Goal: Feedback & Contribution: Submit feedback/report problem

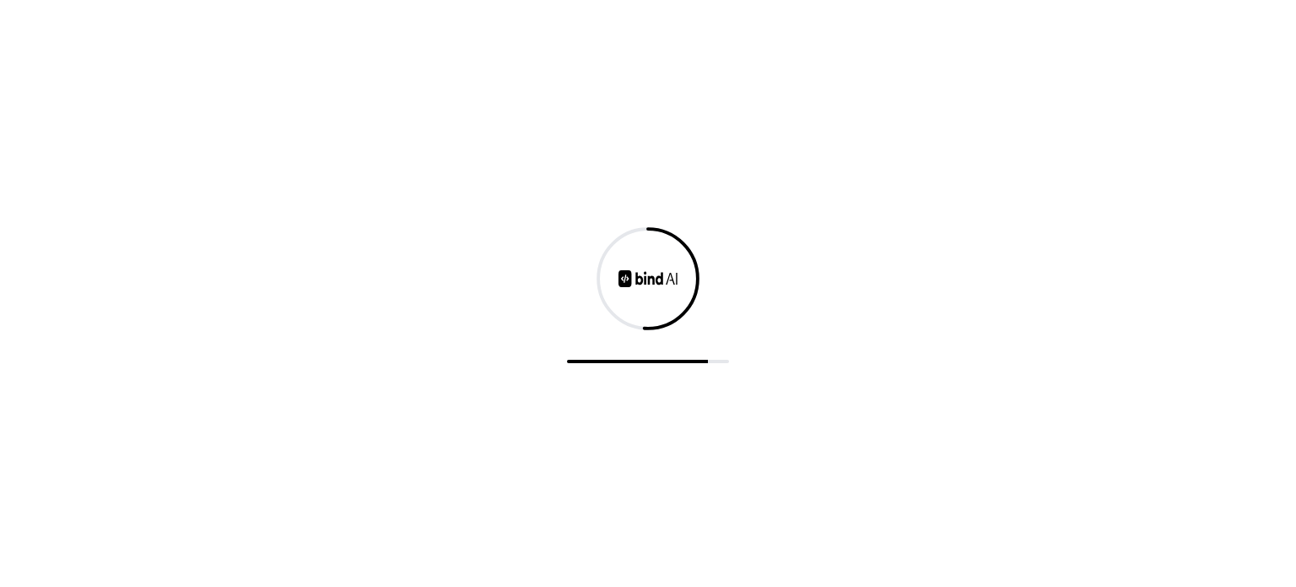
click at [511, 127] on div at bounding box center [648, 293] width 1296 height 587
click at [840, 368] on div at bounding box center [648, 293] width 1296 height 587
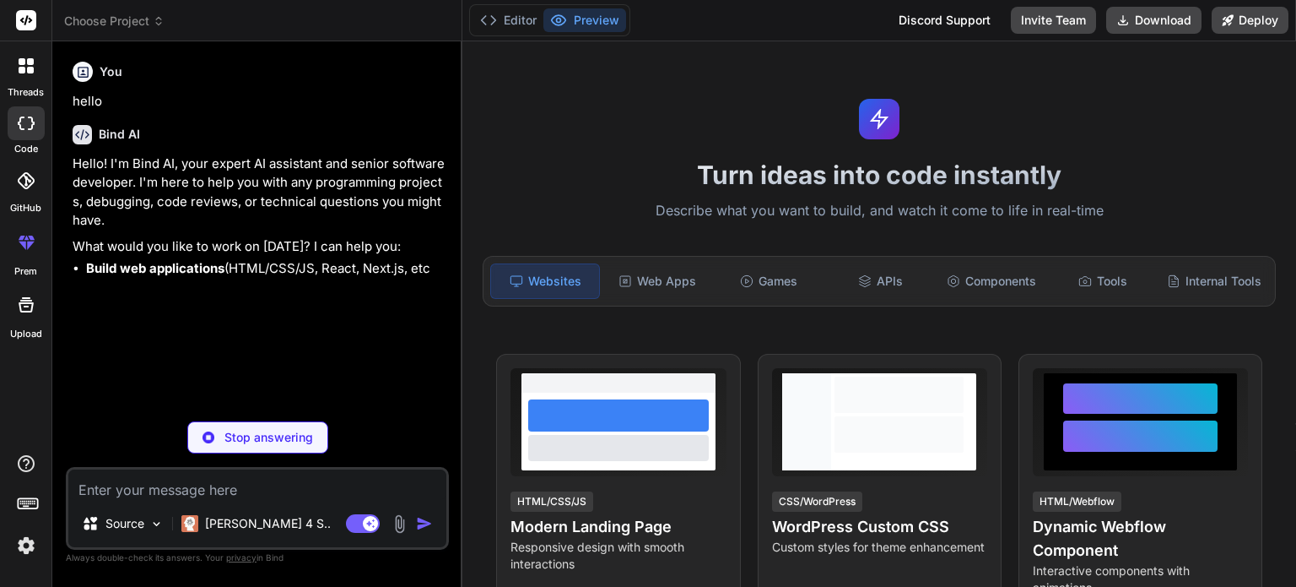
click at [251, 495] on textarea at bounding box center [257, 484] width 378 height 30
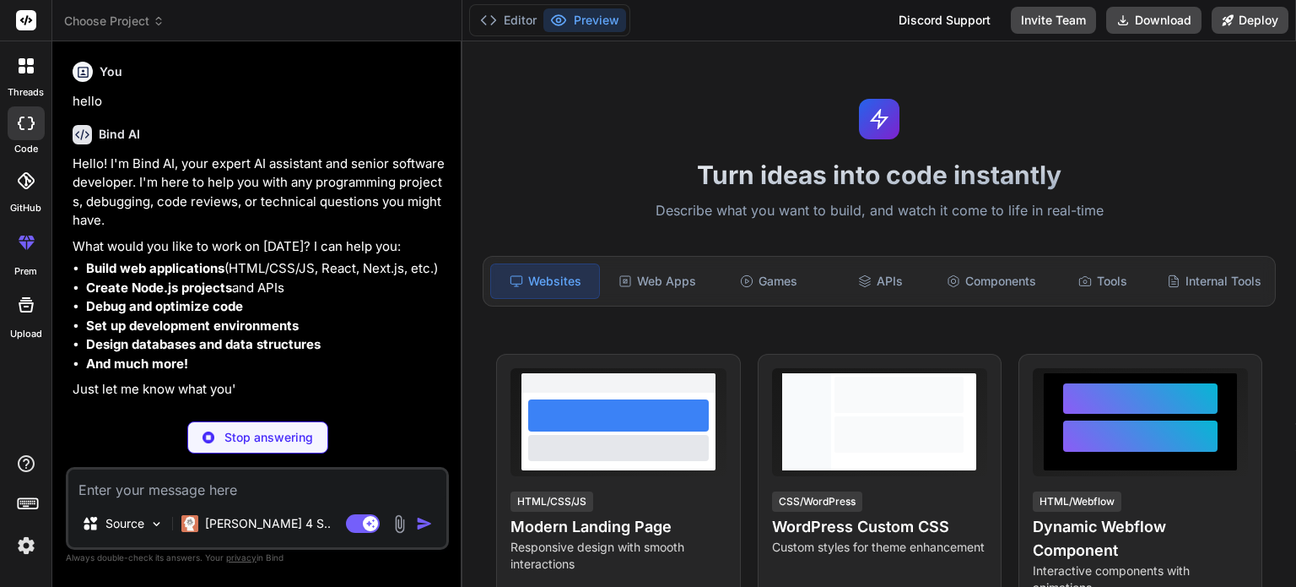
type textarea "x"
type textarea "m"
type textarea "x"
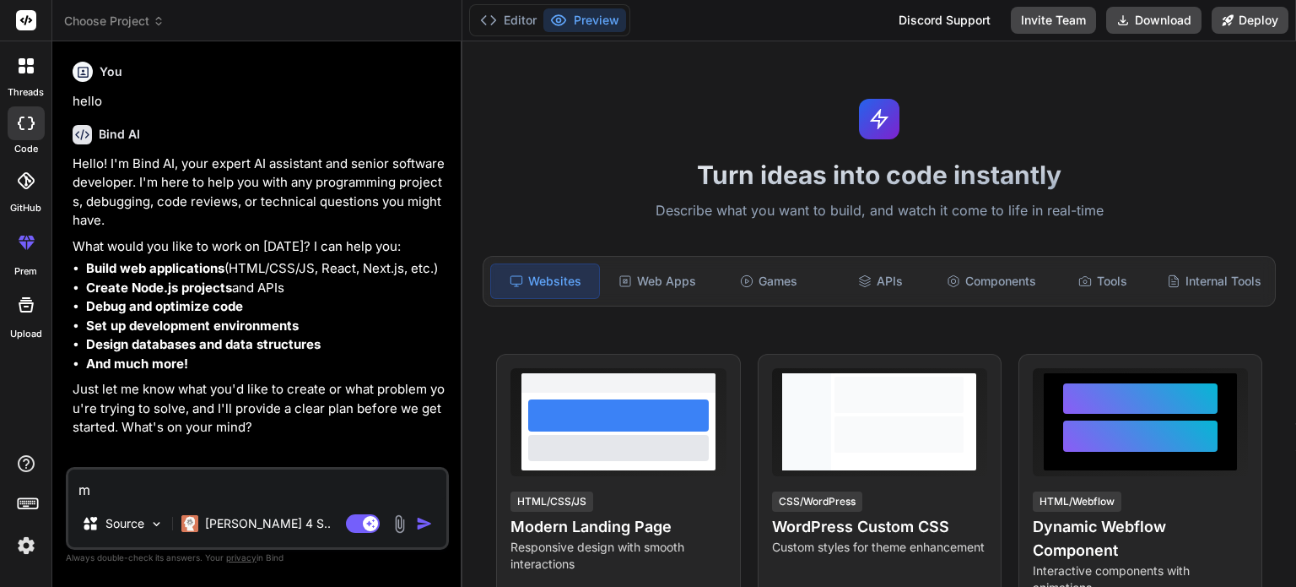
type textarea "ma"
type textarea "x"
type textarea "mak"
type textarea "x"
type textarea "make"
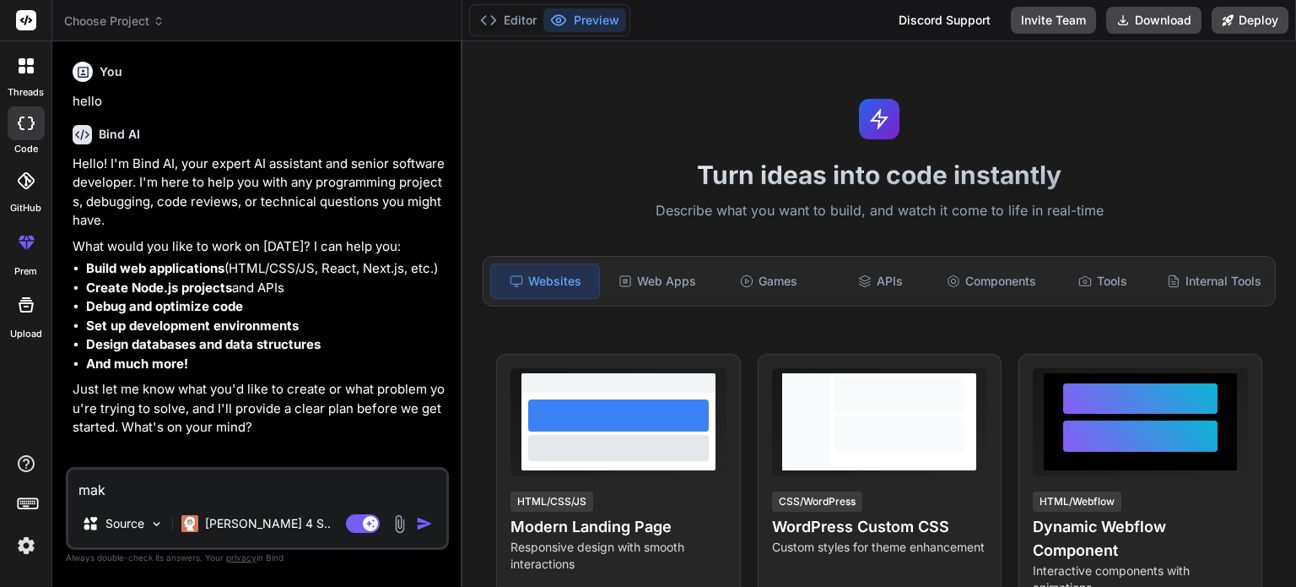
type textarea "x"
type textarea "make"
type textarea "x"
type textarea "make a"
type textarea "x"
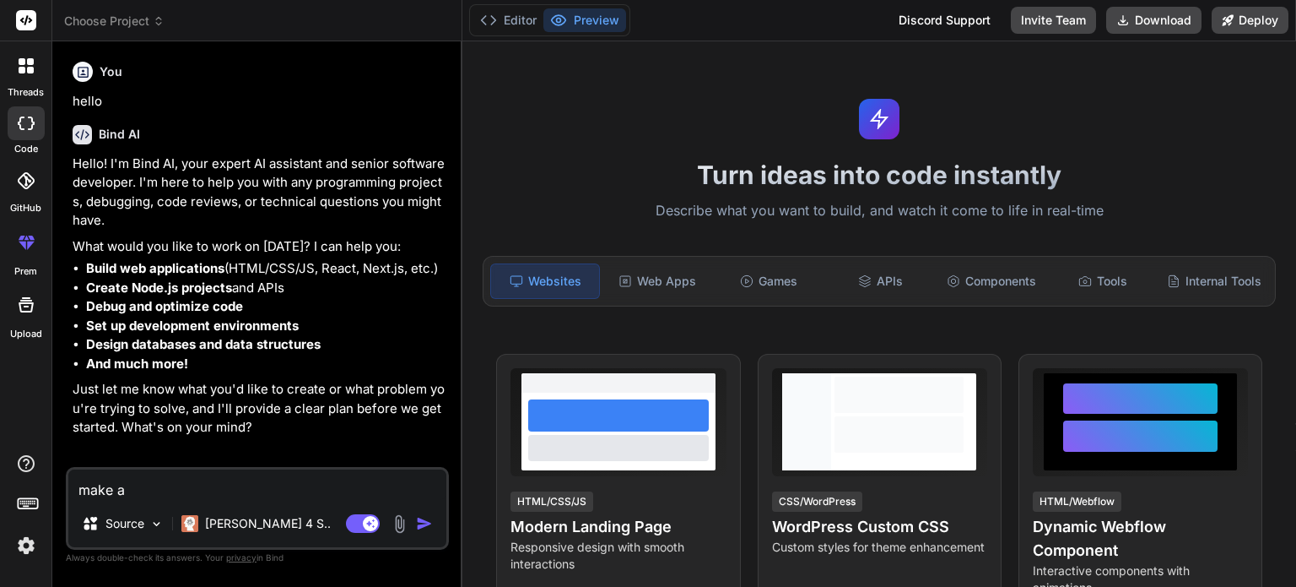
type textarea "make a"
type textarea "x"
type textarea "make a f"
type textarea "x"
type textarea "make a fu"
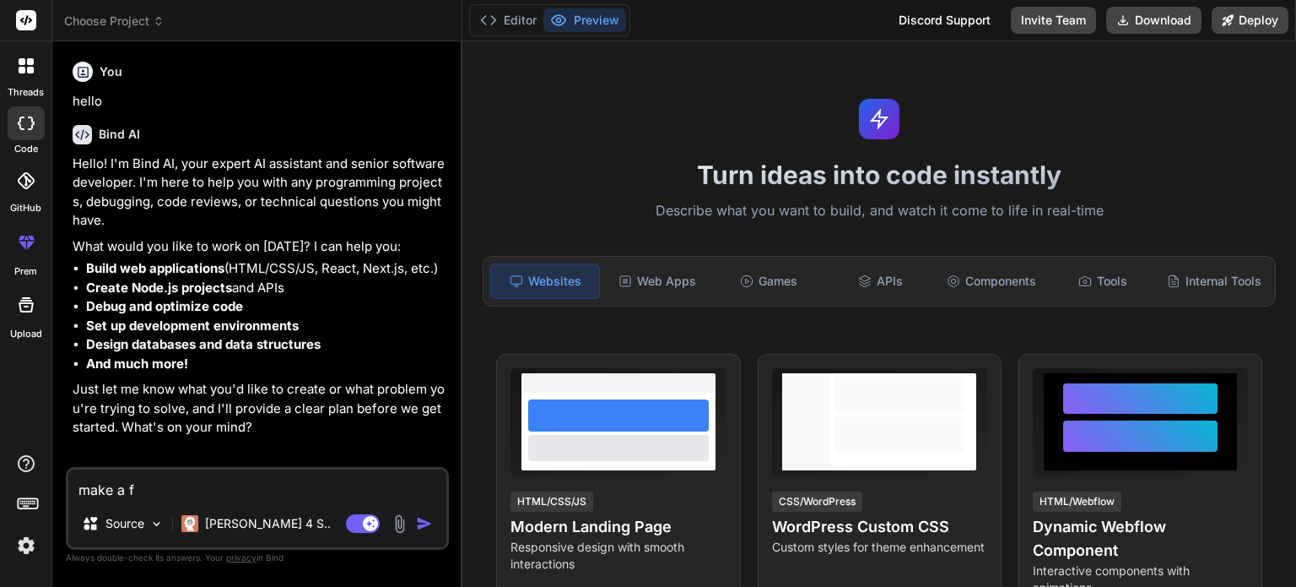
type textarea "x"
type textarea "make a ful"
type textarea "x"
type textarea "make a full"
type textarea "x"
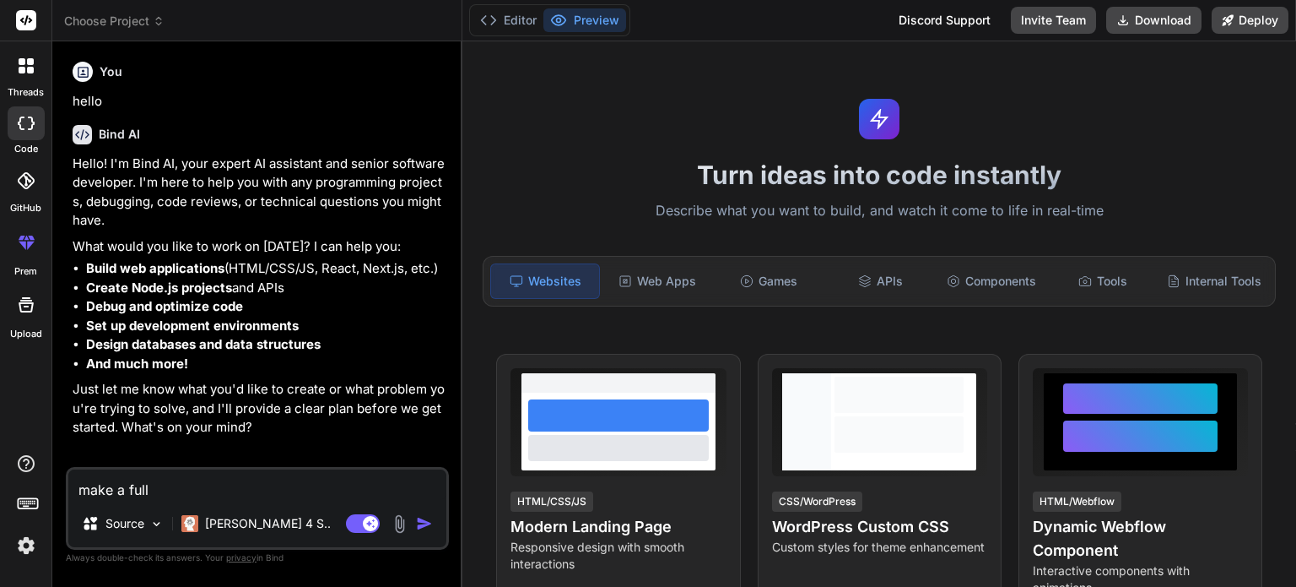
type textarea "make a full"
type textarea "x"
type textarea "make a full s"
type textarea "x"
type textarea "make a full sc"
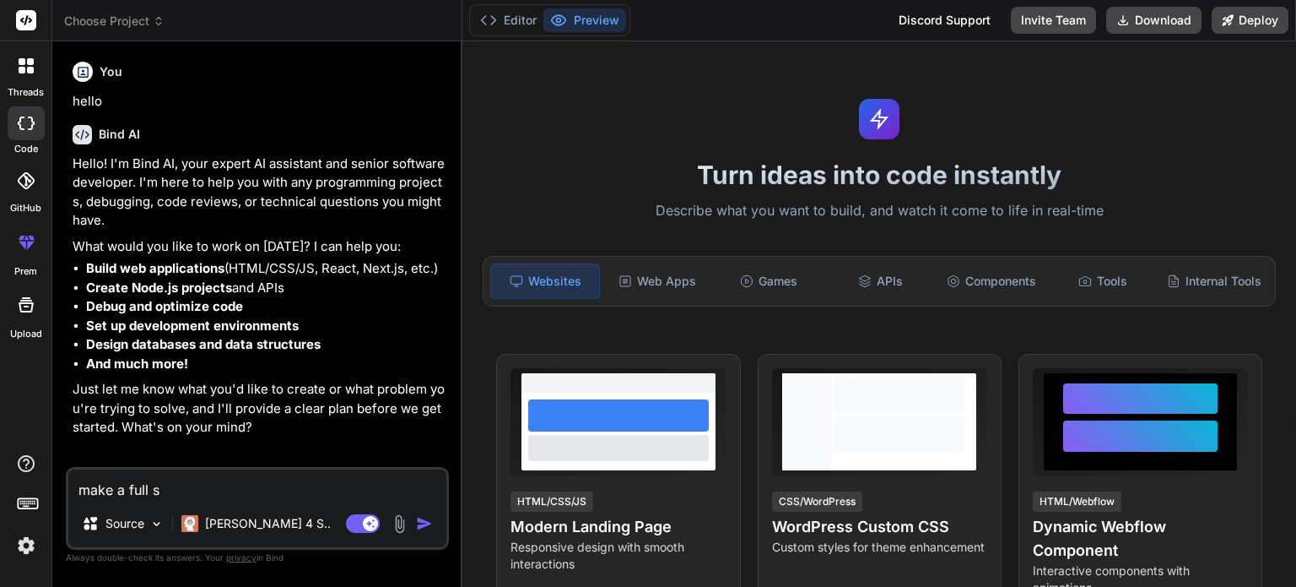
type textarea "x"
type textarea "make a full scr"
type textarea "x"
type textarea "make a full scri"
type textarea "x"
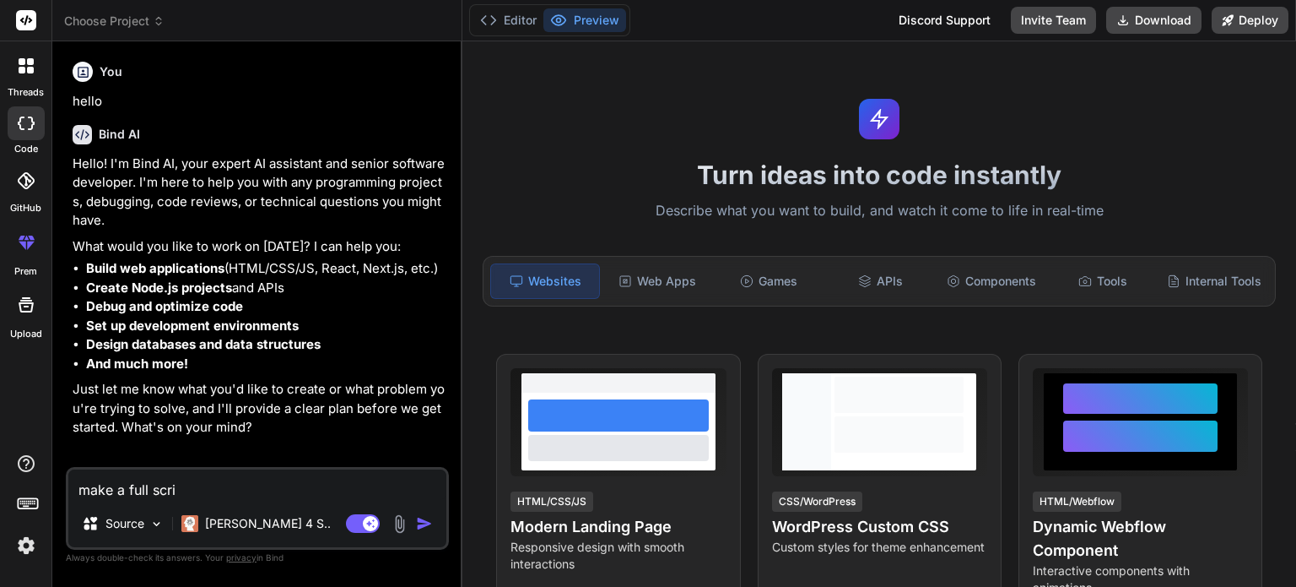
type textarea "make a full scrip"
type textarea "x"
type textarea "make a full script"
type textarea "x"
type textarea "make a full script"
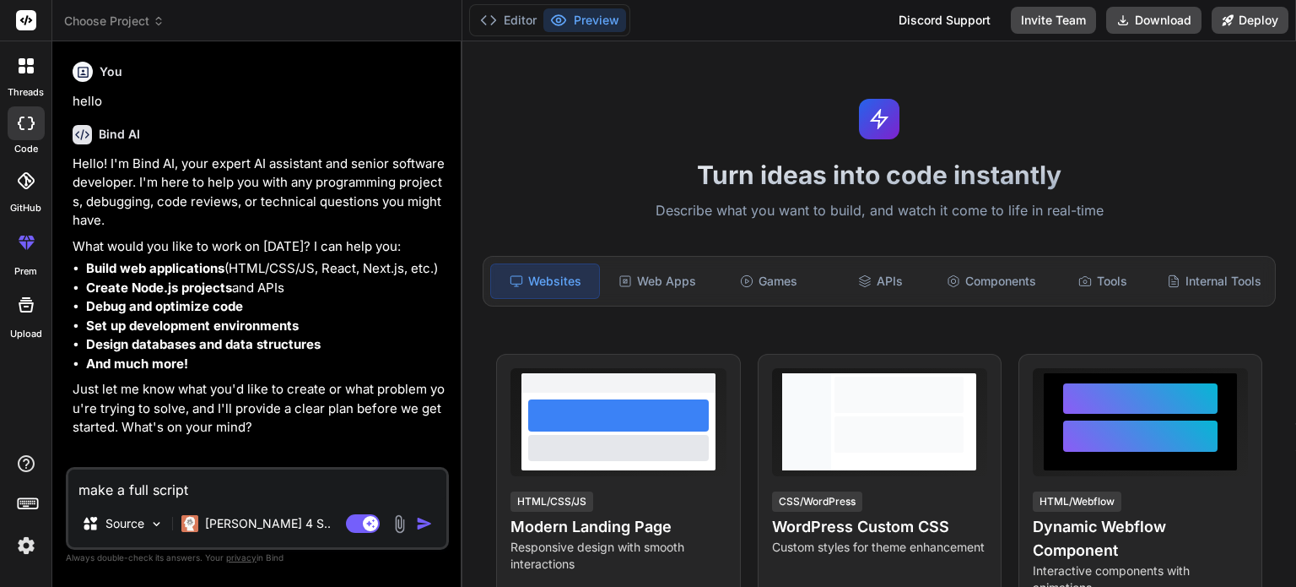
type textarea "x"
type textarea "make a full script c"
type textarea "x"
type textarea "make a full script co"
type textarea "x"
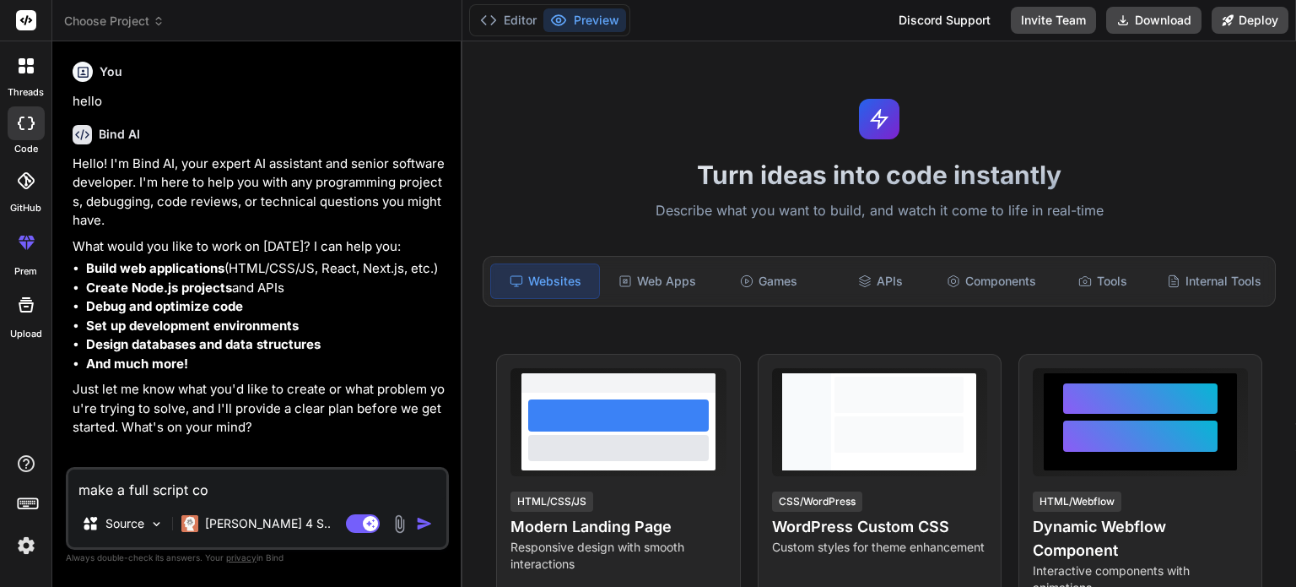
type textarea "make a full script cod"
type textarea "x"
type textarea "make a full script code"
type textarea "x"
type textarea "make a full script code"
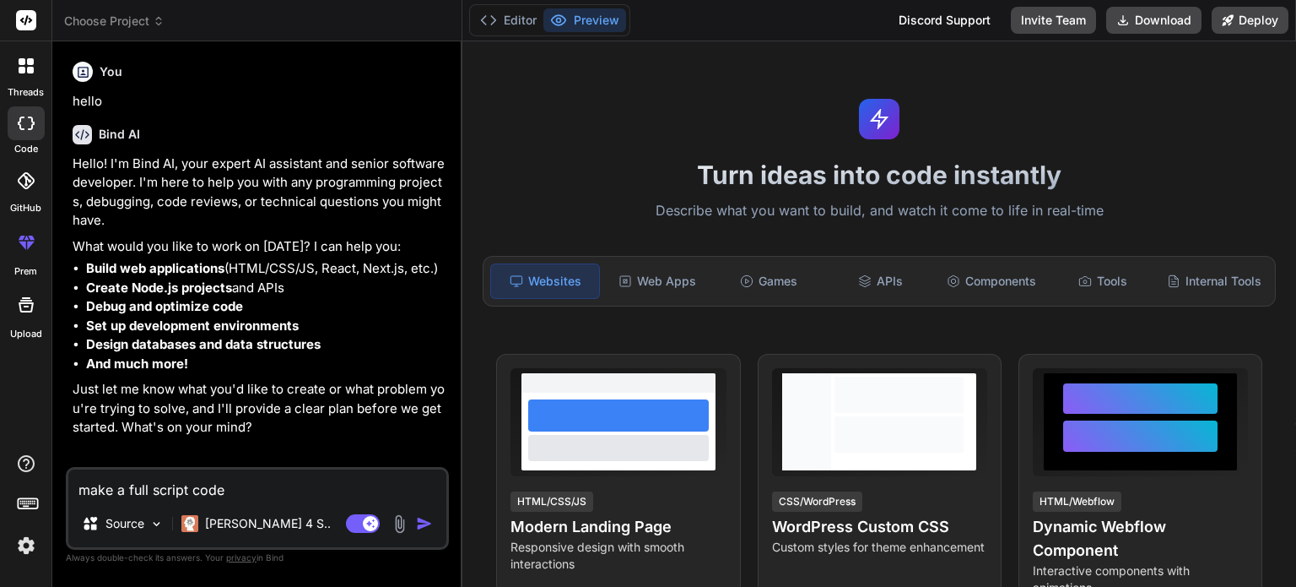
type textarea "x"
type textarea "make a full script code f"
type textarea "x"
type textarea "make a full script code fo"
type textarea "x"
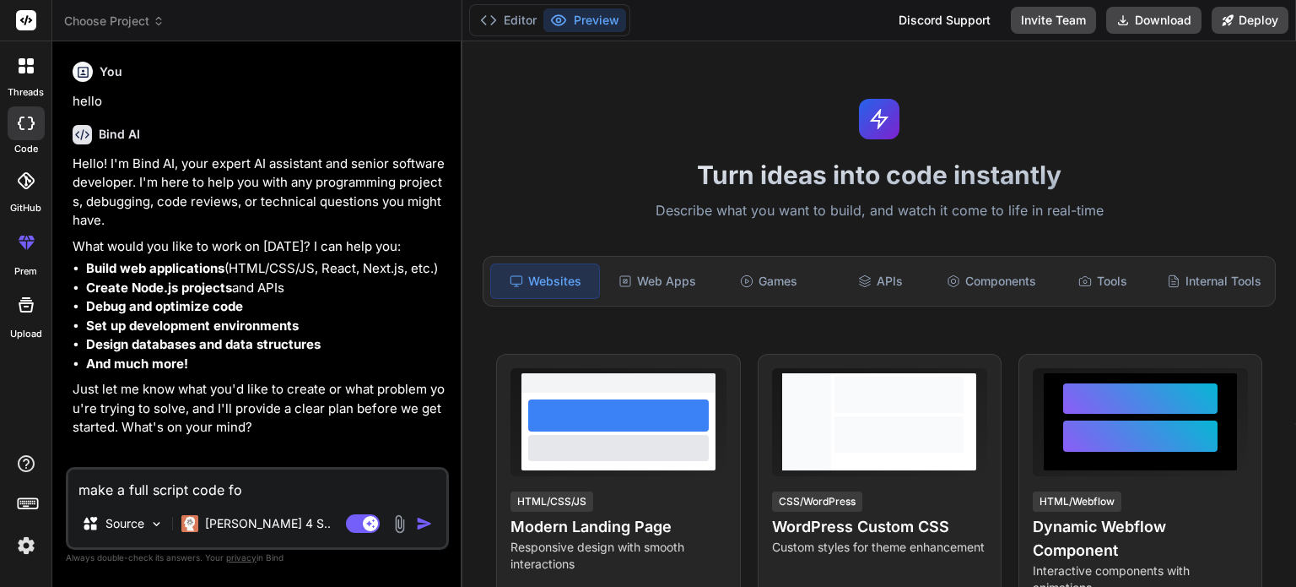
type textarea "make a full script code for"
type textarea "x"
type textarea "make a full script code for"
type textarea "x"
type textarea "make a full script code for a"
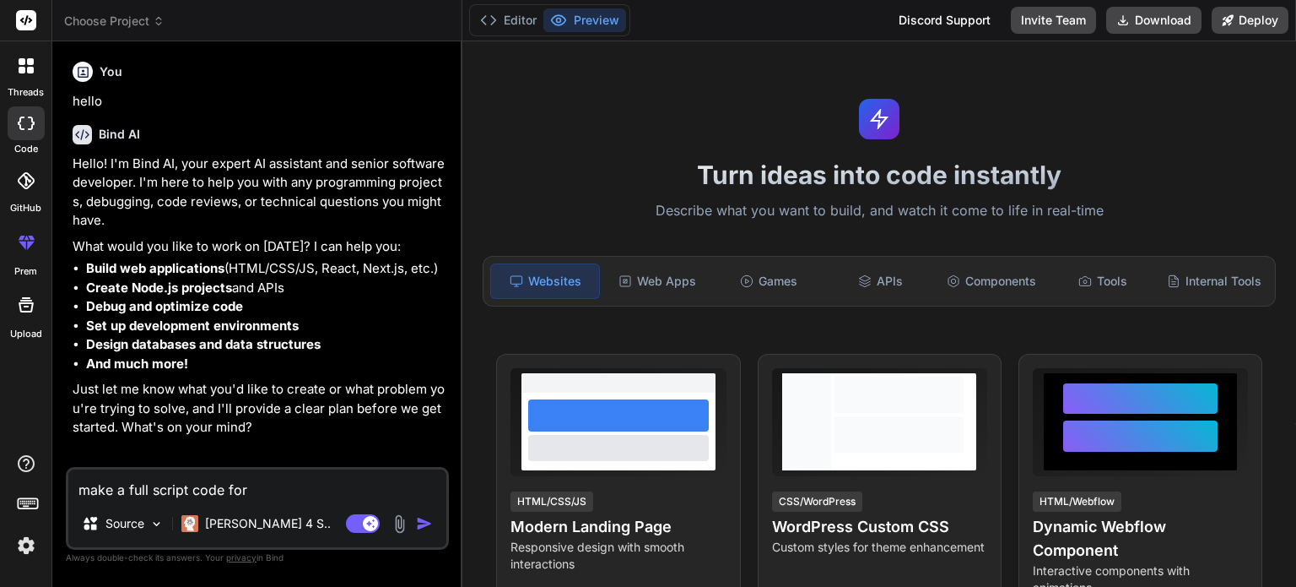
type textarea "x"
type textarea "make a full script code for a"
type textarea "x"
type textarea "make a full script code for a 1"
type textarea "x"
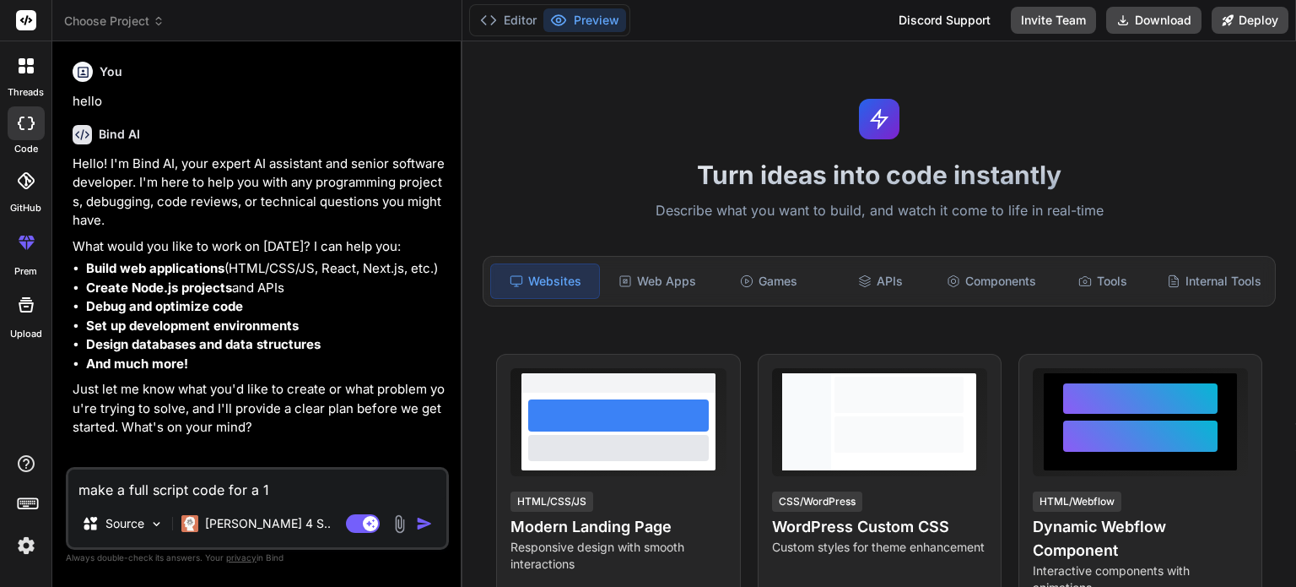
type textarea "make a full script code for a 1v"
type textarea "x"
type textarea "make a full script code for a 1v1"
type textarea "x"
type textarea "make a full script code for a 1v1"
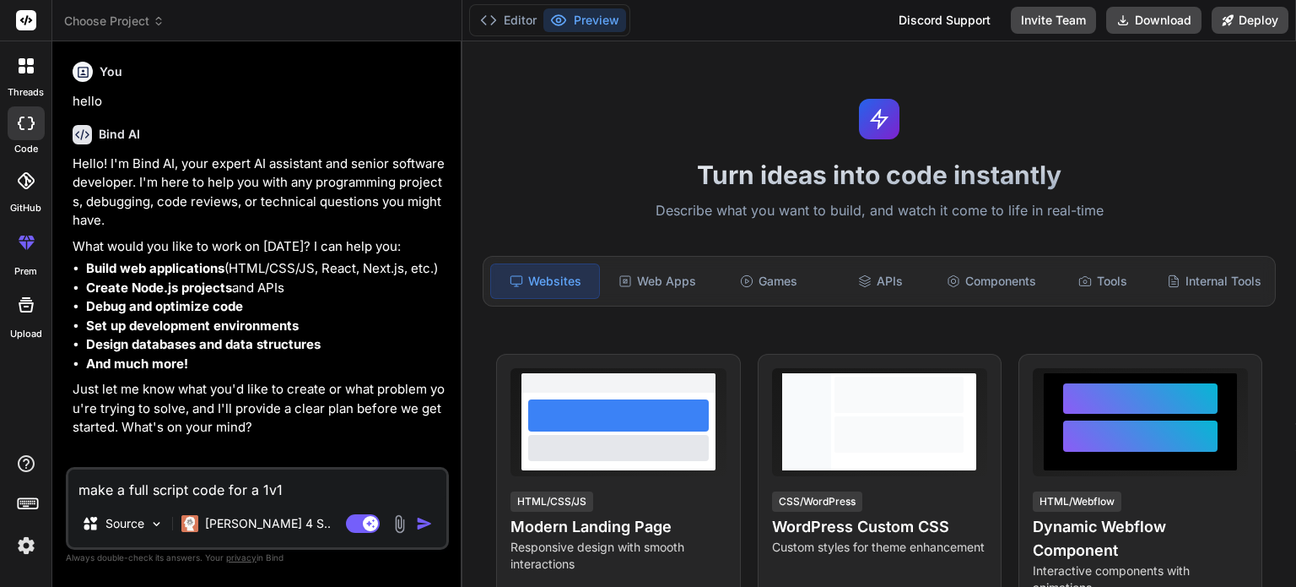
type textarea "x"
type textarea "make a full script code for a 1v1 p"
type textarea "x"
type textarea "make a full script code for a 1v1 pv"
type textarea "x"
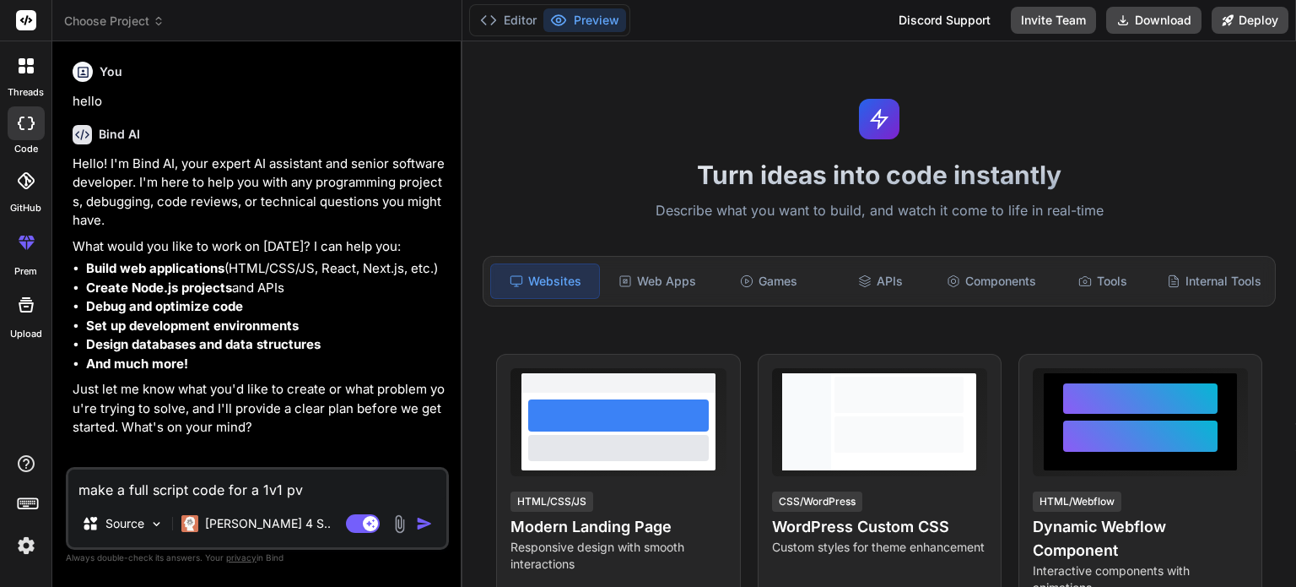
type textarea "make a full script code for a 1v1 pvp"
type textarea "x"
type textarea "make a full script code for a 1v1 pvp"
type textarea "x"
type textarea "make a full script code for a 1v1 pvp s"
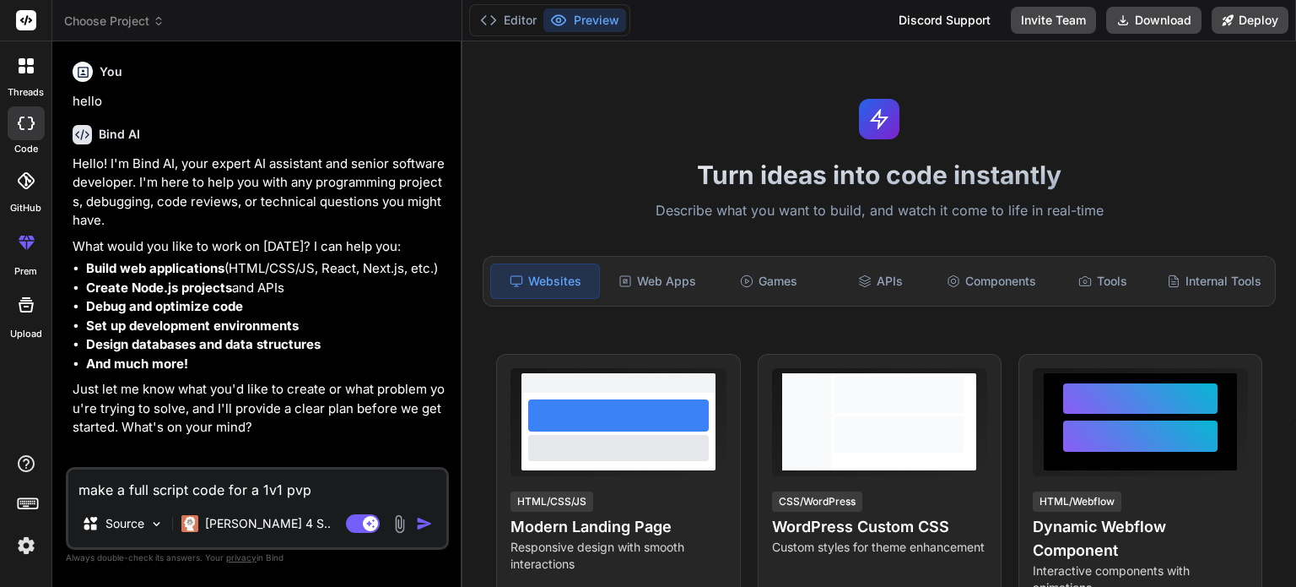
type textarea "x"
type textarea "make a full script code for a 1v1 pvp sh"
type textarea "x"
type textarea "make a full script code for a 1v1 pvp sho"
type textarea "x"
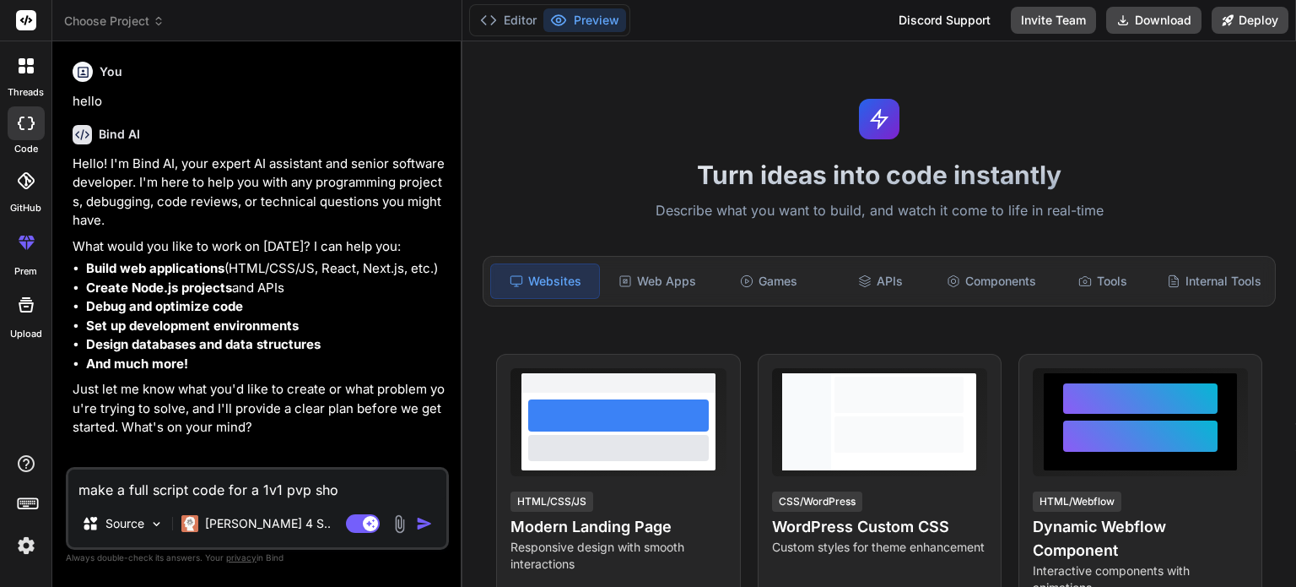
type textarea "make a full script code for a 1v1 pvp shoo"
type textarea "x"
type textarea "make a full script code for a 1v1 pvp shoot"
type textarea "x"
type textarea "make a full script code for a 1v1 pvp shoote"
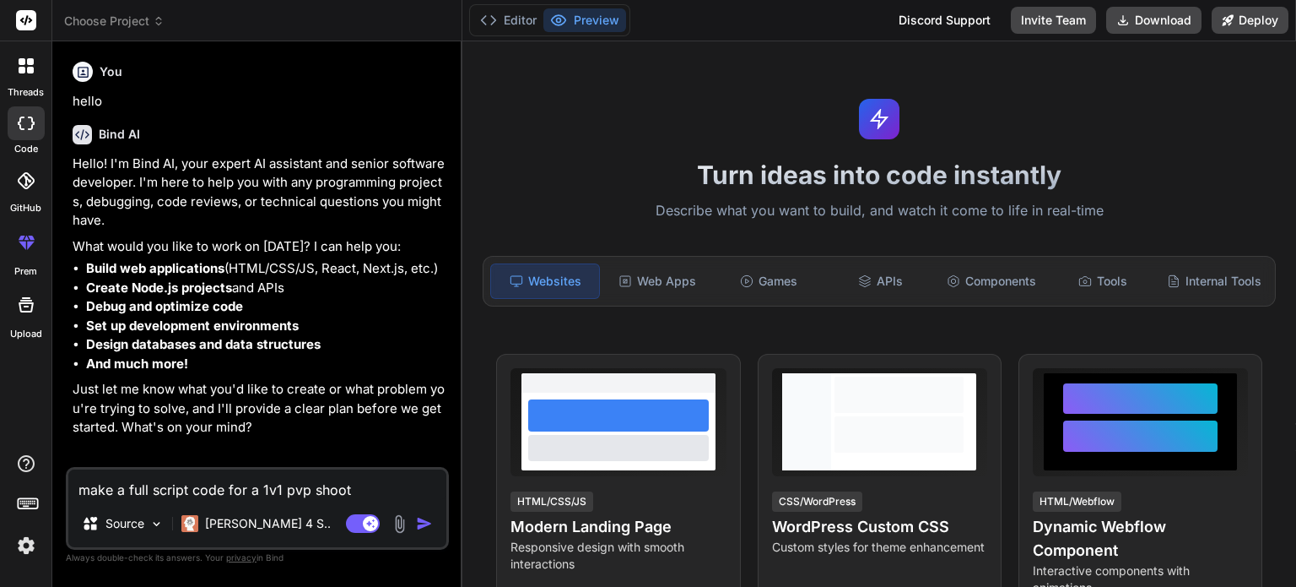
type textarea "x"
type textarea "make a full script code for a 1v1 pvp shooter"
type textarea "x"
type textarea "make a full script code for a 1v1 pvp shooter"
type textarea "x"
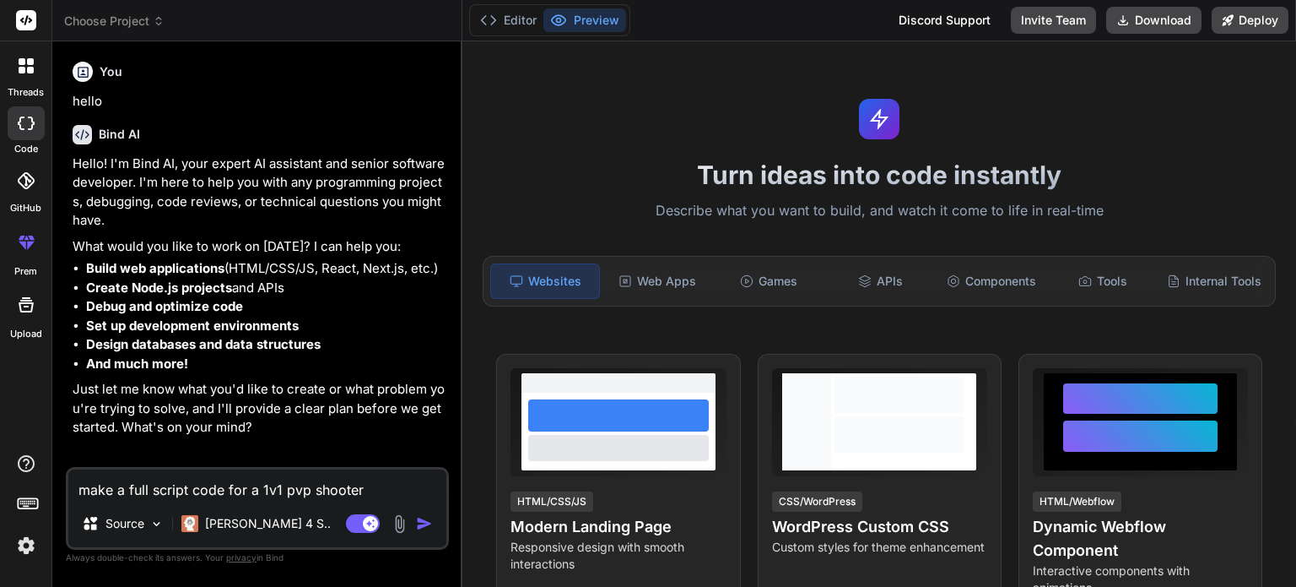
type textarea "make a full script code for a 1v1 pvp shooter g"
type textarea "x"
type textarea "make a full script code for a 1v1 pvp shooter ga"
type textarea "x"
type textarea "make a full script code for a 1v1 pvp shooter gam"
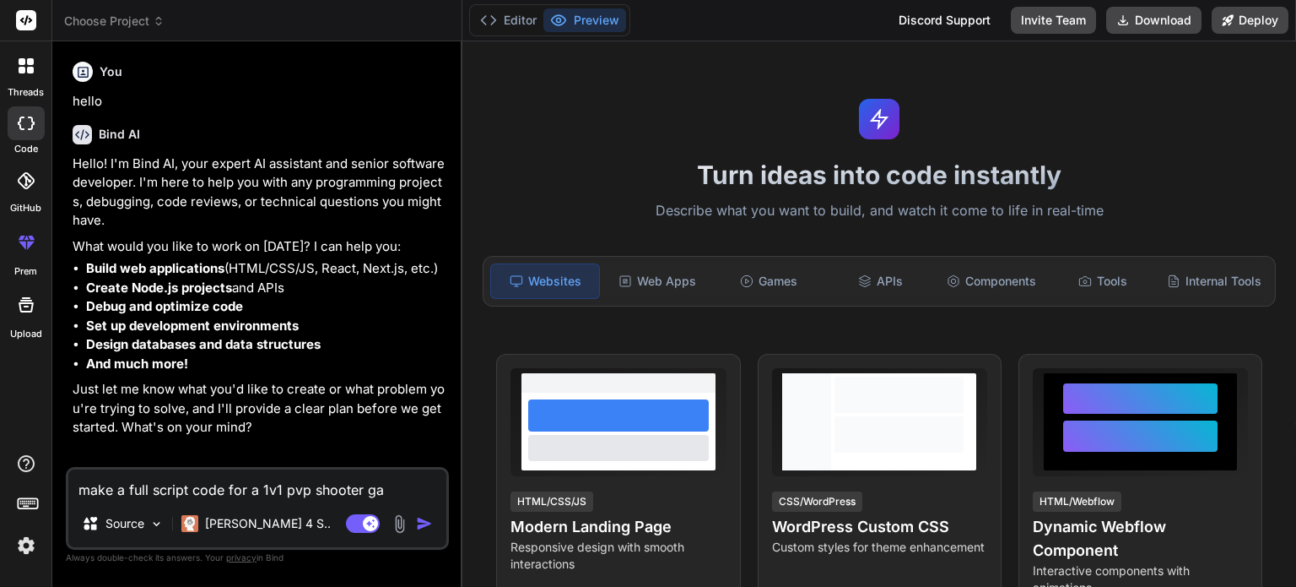
type textarea "x"
type textarea "make a full script code for a 1v1 pvp shooter game"
type textarea "x"
type textarea "make a full script code for a 1v1 pvp shooter game"
click at [427, 531] on img "button" at bounding box center [424, 523] width 17 height 17
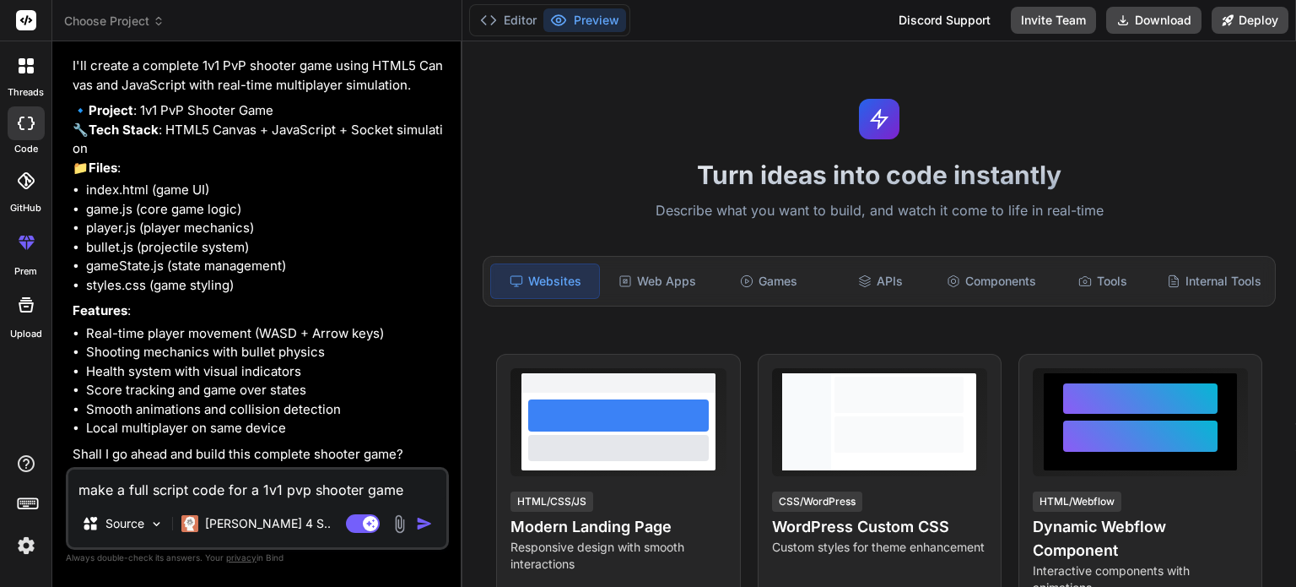
scroll to position [519, 0]
type textarea "x"
click at [253, 482] on textarea "make a full script code for a 1v1 pvp shooter game" at bounding box center [257, 484] width 378 height 30
type textarea "y"
type textarea "x"
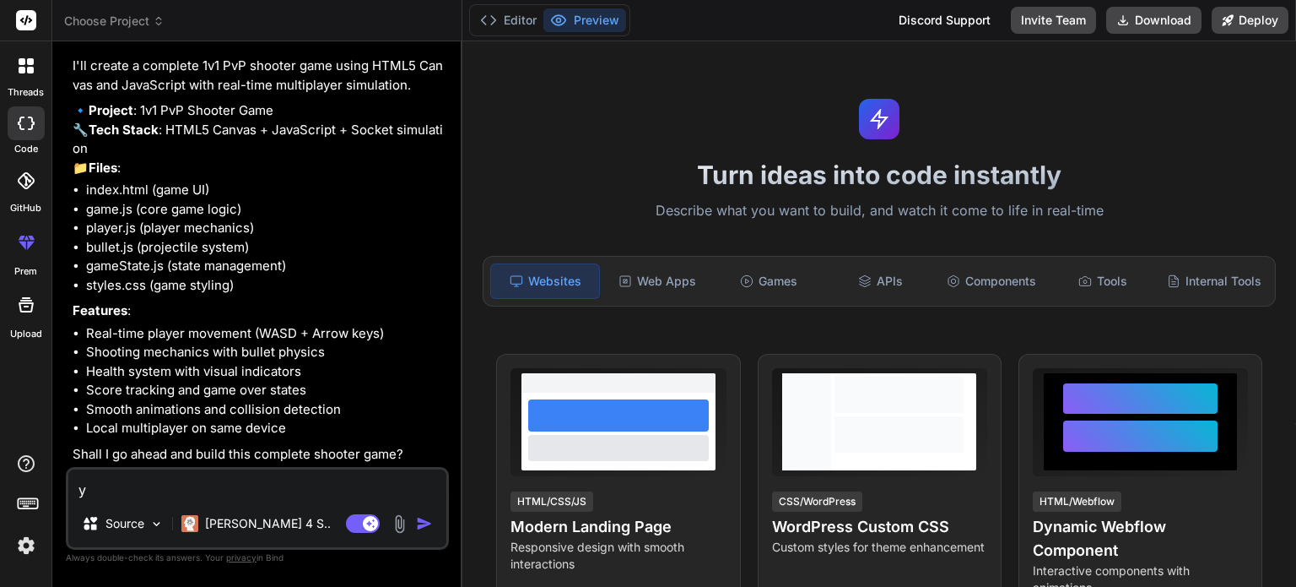
type textarea "ye"
type textarea "x"
type textarea "yes"
type textarea "x"
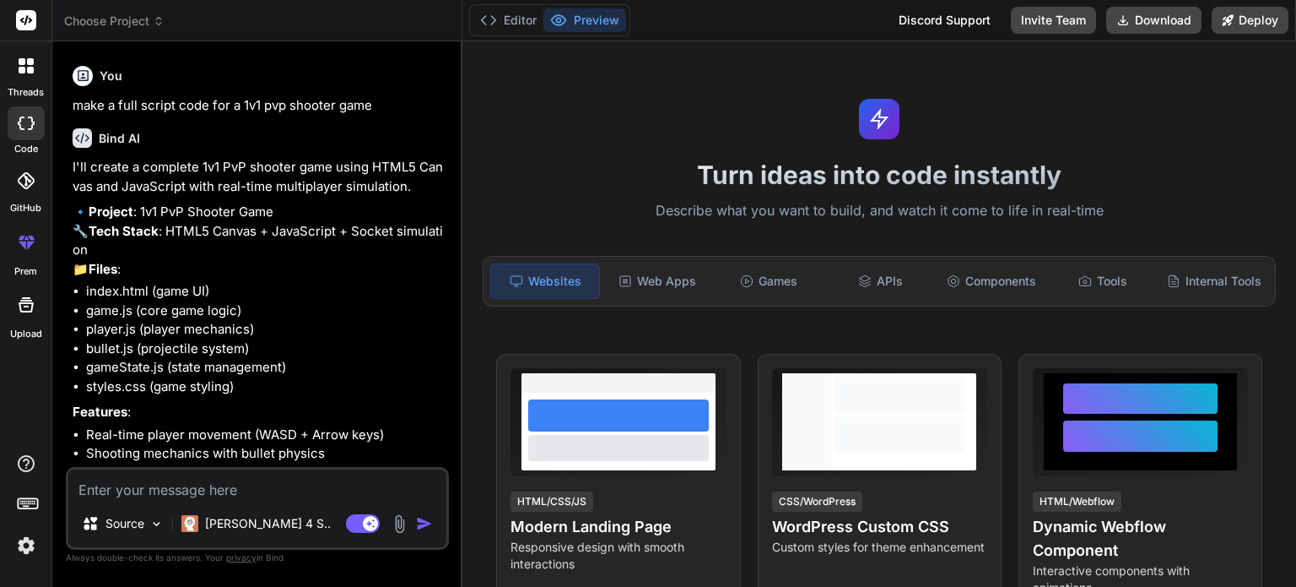
scroll to position [376, 0]
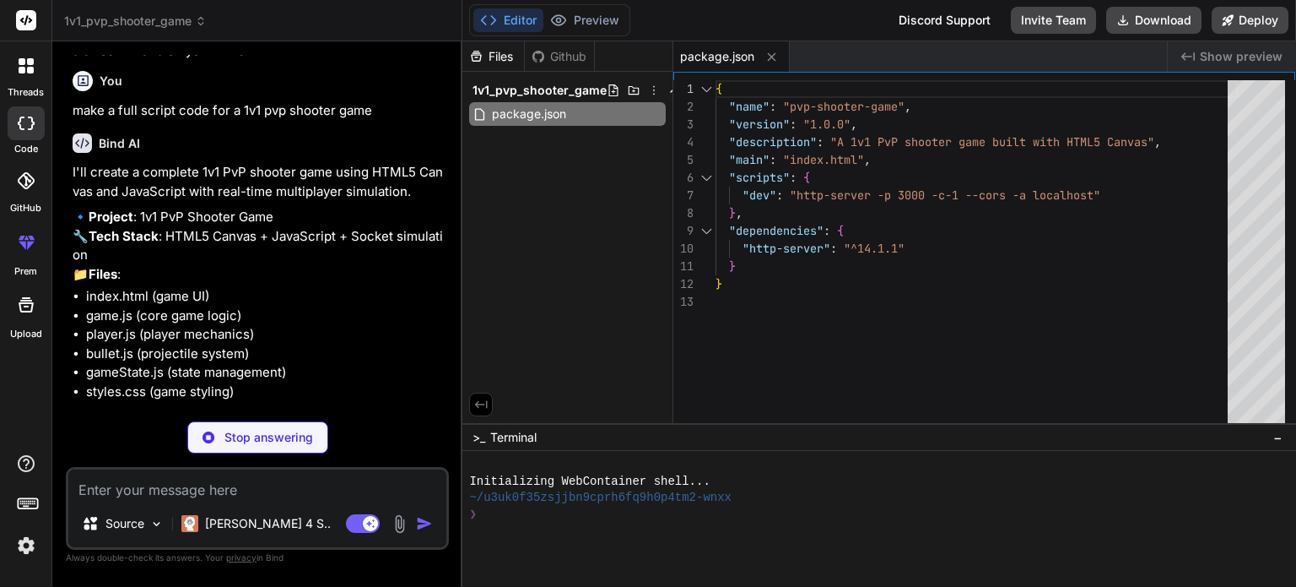
type textarea "x"
type textarea "{ "name": "pvp-shooter-game", "version": "1.0.0", "description": "A 1v1 PvP sho…"
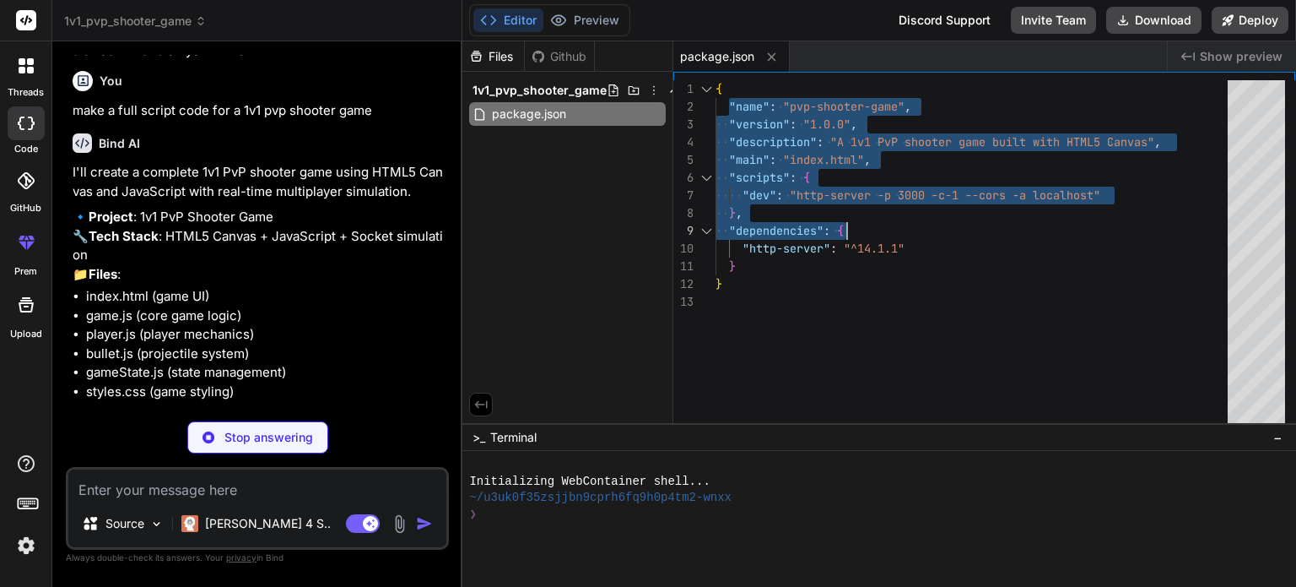
type textarea "x"
type textarea "{ "name": "pvp-shooter-game", "version": "1.0.0", "description": "A 1v1 PvP sho…"
type textarea "x"
type textarea "<div class="ui-overlay"> <div class="player-stats"> <div class="player1-stats">…"
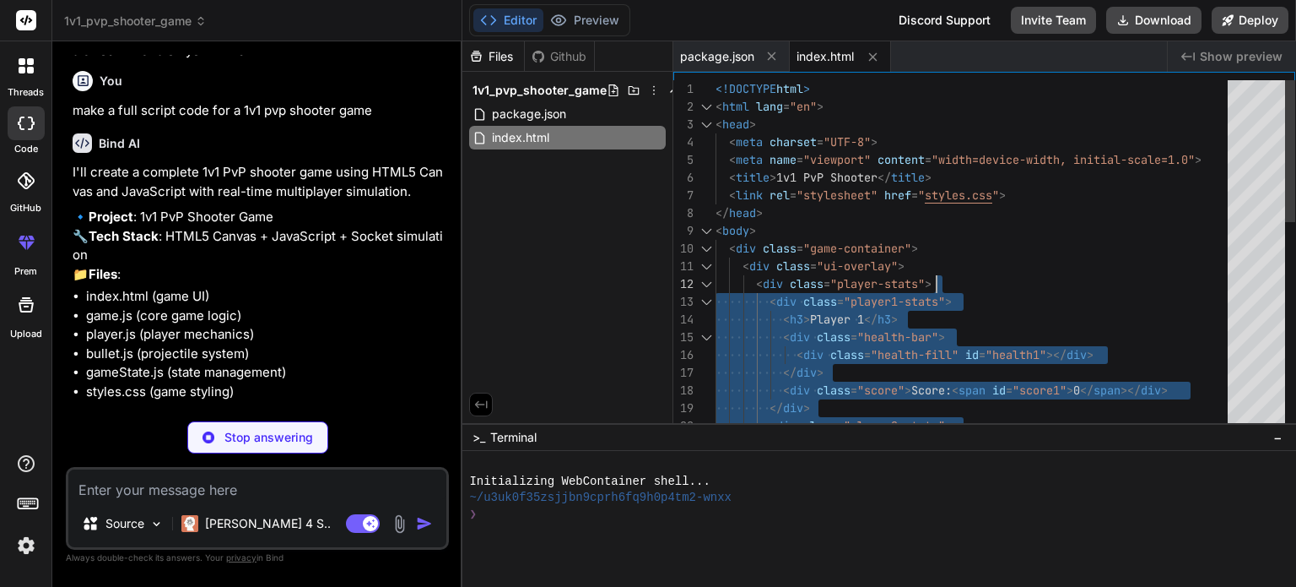
drag, startPoint x: 729, startPoint y: 105, endPoint x: 1096, endPoint y: 281, distance: 406.6
click at [598, 268] on div "Files Github 1v1_pvp_shooter_game package.json index.html" at bounding box center [568, 231] width 211 height 381
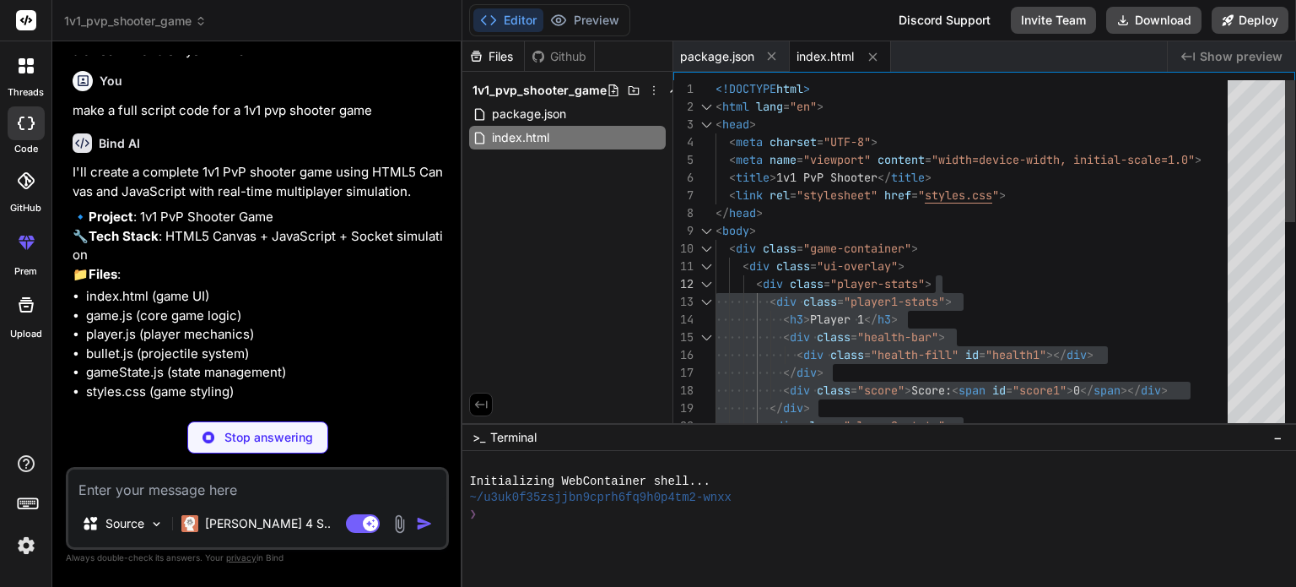
type textarea "x"
type textarea "<!DOCTYPE html> <html lang="en"> <head> <meta charset="UTF-8"> <meta name="view…"
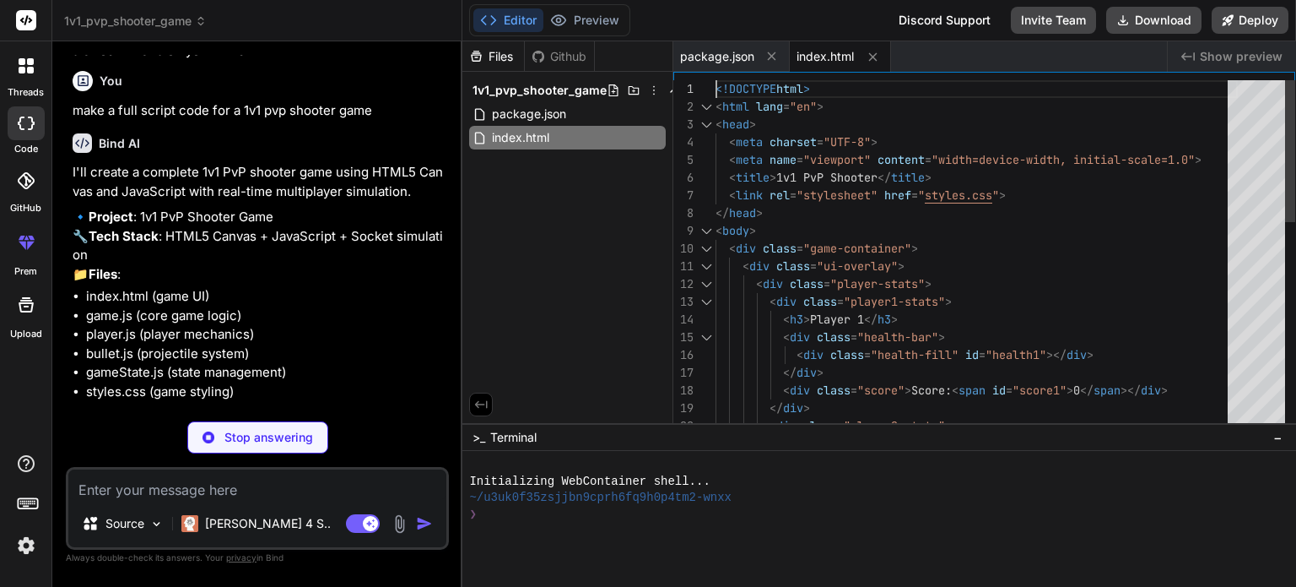
click at [718, 85] on div "< div class = "score" > Score: < span id = "score1" > 0 </ span ></ div > </ di…" at bounding box center [977, 514] width 522 height 868
type textarea "x"
type textarea "<!DOCTYPE html> <html lang="en"> <head> <meta charset="UTF-8"> <meta name="view…"
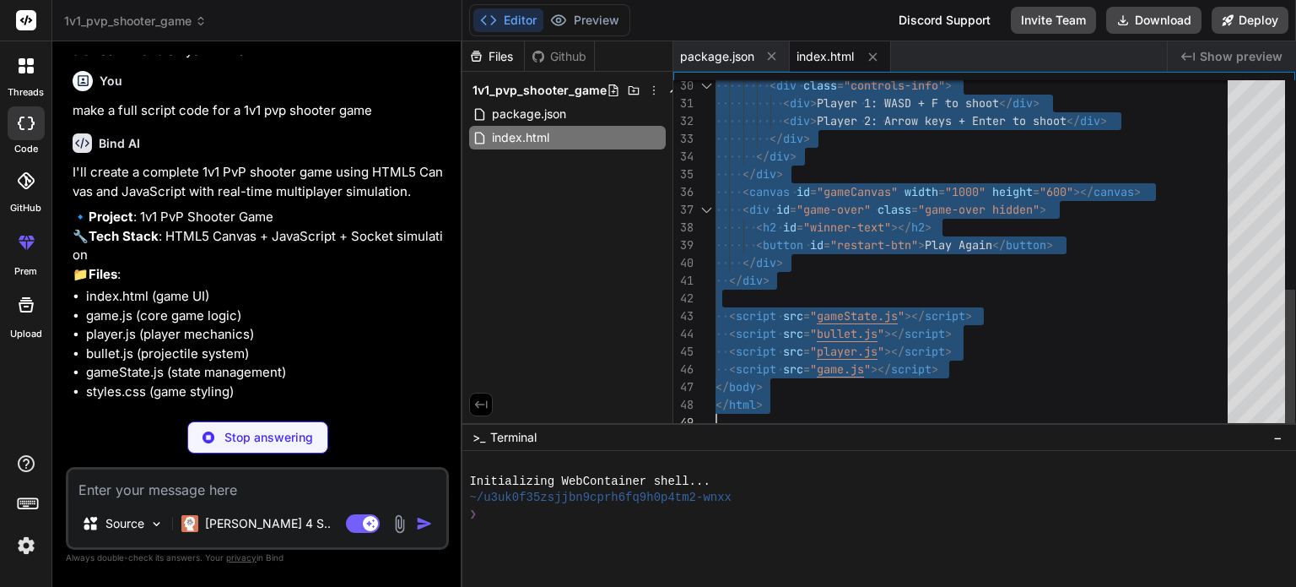
drag, startPoint x: 846, startPoint y: 187, endPoint x: 375, endPoint y: -102, distance: 552.8
type textarea "x"
type textarea "#restart-btn:hover { transform: scale(1.05); box-shadow: 0 5px 15px rgba(0, 255…"
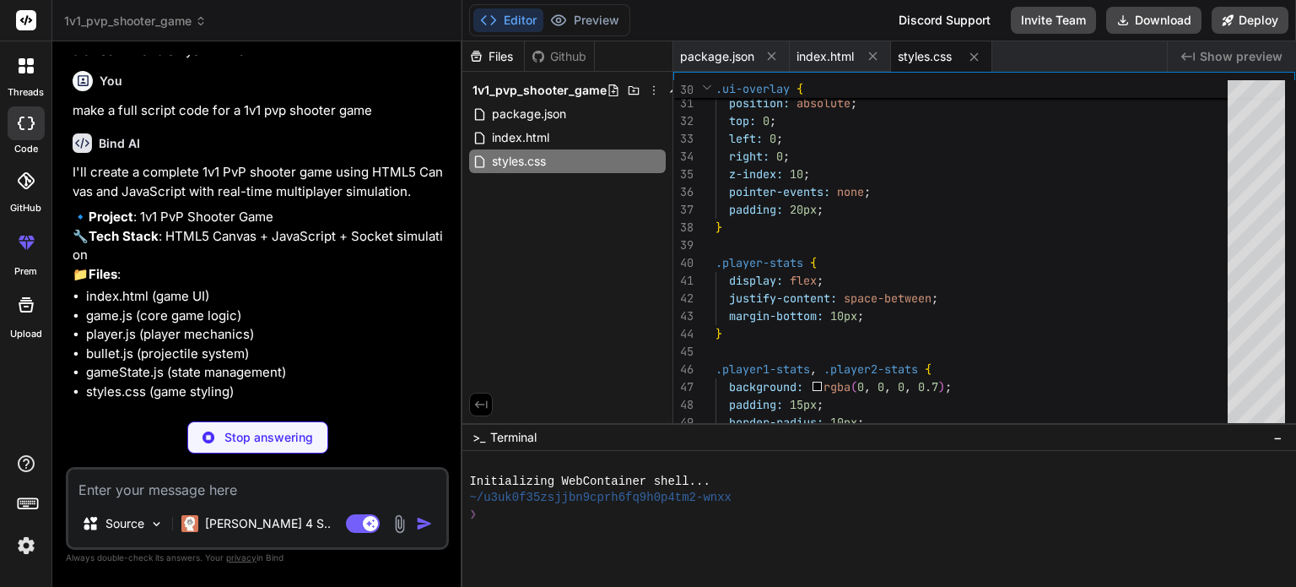
type textarea "x"
type textarea "document.getElementById('game-over').classList.add('hidden'); } update(deltaTim…"
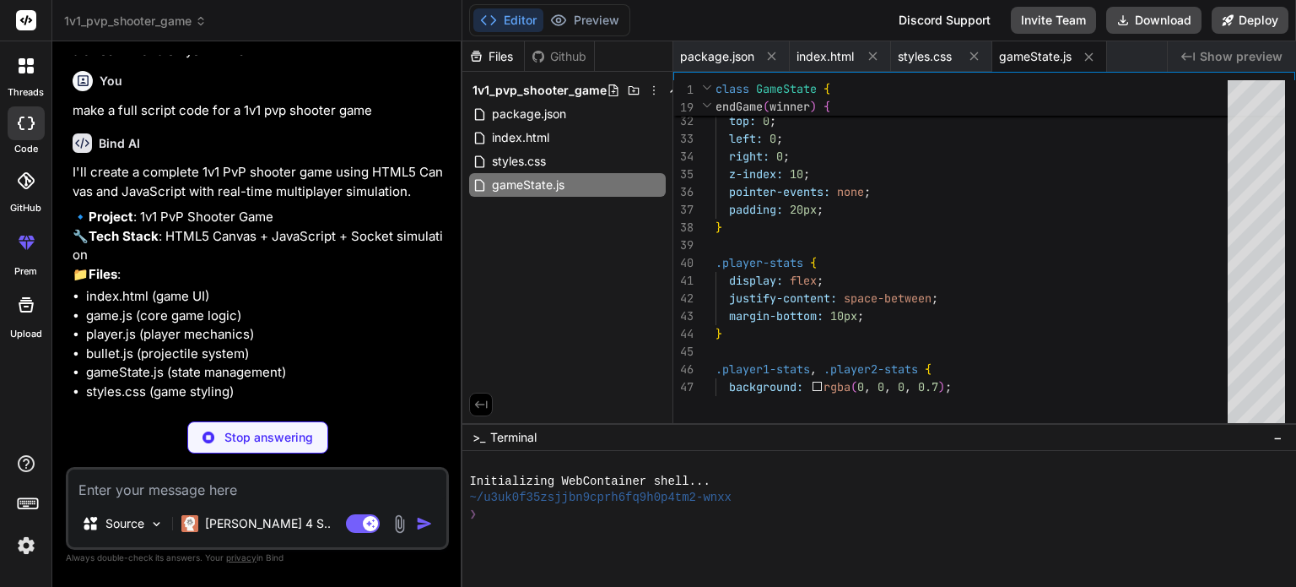
type textarea "x"
type textarea "}"
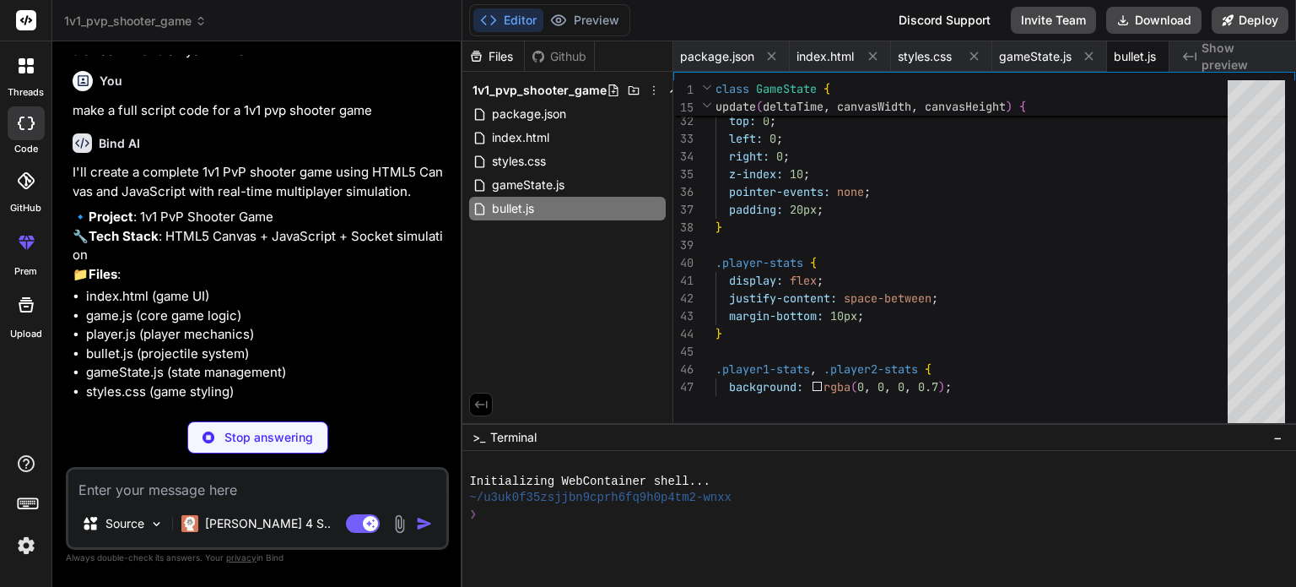
scroll to position [0, 40]
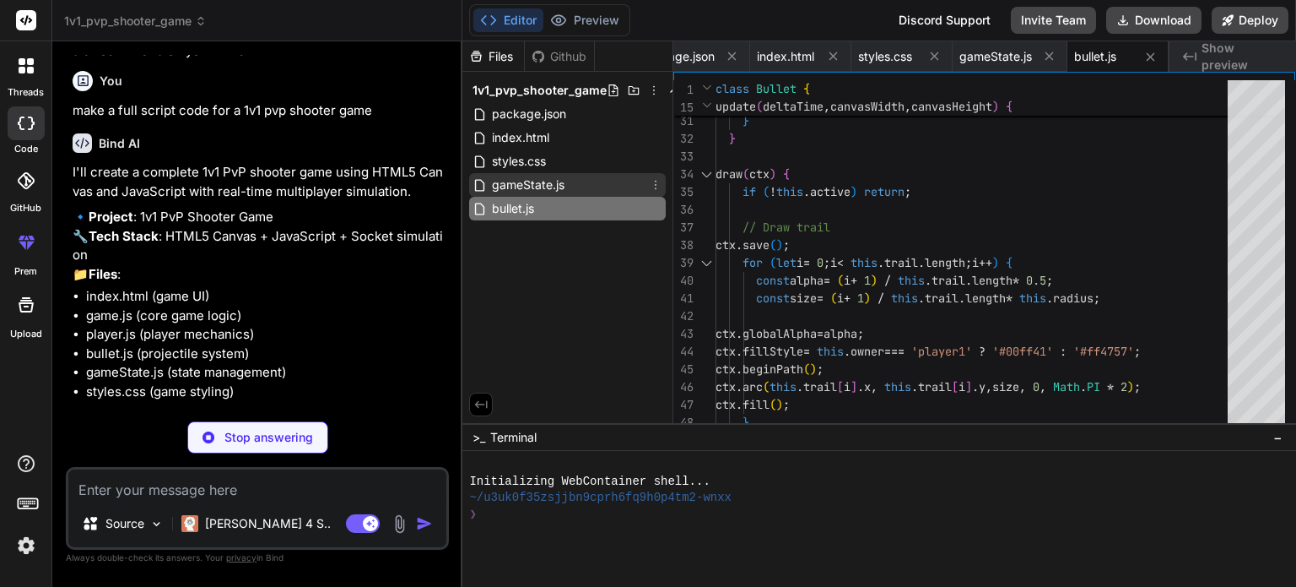
type textarea "x"
click at [578, 189] on div "gameState.js" at bounding box center [567, 185] width 197 height 24
type textarea "document.getElementById('game-over').classList.add('hidden'); } update(deltaTim…"
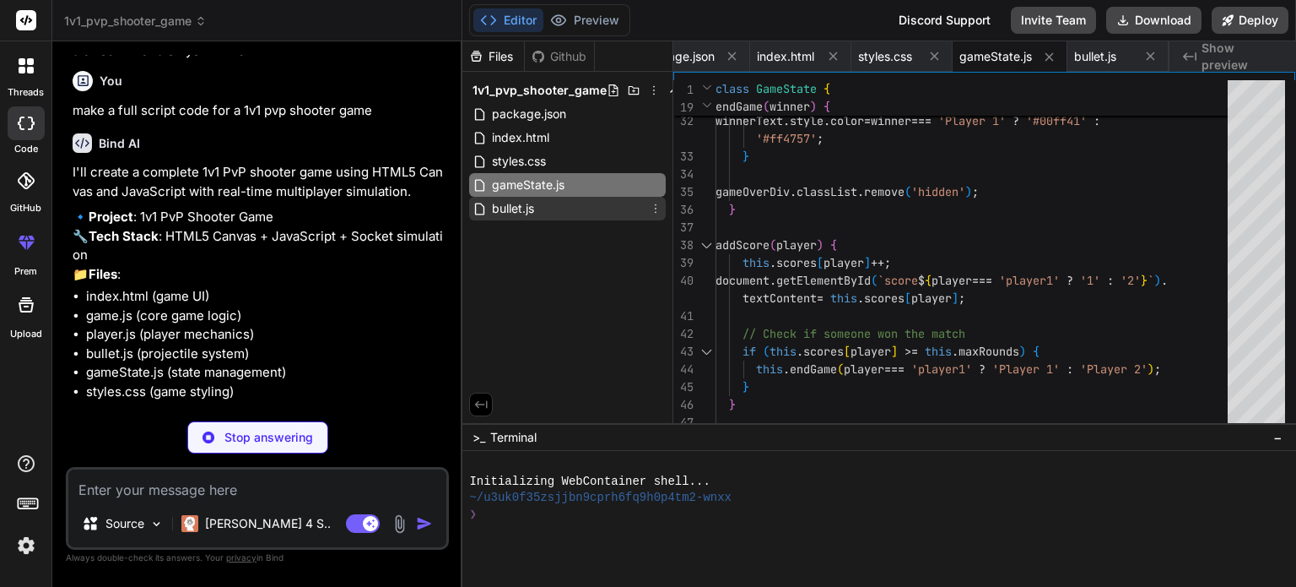
type textarea "x"
click at [541, 210] on div "bullet.js" at bounding box center [567, 209] width 197 height 24
type textarea "}"
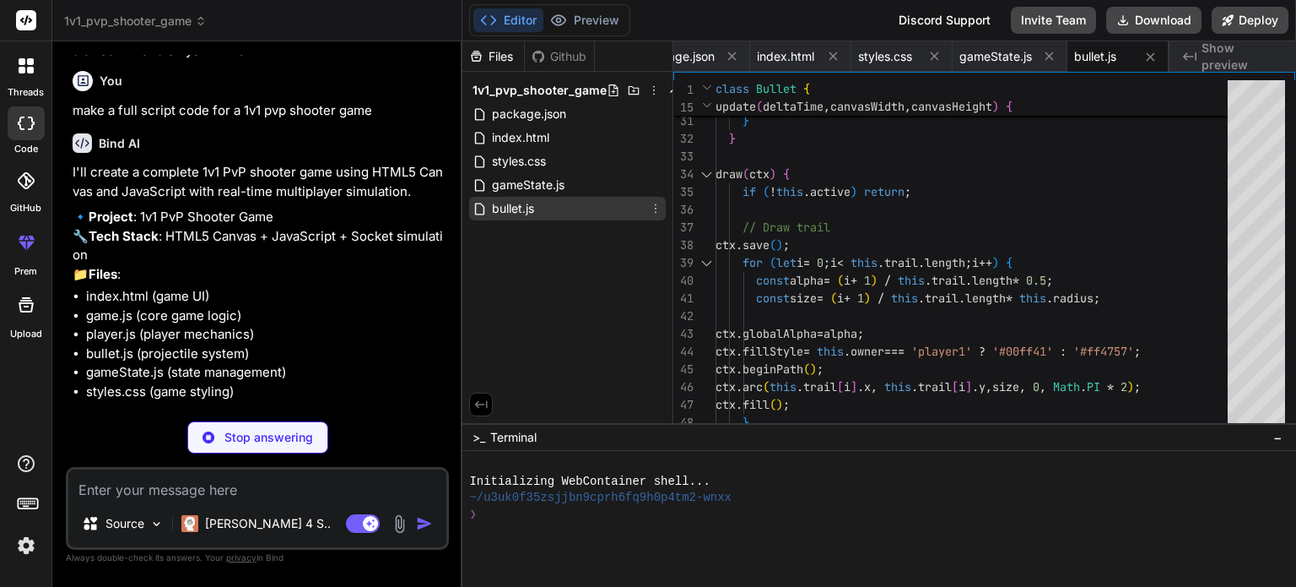
click at [541, 199] on div "bullet.js" at bounding box center [567, 209] width 197 height 24
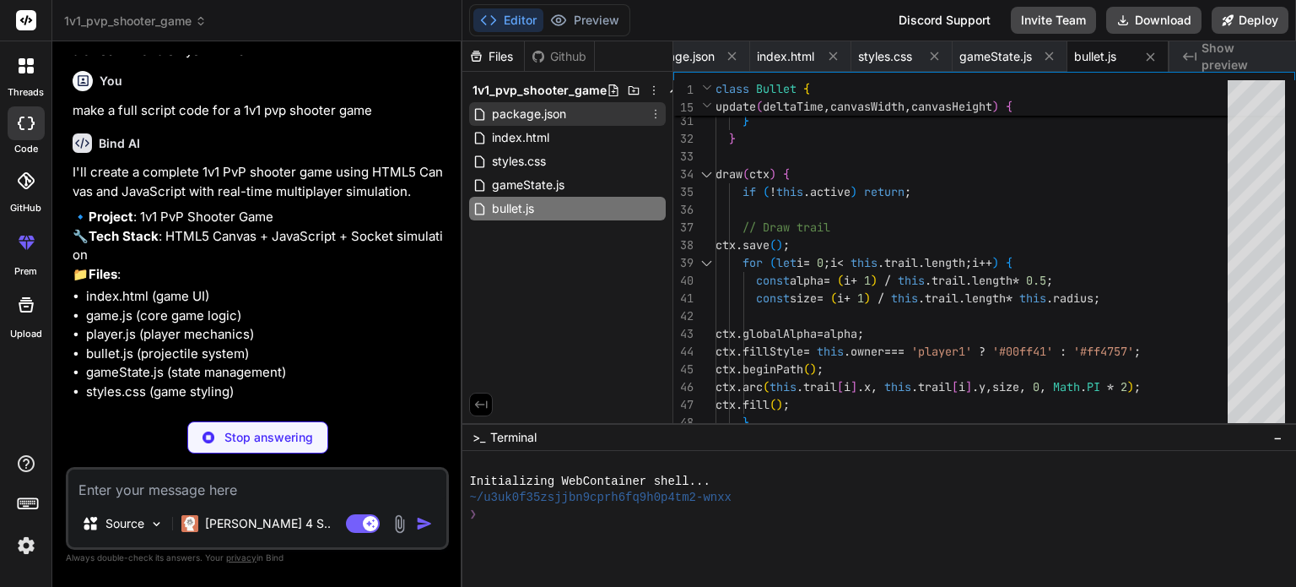
click at [582, 119] on div "package.json" at bounding box center [567, 114] width 197 height 24
type textarea "x"
type textarea "} }"
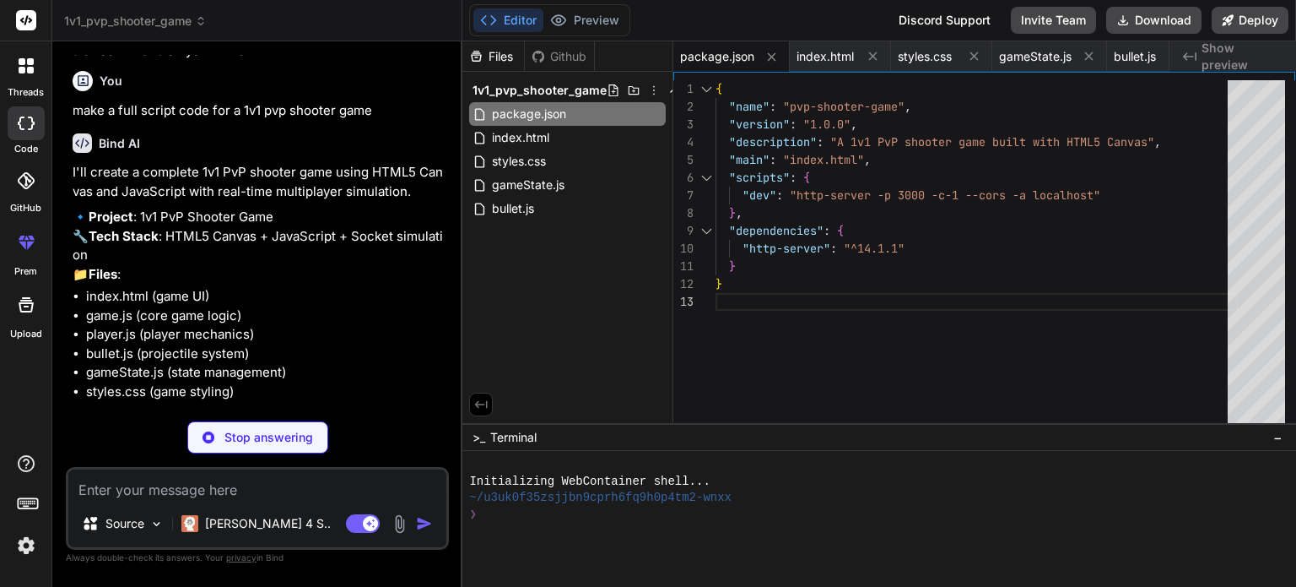
type textarea "x"
type textarea "ctx.strokeStyle = '#fff'; ctx.lineWidth = 1; ctx.strokeRect(barX, barY, barWidt…"
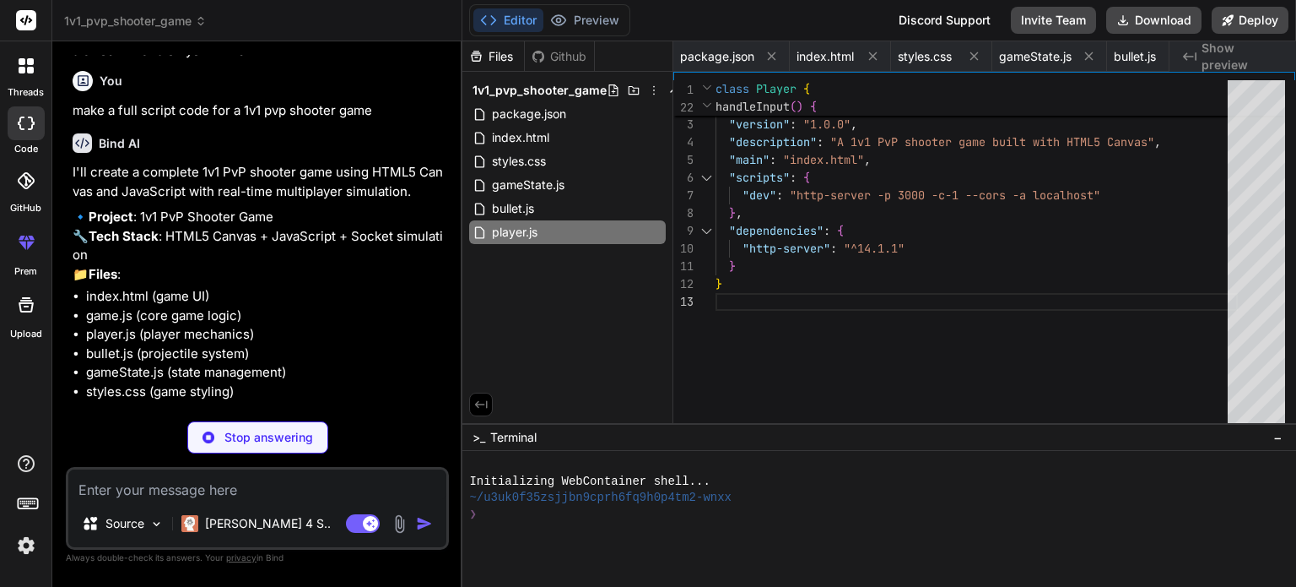
scroll to position [0, 141]
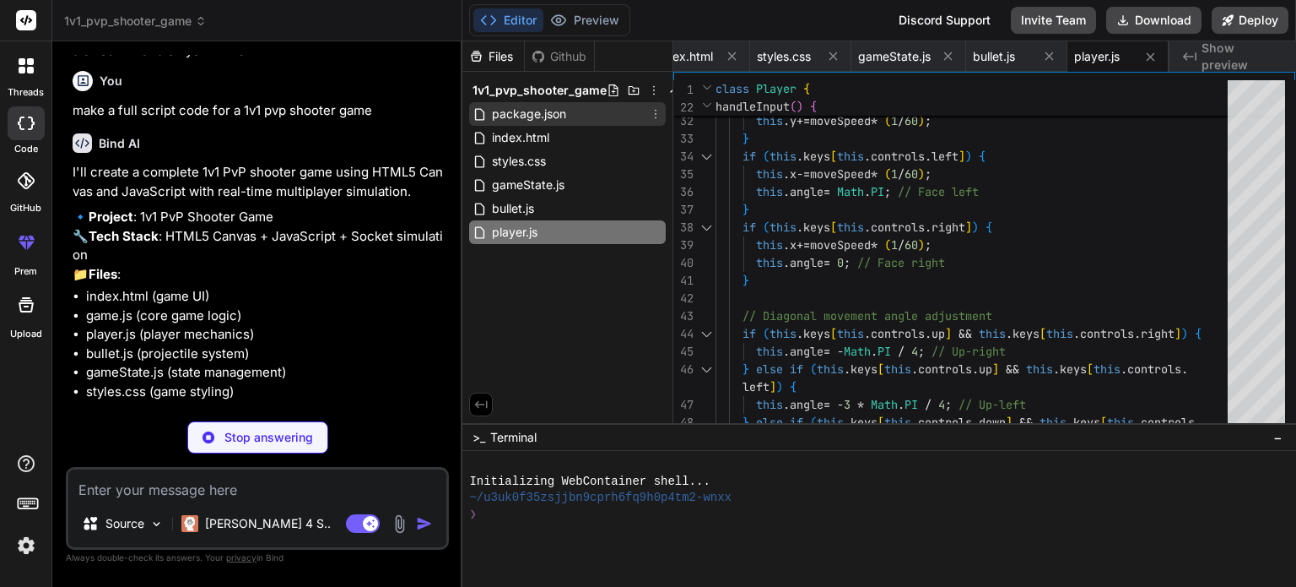
type textarea "x"
click at [591, 120] on div "package.json" at bounding box center [567, 114] width 197 height 24
type textarea "} }"
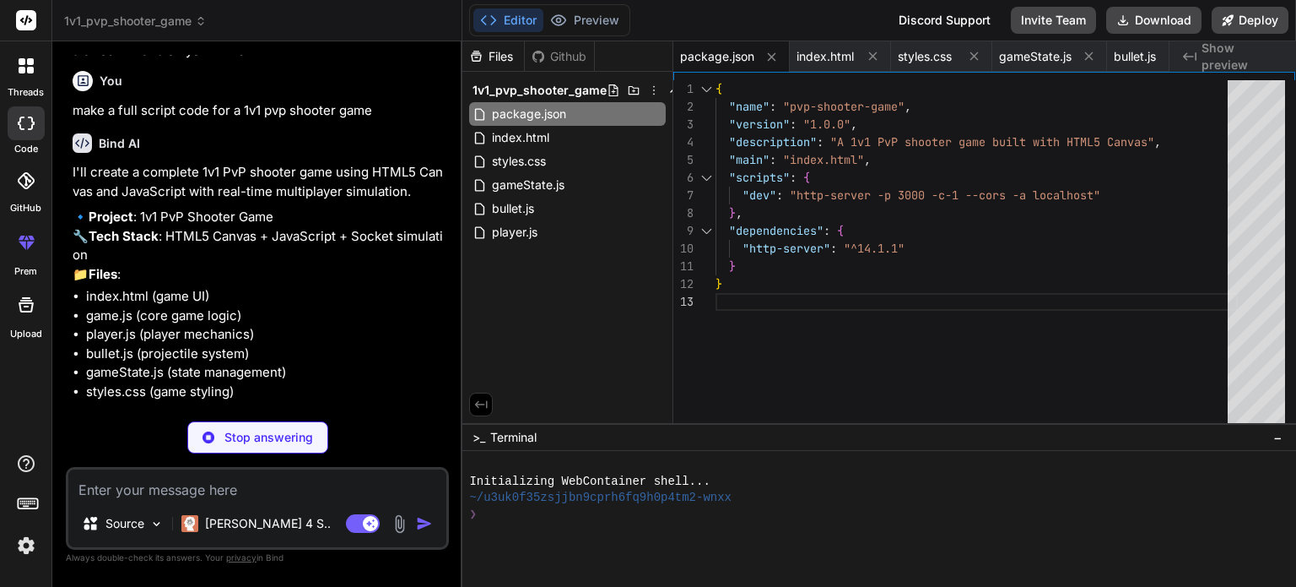
type textarea "x"
type textarea "{ "name": "pvp-shooter-game", "version": "1.0.0", "description": "A 1v1 PvP sho…"
click at [783, 205] on div "{ "name" : "pvp-shooter-game" , "version" : "1.0.0" , "description" : "A 1v1 Pv…" at bounding box center [977, 255] width 522 height 351
type textarea "x"
type textarea "{ "name": "pvp-shooter-game", "version": "1.0.0", "description": "A 1v1 PvP sho…"
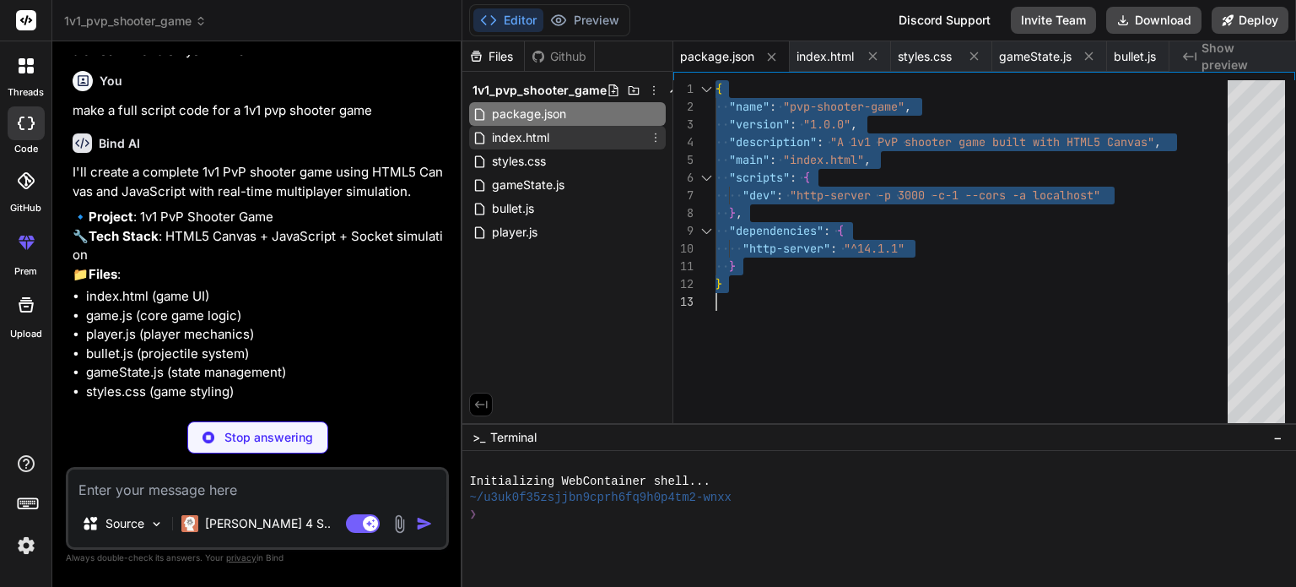
type textarea "x"
click at [594, 130] on div "index.html" at bounding box center [567, 138] width 197 height 24
type textarea "</div> <script src="gameState.js"></script> <script src="bullet.js"></script> <…"
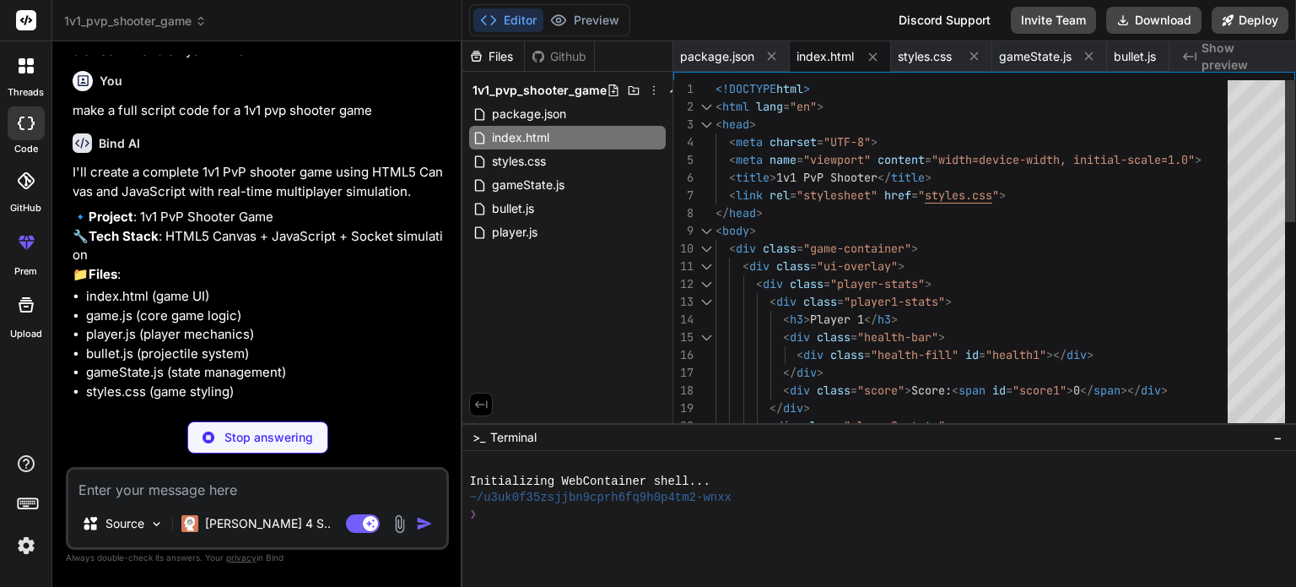
type textarea "x"
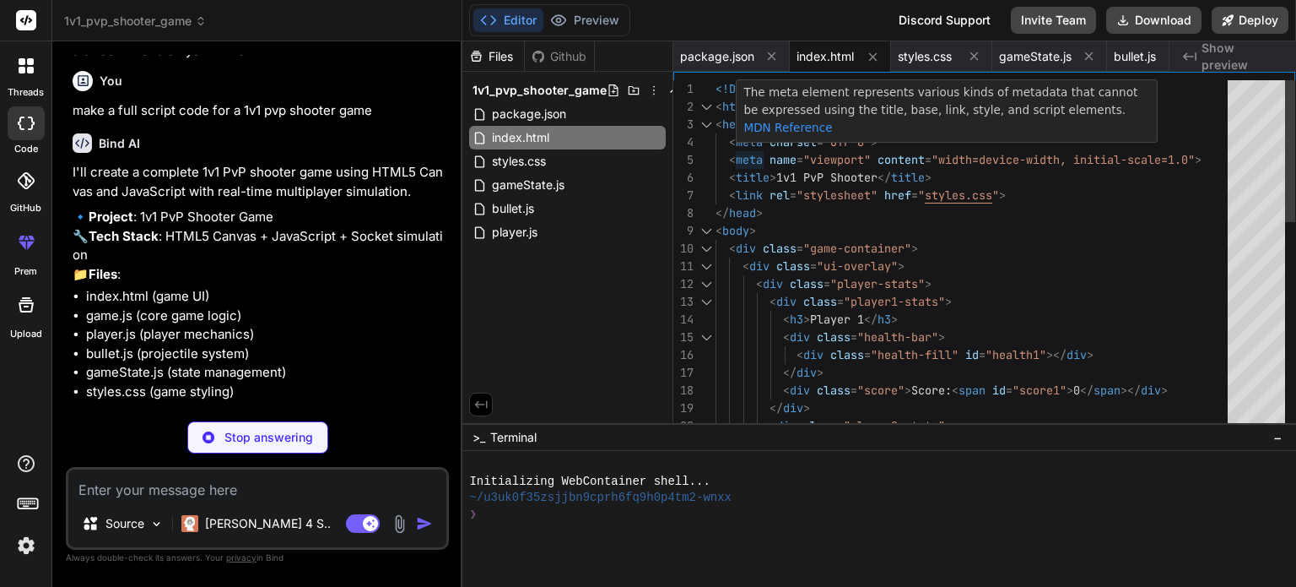
type textarea "<!DOCTYPE html> <html lang="en"> <head> <meta charset="UTF-8"> <meta name="view…"
click at [740, 151] on div "<!DOCTYPE html > < html lang = "en" > < head > < meta charset = "UTF-8" > < met…" at bounding box center [977, 514] width 522 height 868
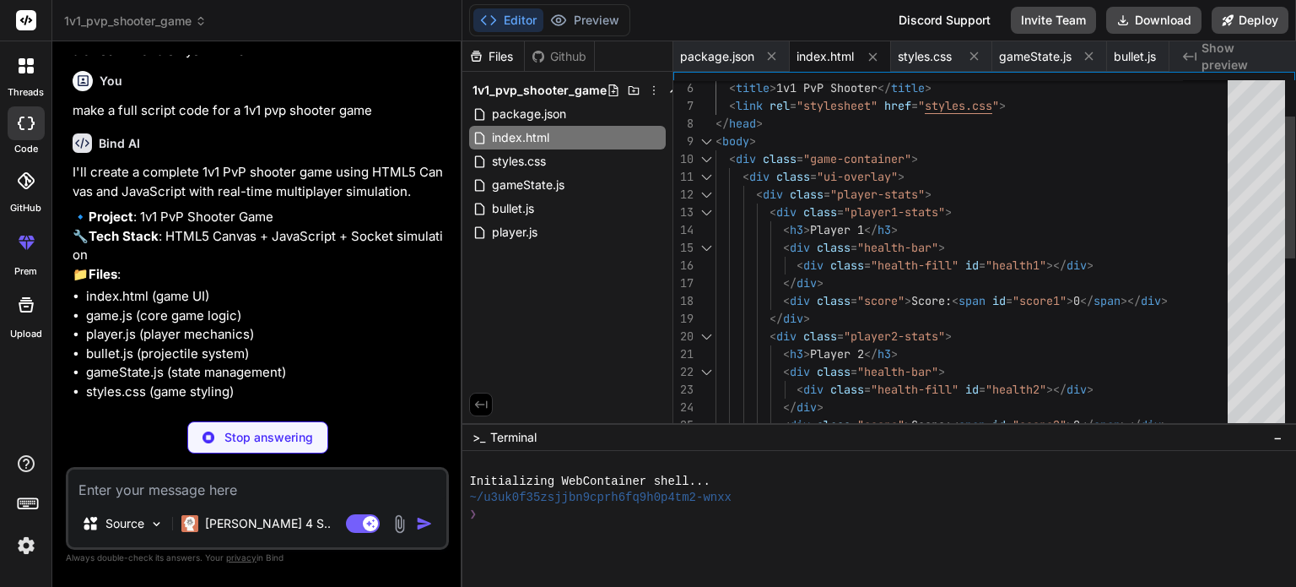
type textarea "x"
type textarea "<!DOCTYPE html> <html lang="en"> <head> <meta charset="UTF-8"> <meta name="view…"
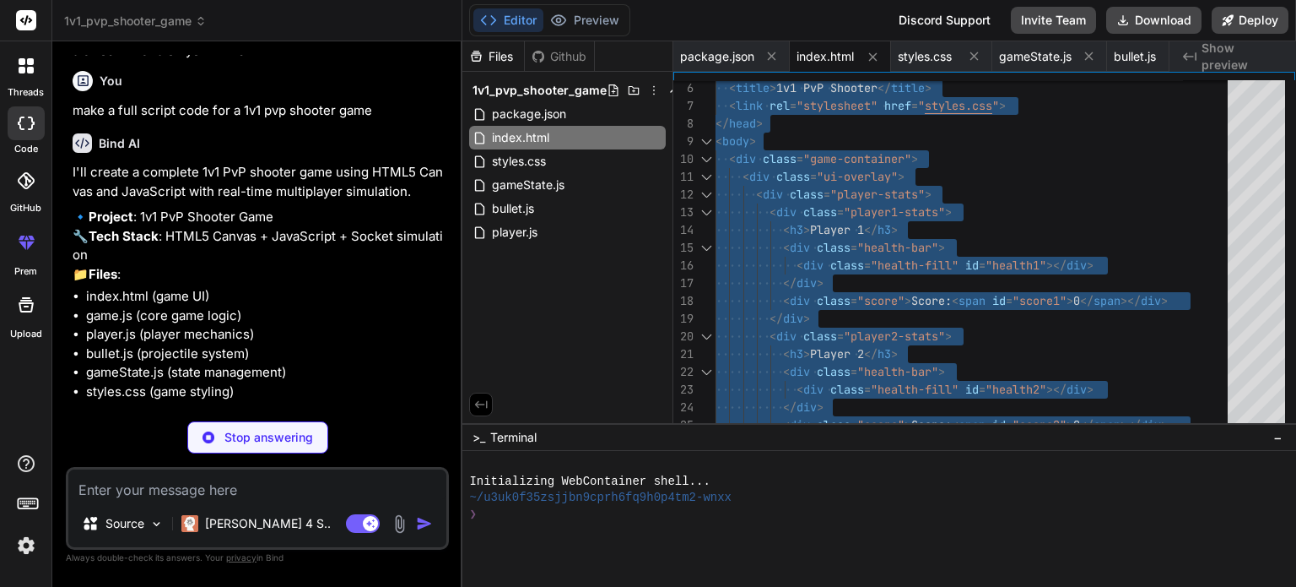
type textarea "x"
type textarea "new Game(); });"
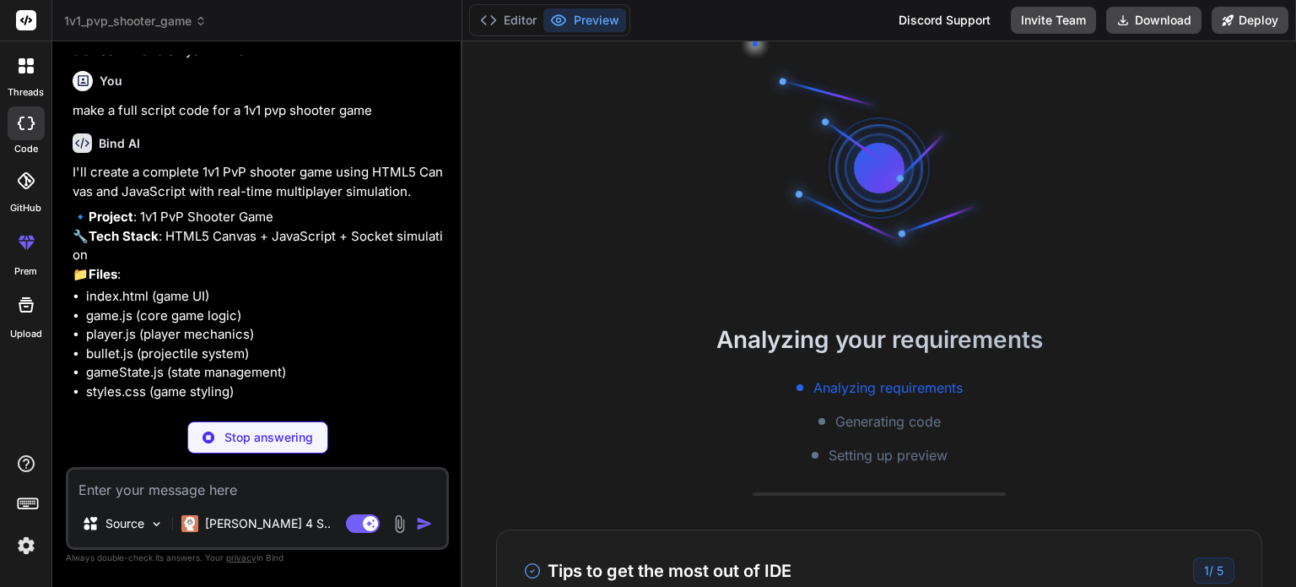
scroll to position [32, 0]
click at [518, 14] on button "Editor" at bounding box center [508, 20] width 70 height 24
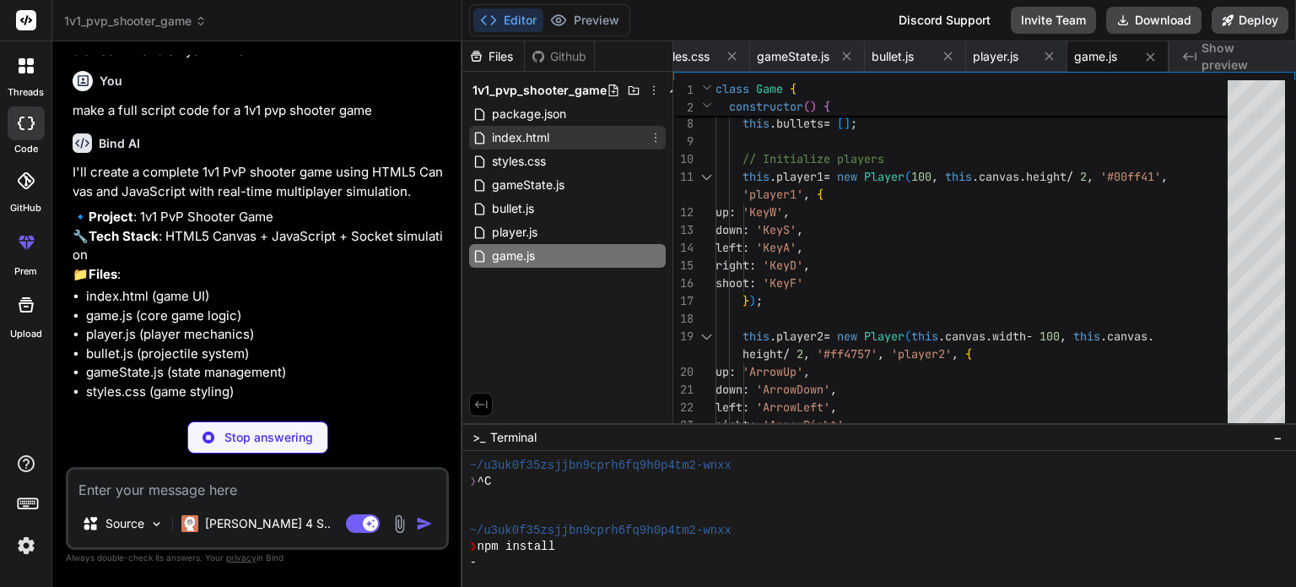
type textarea "x"
click at [570, 137] on div "index.html" at bounding box center [567, 138] width 197 height 24
type textarea "</div> <script src="gameState.js"></script> <script src="bullet.js"></script> <…"
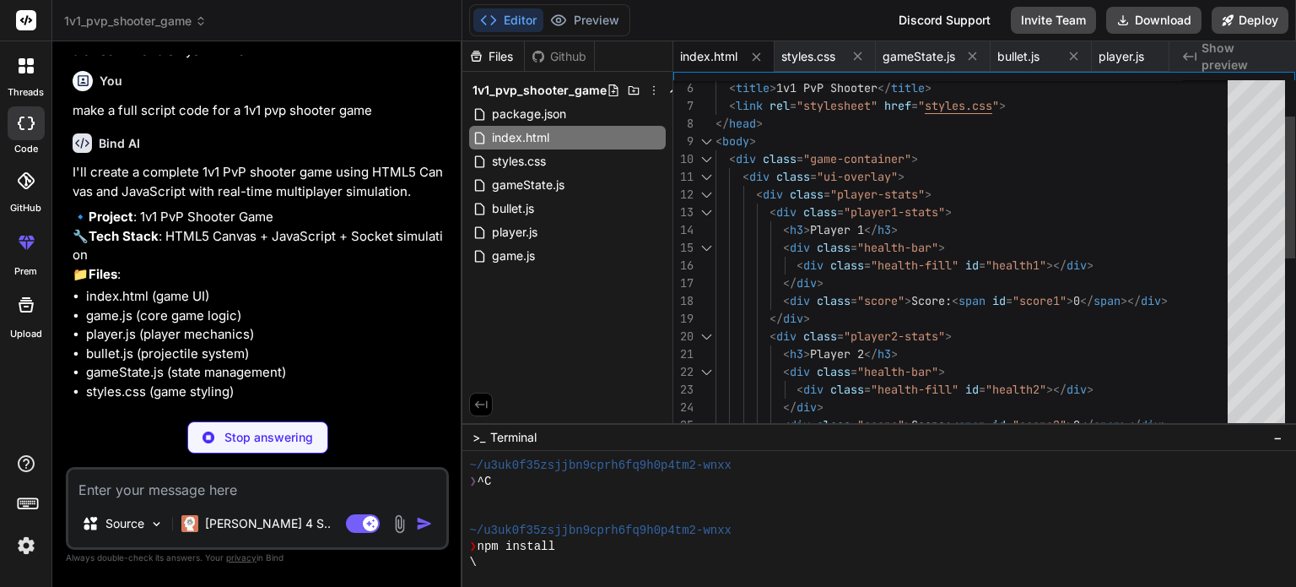
type textarea "x"
type textarea "<div class="ui-overlay"> <div class="player-stats"> <div class="player1-stats">…"
click at [944, 251] on div "< title > 1v1 PvP Shooter </ title > < link rel = "stylesheet" href = " styles.…" at bounding box center [977, 425] width 522 height 868
type textarea "x"
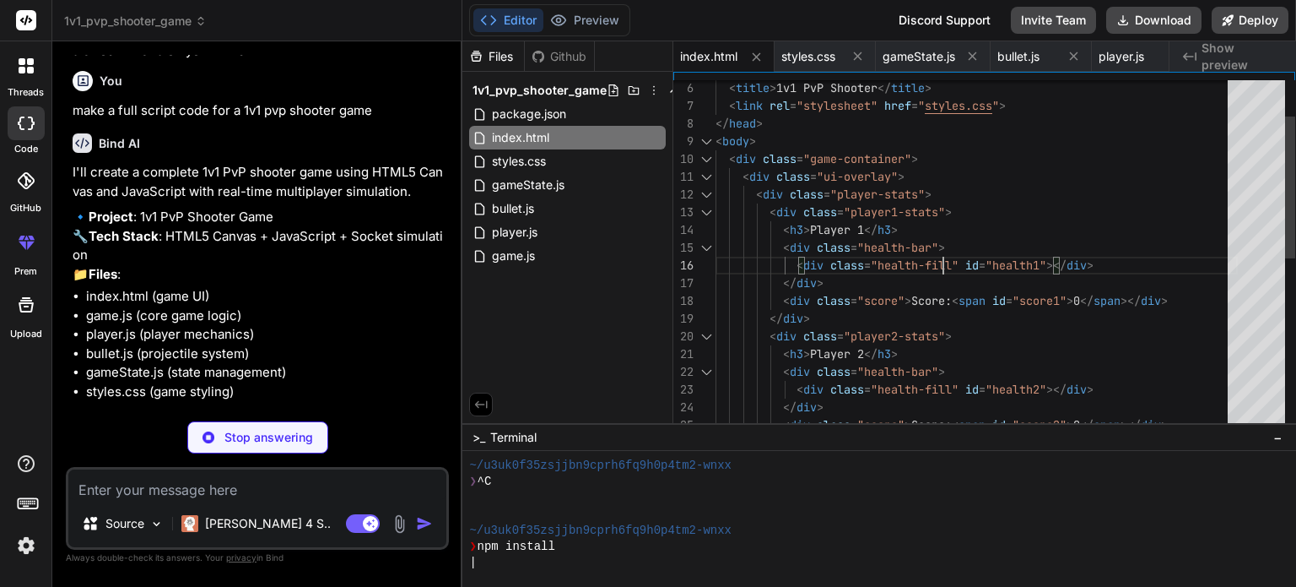
type textarea "<!DOCTYPE html> <html lang="en"> <head> <meta charset="UTF-8"> <meta name="view…"
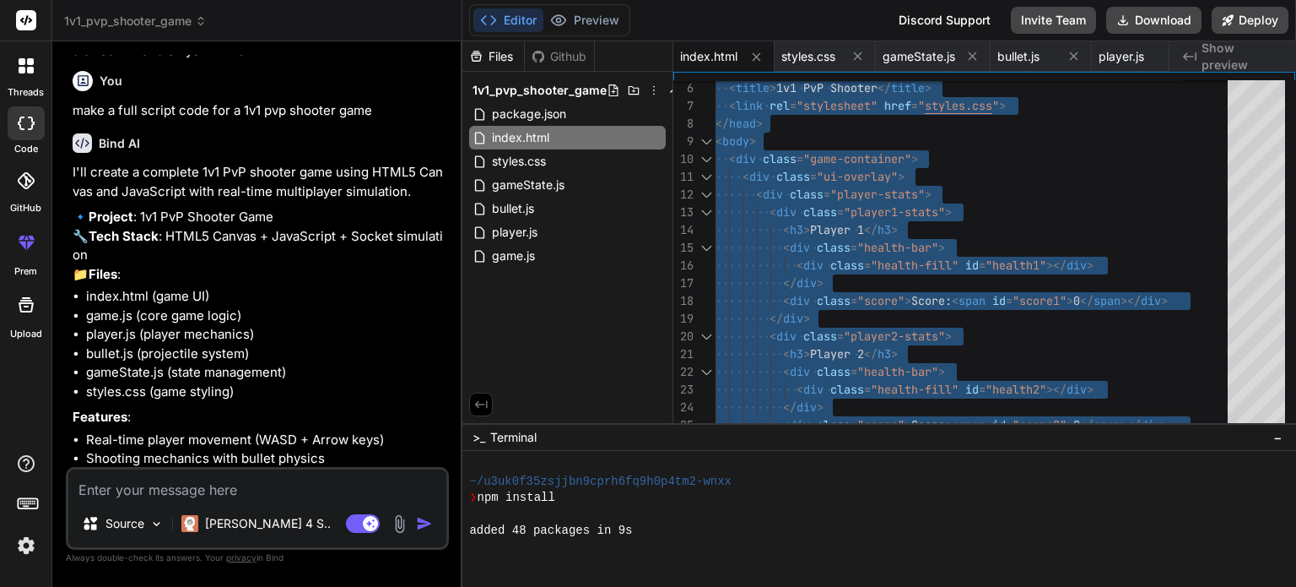
scroll to position [145, 0]
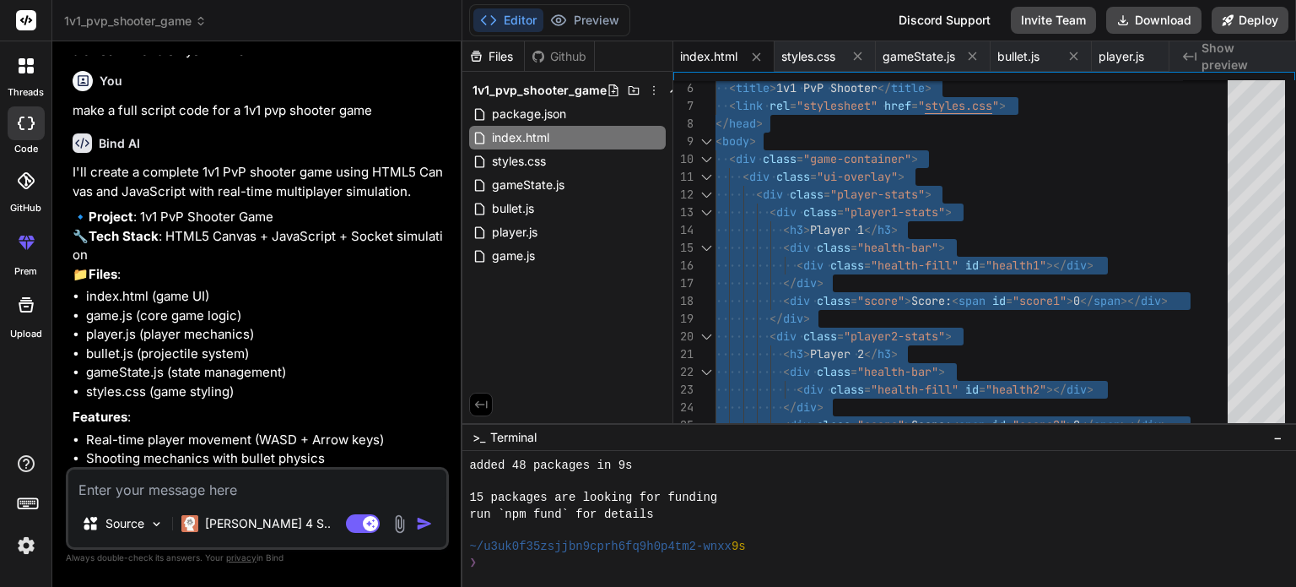
type textarea "x"
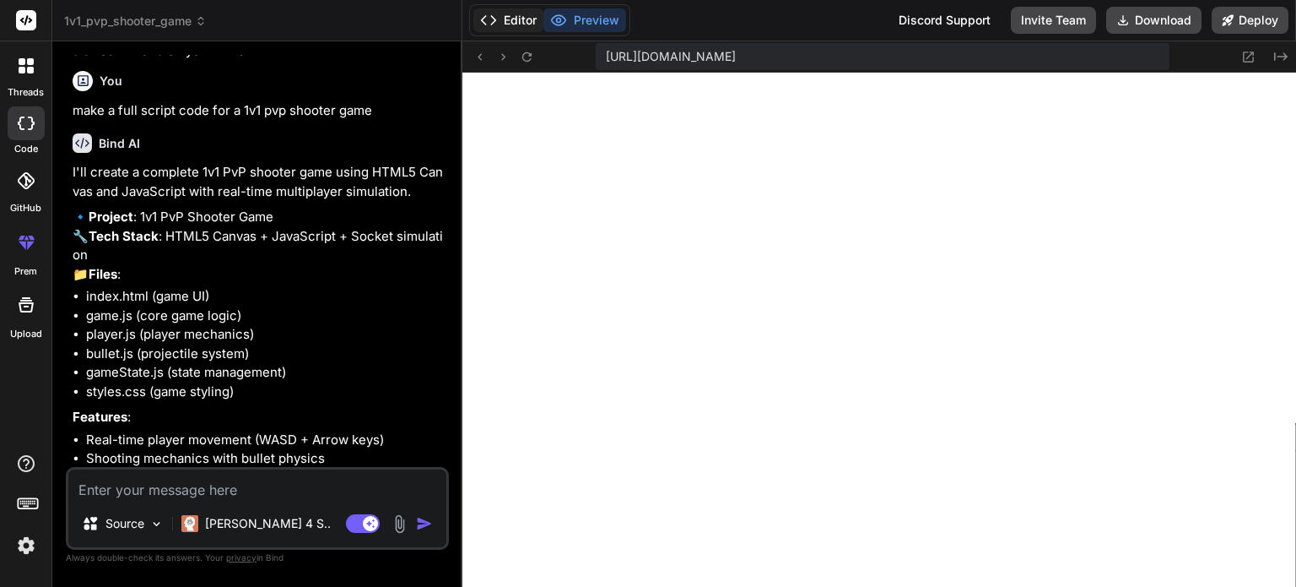
scroll to position [907, 0]
click at [522, 16] on button "Editor" at bounding box center [508, 20] width 70 height 24
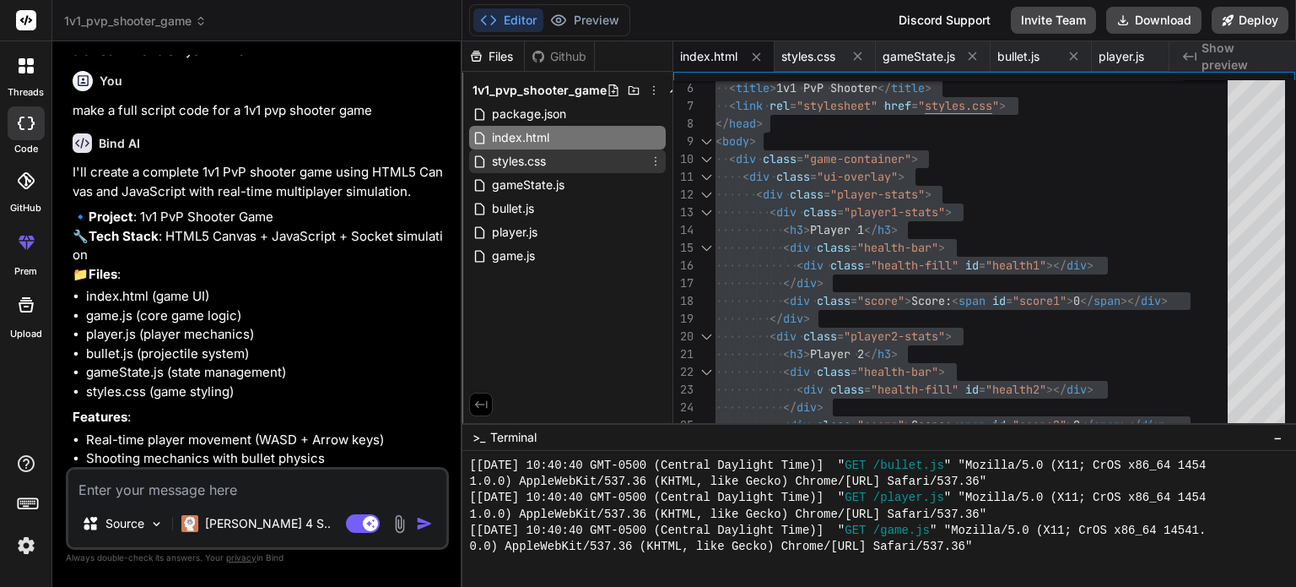
click at [584, 164] on div "styles.css" at bounding box center [567, 161] width 197 height 24
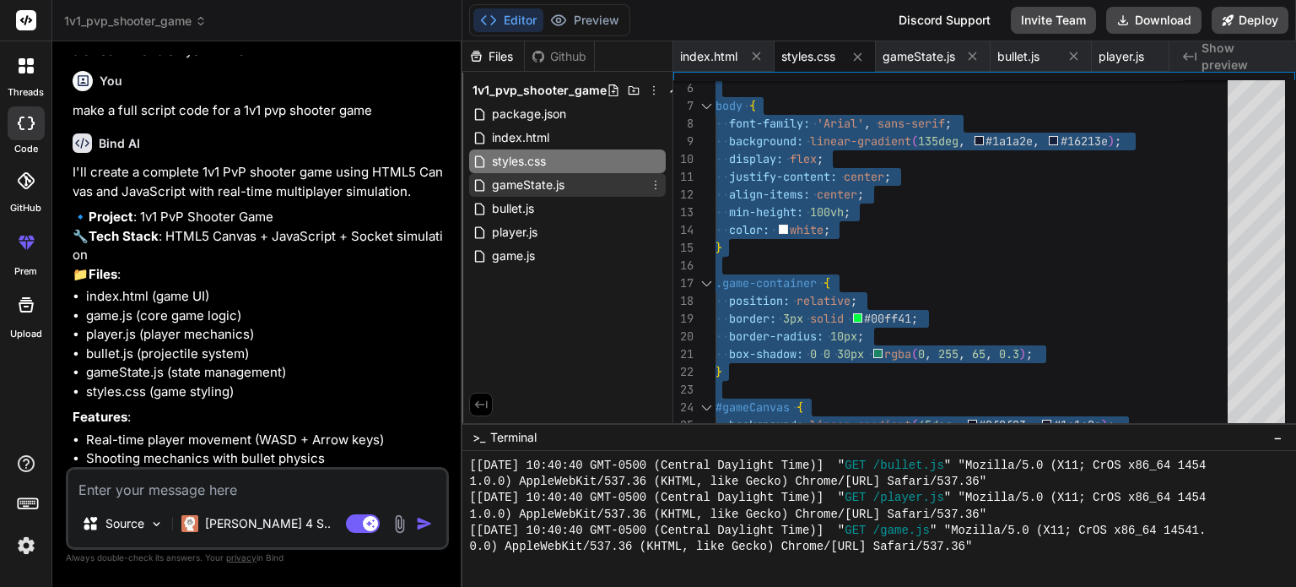
click at [610, 186] on div "gameState.js" at bounding box center [567, 185] width 197 height 24
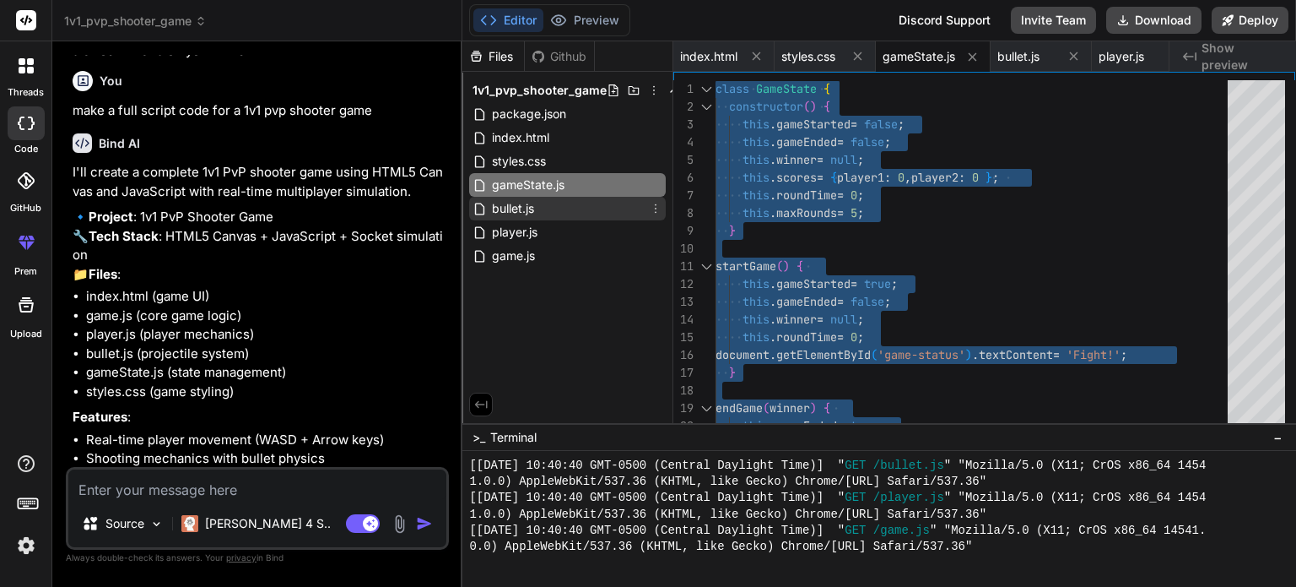
click at [534, 216] on span "bullet.js" at bounding box center [513, 208] width 46 height 20
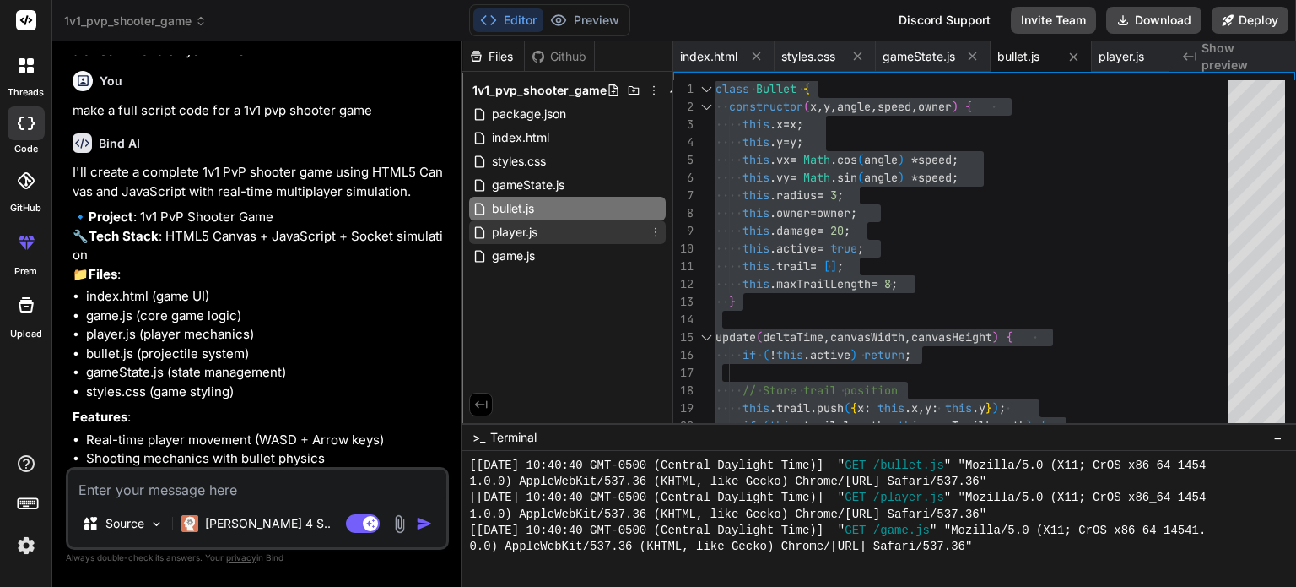
click at [552, 236] on div "player.js" at bounding box center [567, 232] width 197 height 24
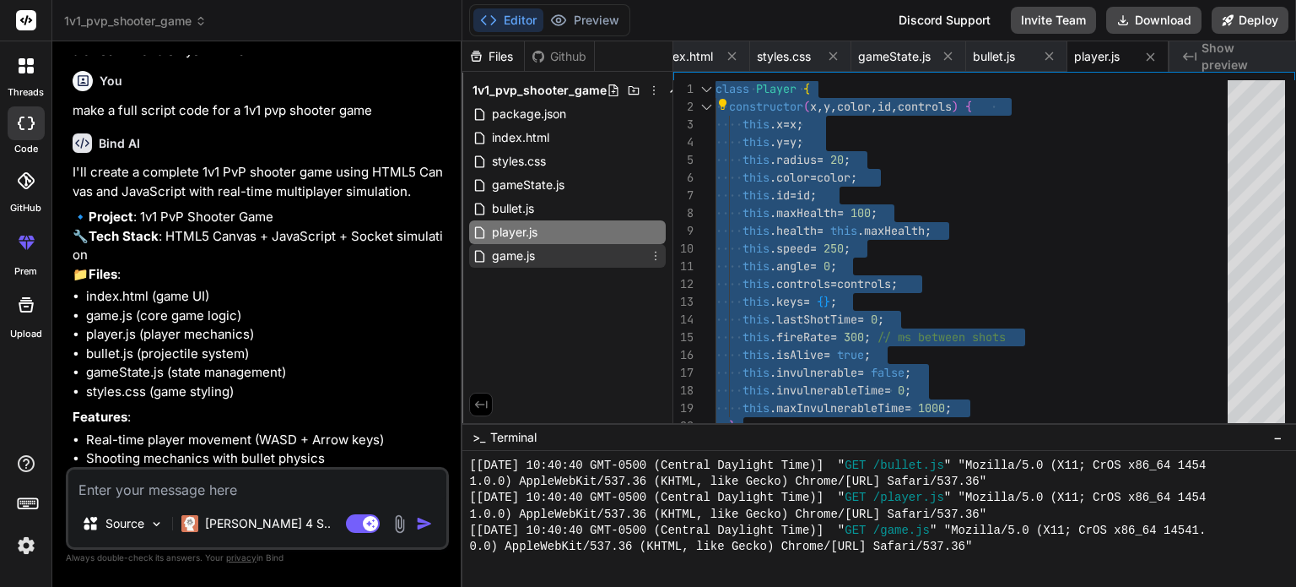
click at [558, 252] on div "game.js" at bounding box center [567, 256] width 197 height 24
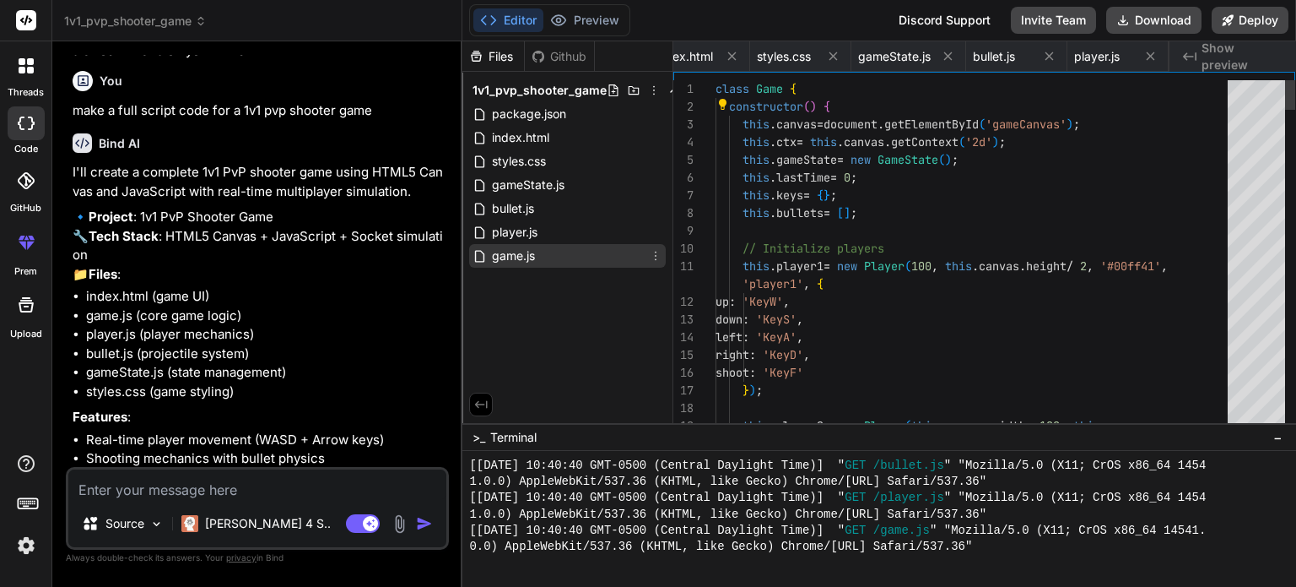
scroll to position [0, 242]
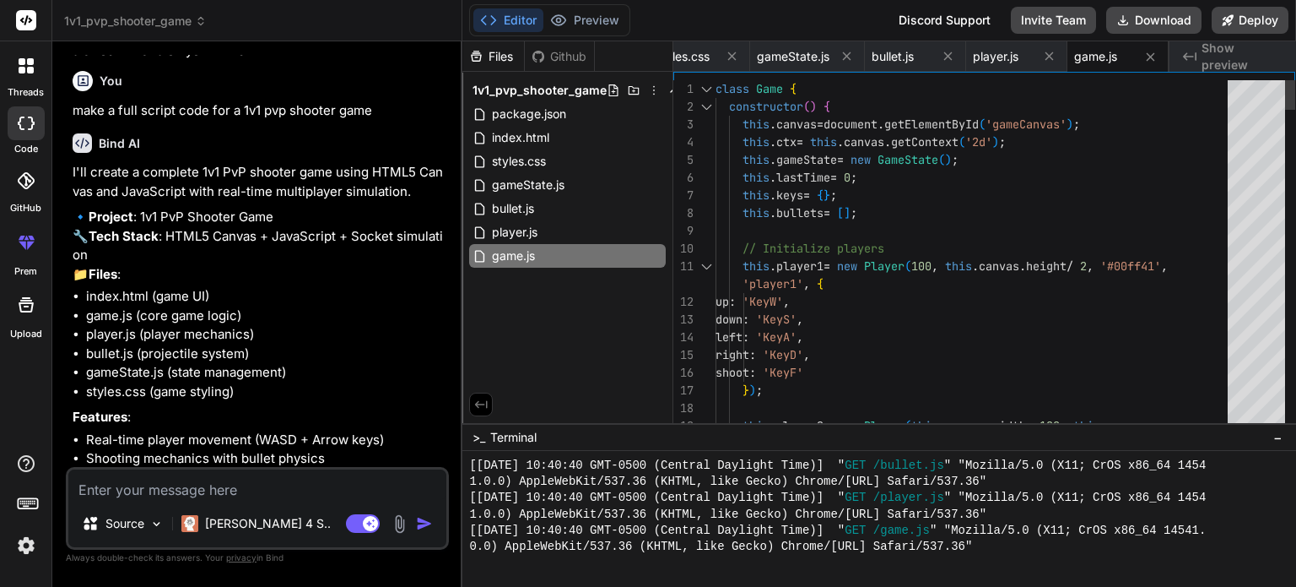
type textarea "class Game { constructor() { this.canvas = document.getElementById('gameCanvas'…"
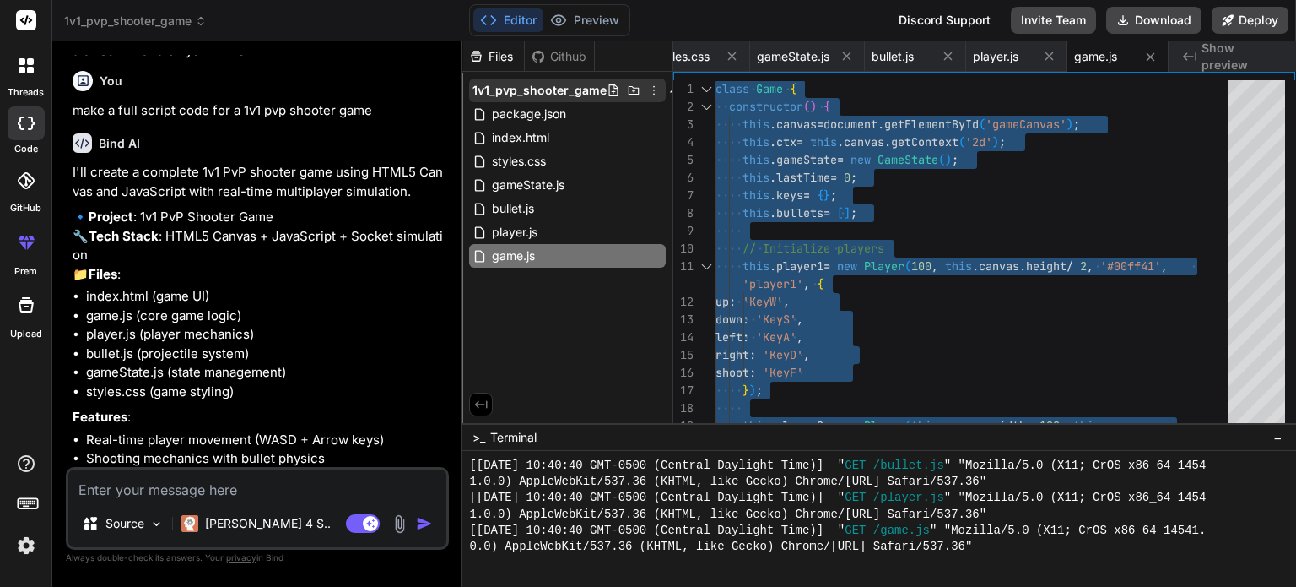
click at [584, 86] on span "1v1_pvp_shooter_game" at bounding box center [540, 90] width 134 height 17
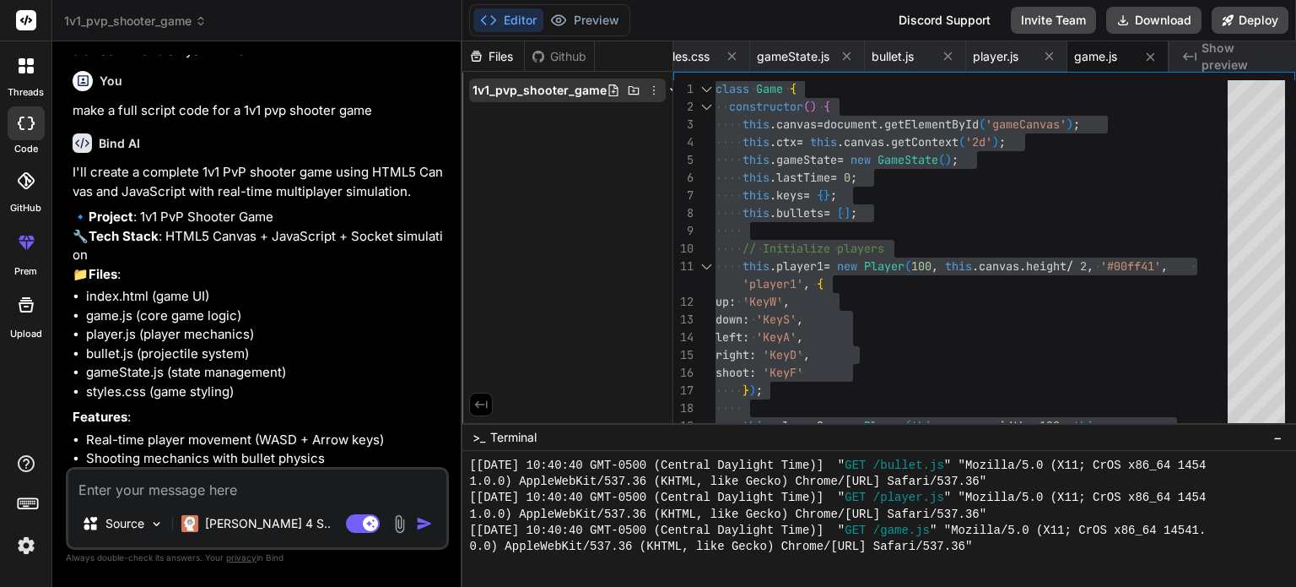
click at [582, 89] on span "1v1_pvp_shooter_game" at bounding box center [540, 90] width 134 height 17
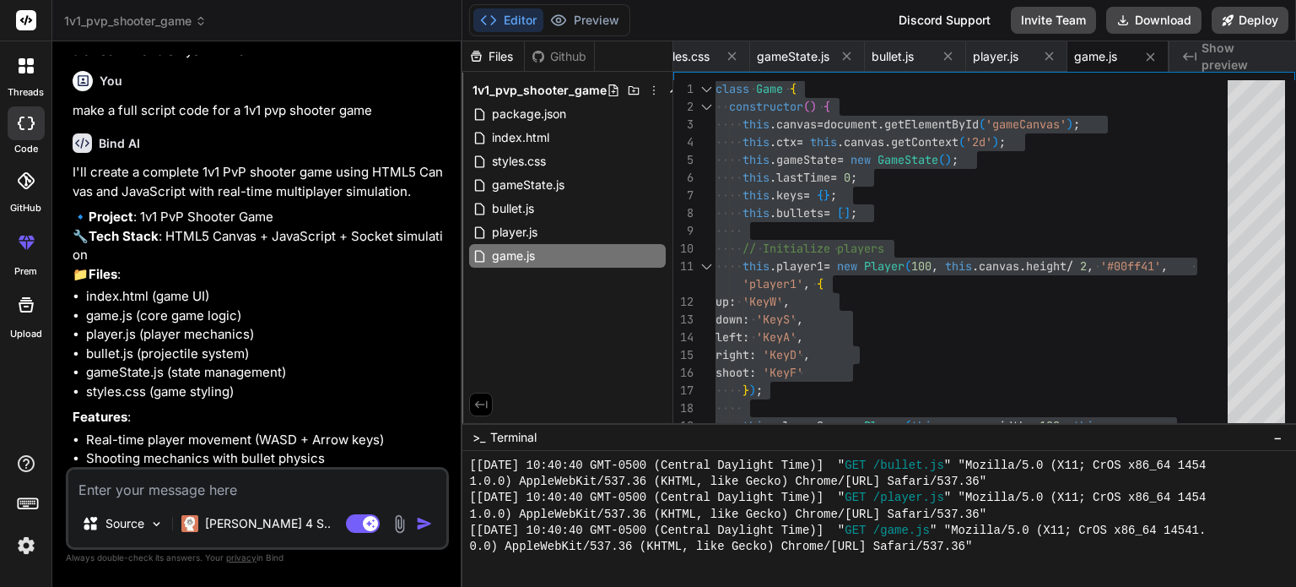
click at [553, 44] on div "Files Github" at bounding box center [529, 56] width 133 height 30
click at [551, 75] on div "1v1_pvp_shooter_game package.json index.html styles.css gameState.js bullet.js …" at bounding box center [568, 173] width 210 height 203
click at [559, 62] on div "Github" at bounding box center [559, 56] width 69 height 17
click at [578, 27] on button "Preview" at bounding box center [585, 20] width 83 height 24
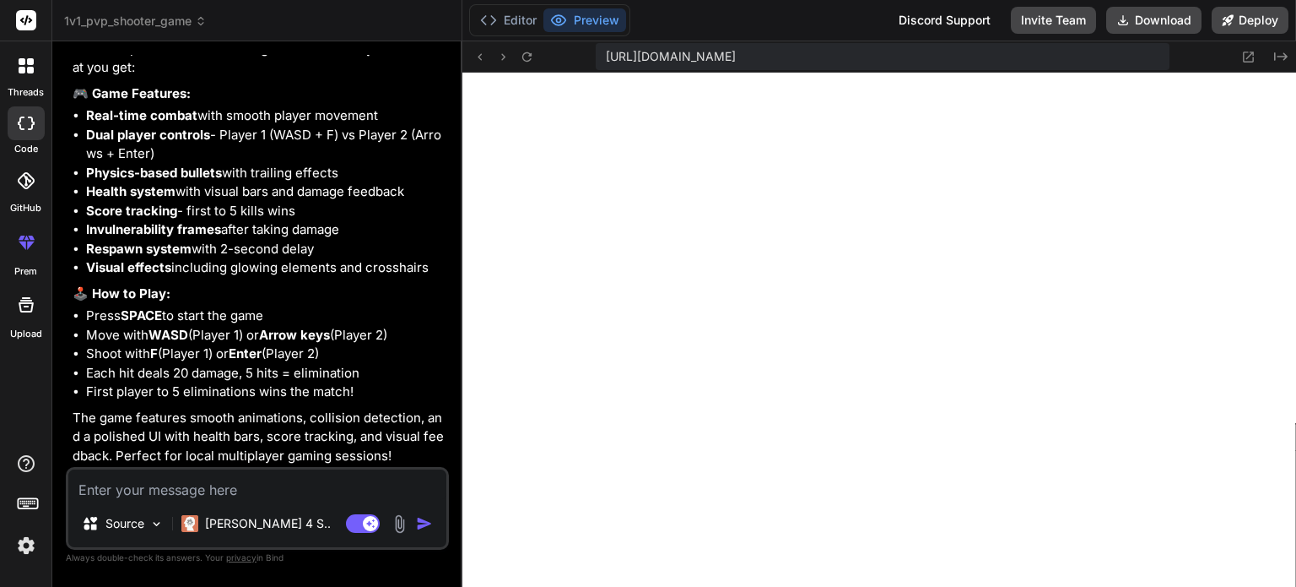
scroll to position [1449, 0]
click at [336, 488] on textarea at bounding box center [257, 484] width 378 height 30
type textarea "m"
type textarea "x"
type textarea "mk"
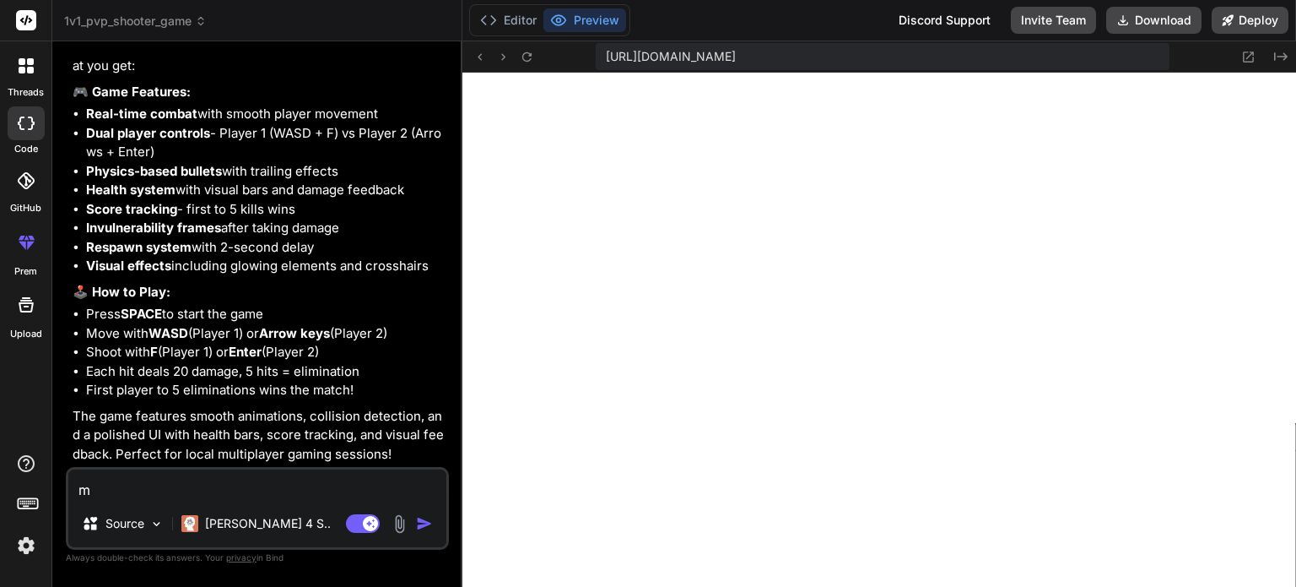
type textarea "x"
type textarea "m"
type textarea "x"
type textarea "r"
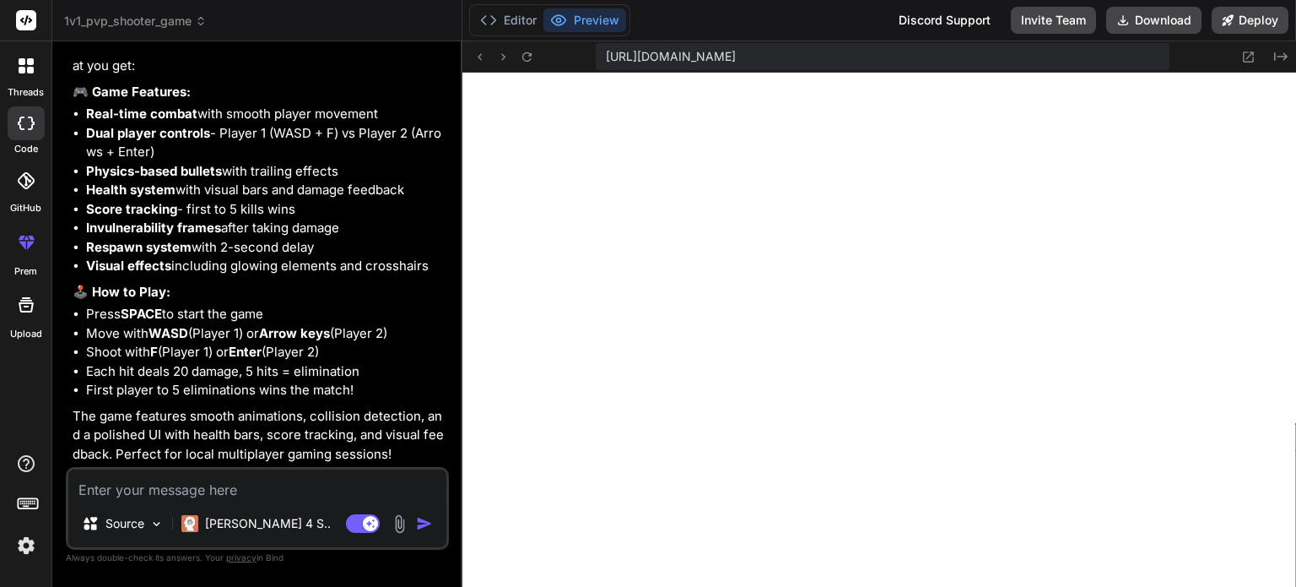
type textarea "x"
type textarea "re"
type textarea "x"
type textarea "rem"
type textarea "x"
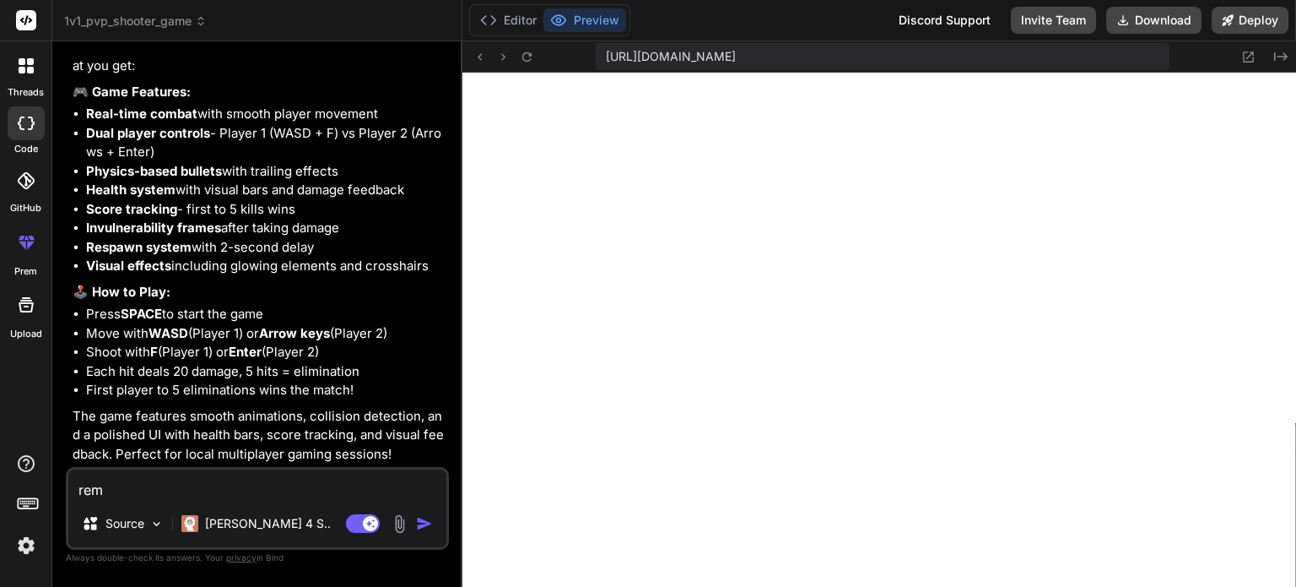
type textarea "rema"
type textarea "x"
type textarea "remak"
type textarea "x"
type textarea "remake"
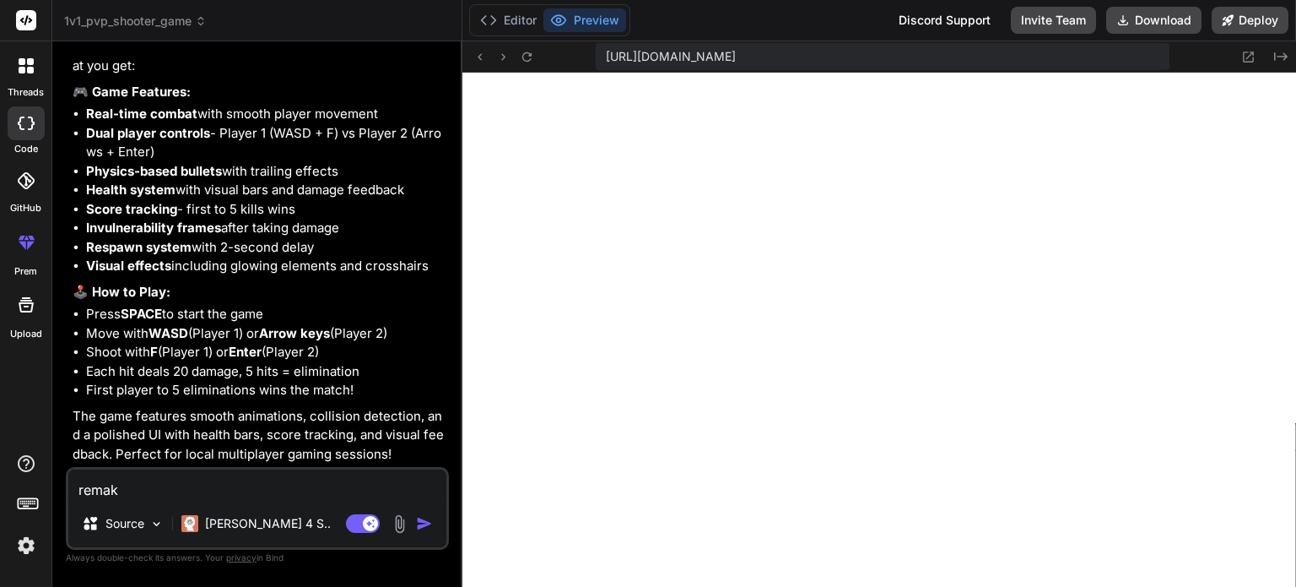
type textarea "x"
type textarea "remake"
type textarea "x"
type textarea "remake i"
type textarea "x"
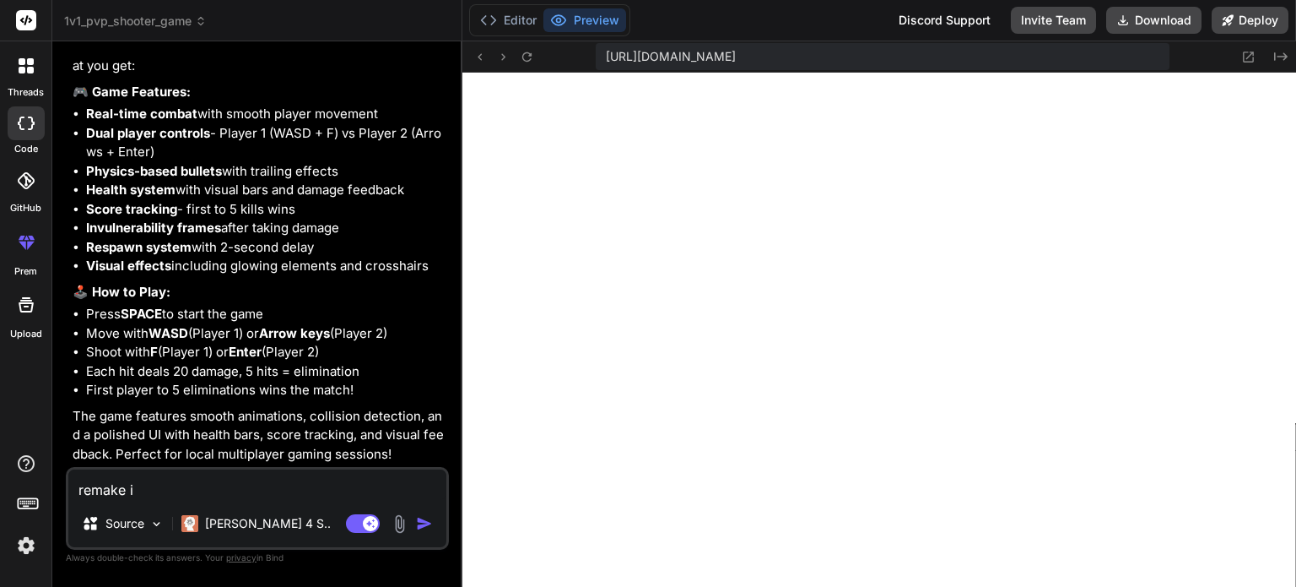
type textarea "remake it"
type textarea "x"
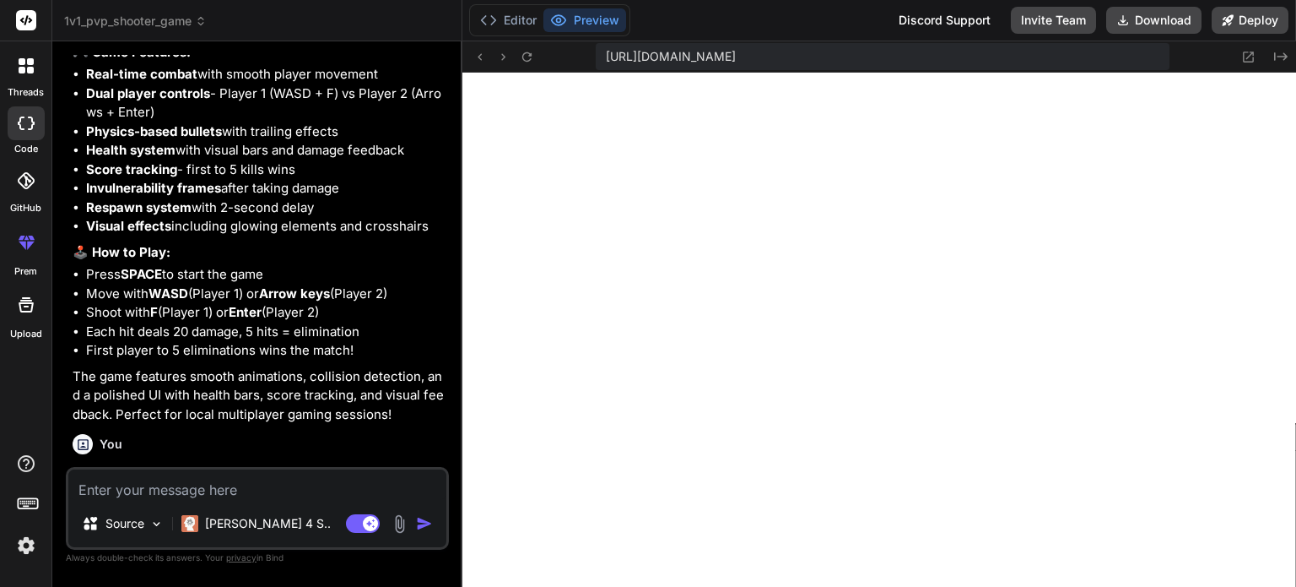
scroll to position [1624, 0]
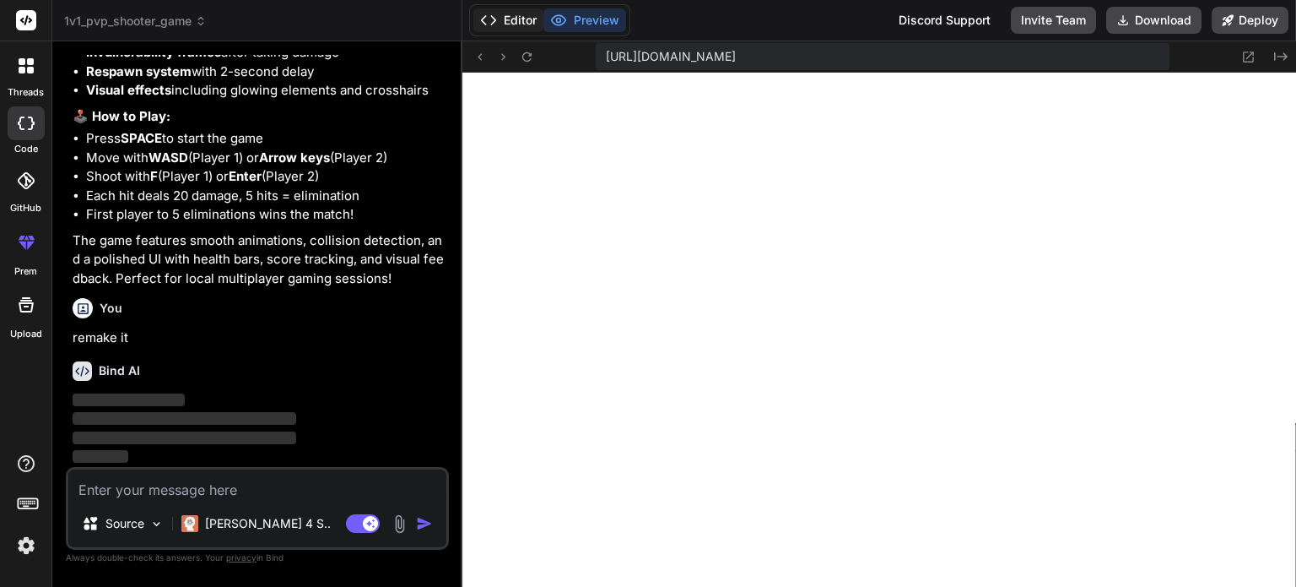
click at [521, 20] on button "Editor" at bounding box center [508, 20] width 70 height 24
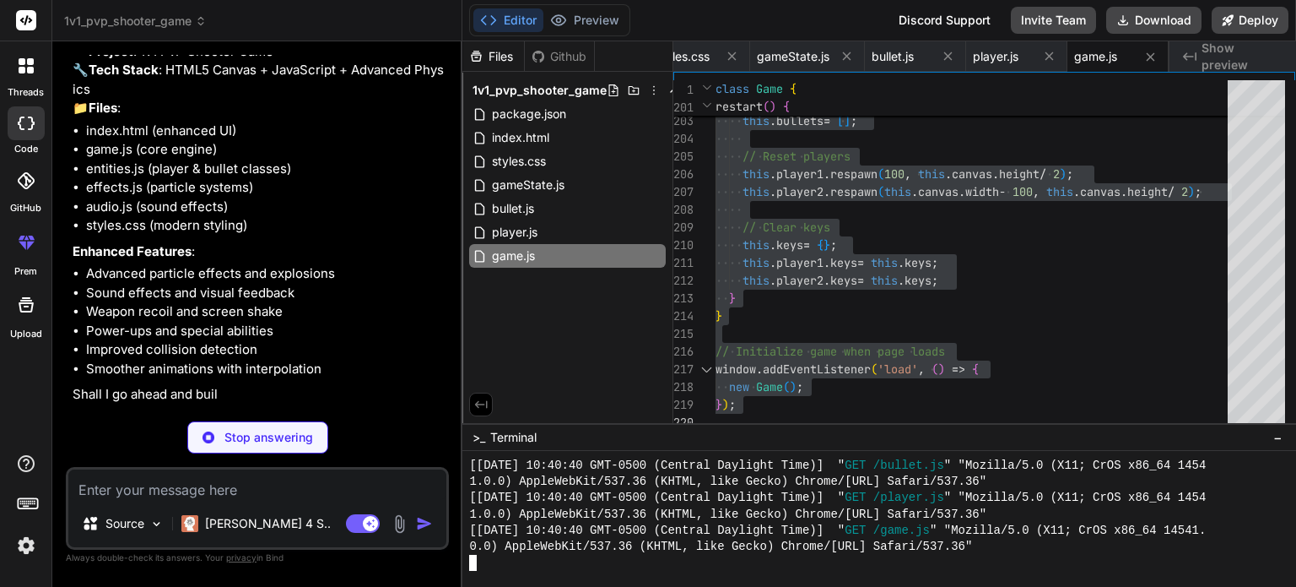
scroll to position [1996, 0]
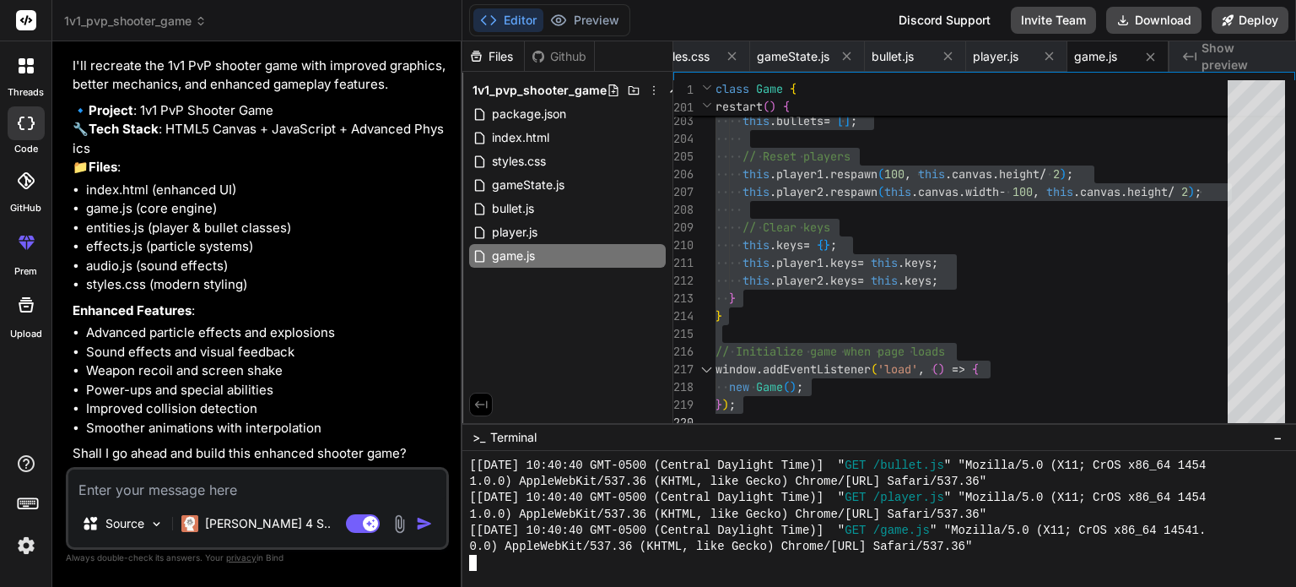
type textarea "x"
click at [192, 482] on textarea at bounding box center [257, 484] width 378 height 30
type textarea "y"
type textarea "x"
type textarea "ye"
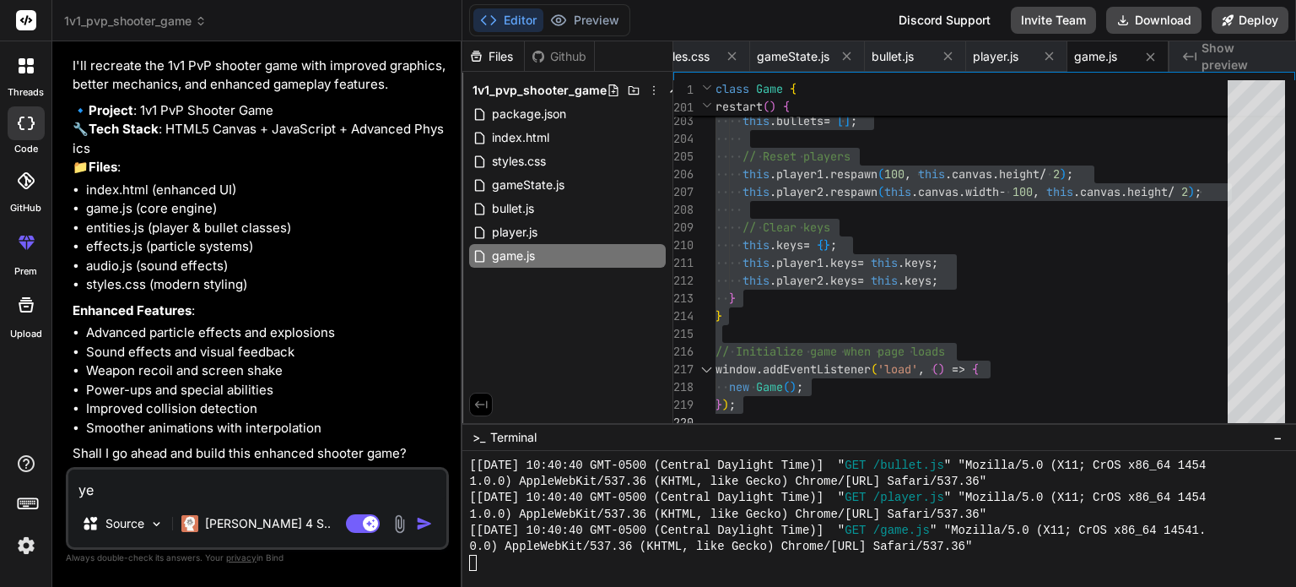
type textarea "x"
type textarea "yes"
type textarea "x"
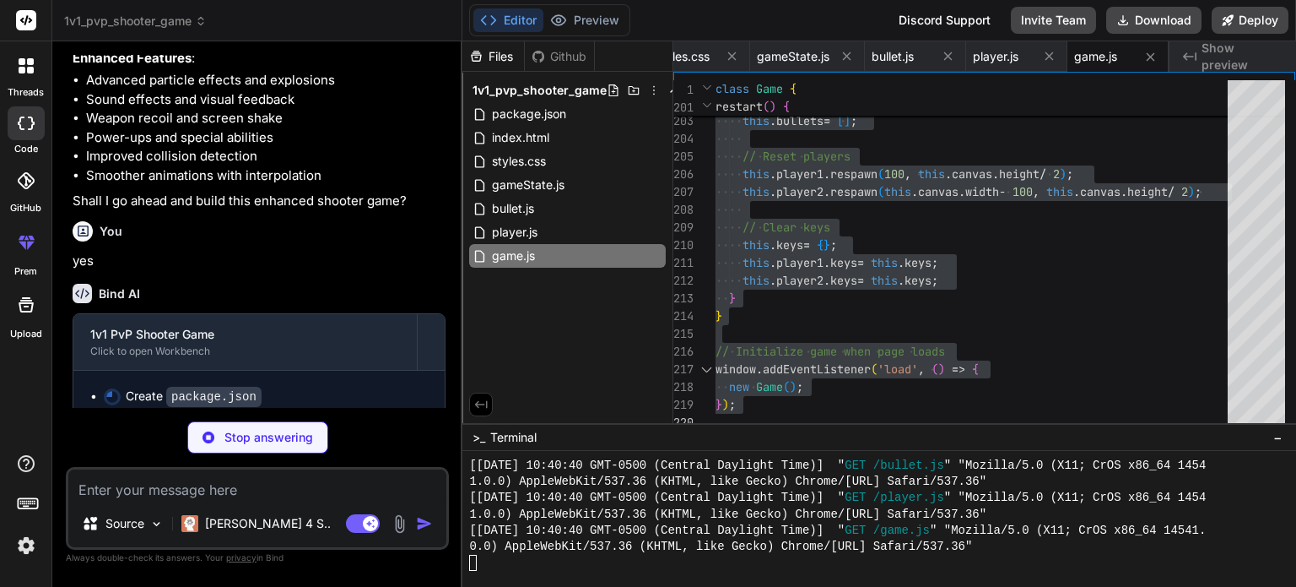
scroll to position [2264, 0]
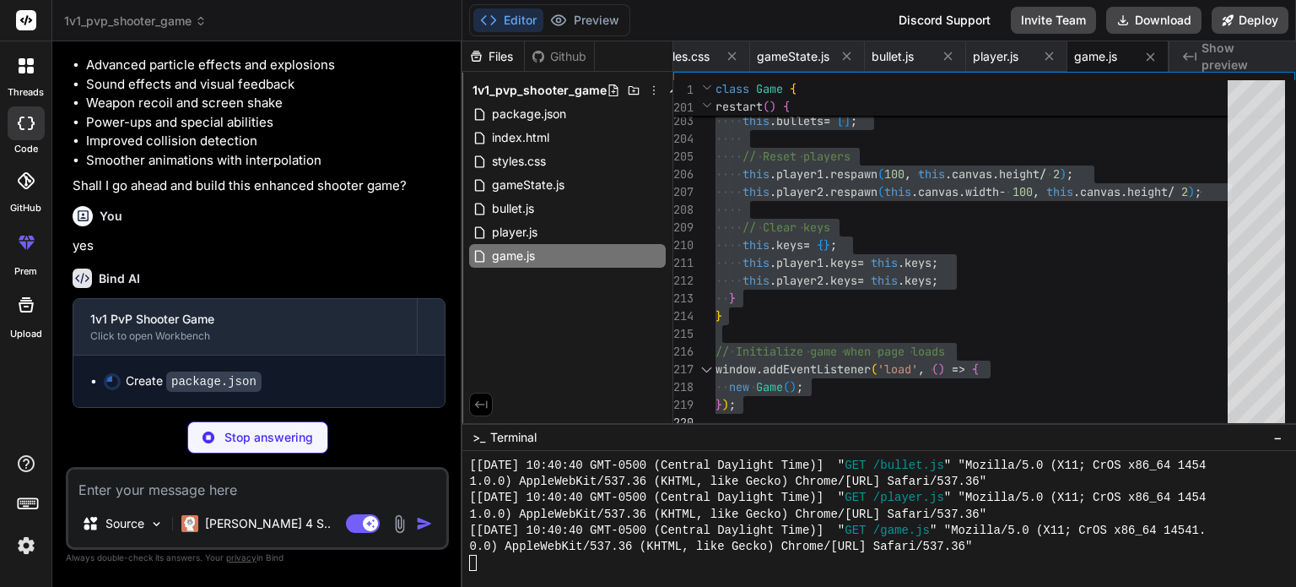
type textarea "x"
type textarea "} }"
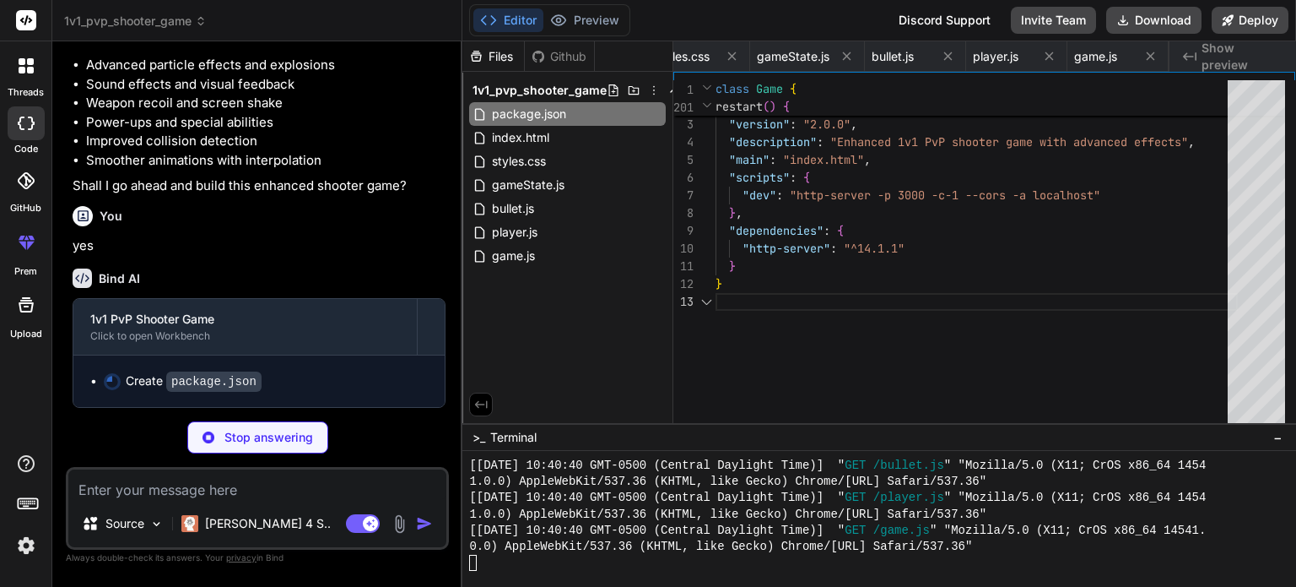
scroll to position [0, 0]
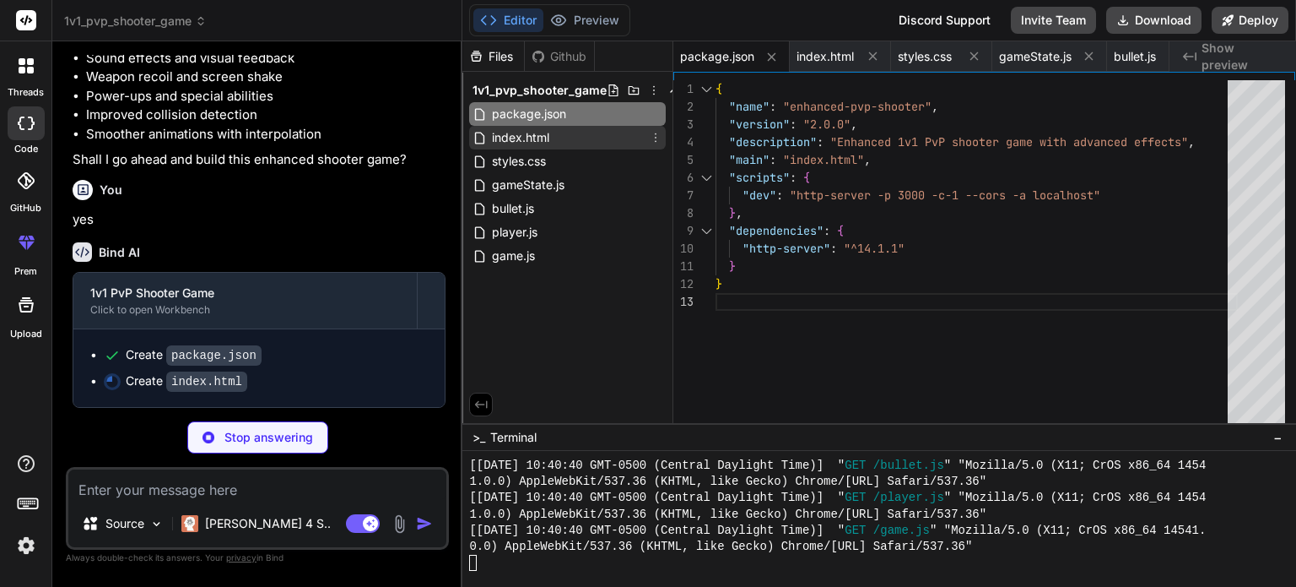
type textarea "x"
click at [579, 135] on div "index.html" at bounding box center [567, 138] width 197 height 24
type textarea "</div> <script src="gameState.js"></script> <script src="bullet.js"></script> <…"
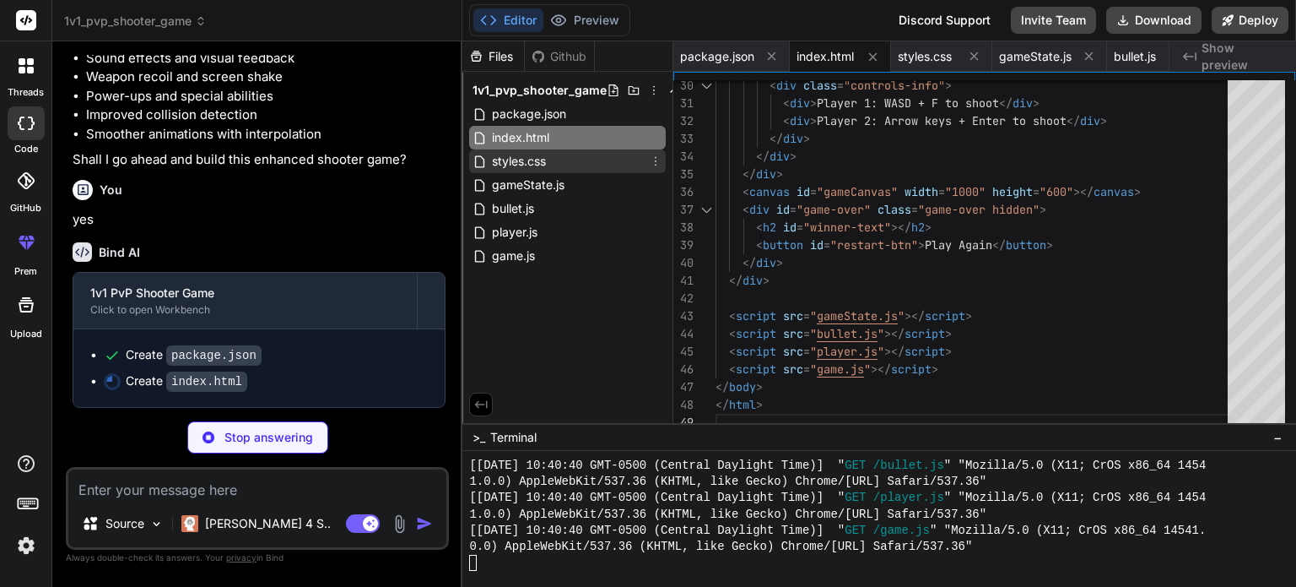
type textarea "x"
click at [572, 154] on div "styles.css" at bounding box center [567, 161] width 197 height 24
type textarea "#restart-btn:hover { transform: scale(1.05); box-shadow: 0 5px 15px rgba(0, 255…"
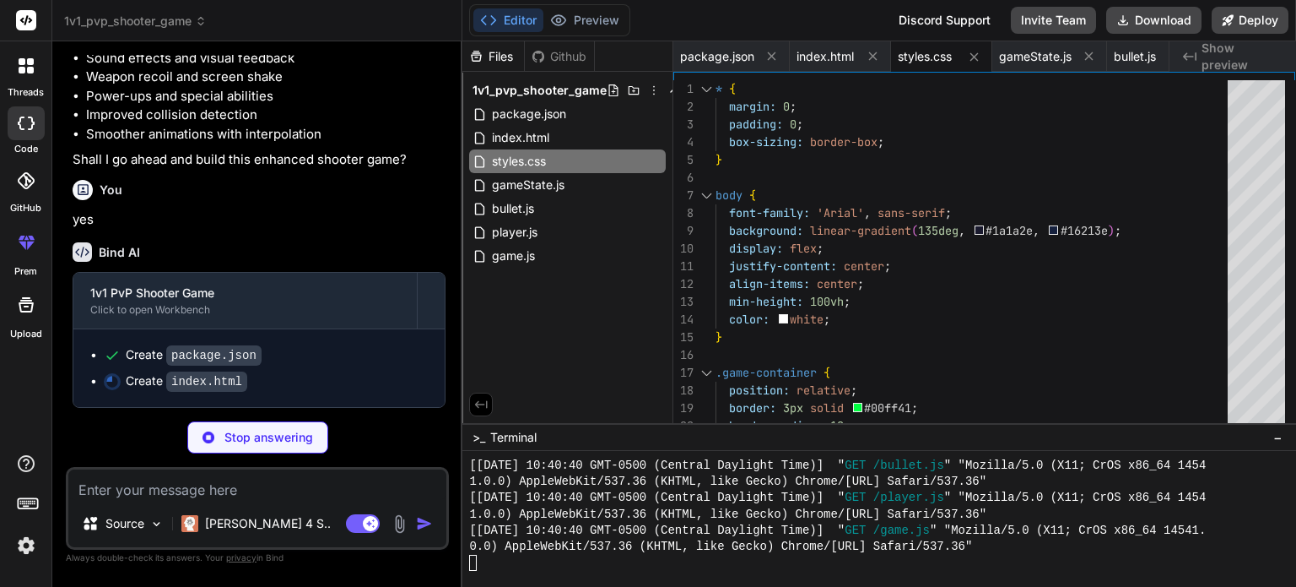
scroll to position [2291, 0]
click at [587, 14] on button "Preview" at bounding box center [585, 20] width 83 height 24
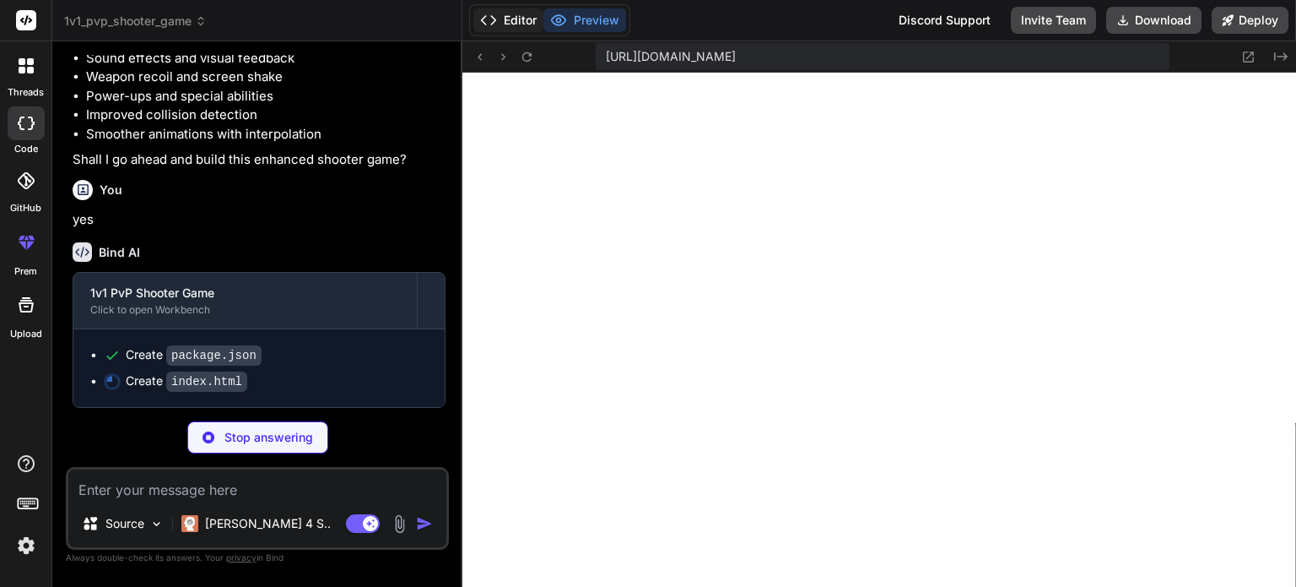
click at [508, 25] on button "Editor" at bounding box center [508, 20] width 70 height 24
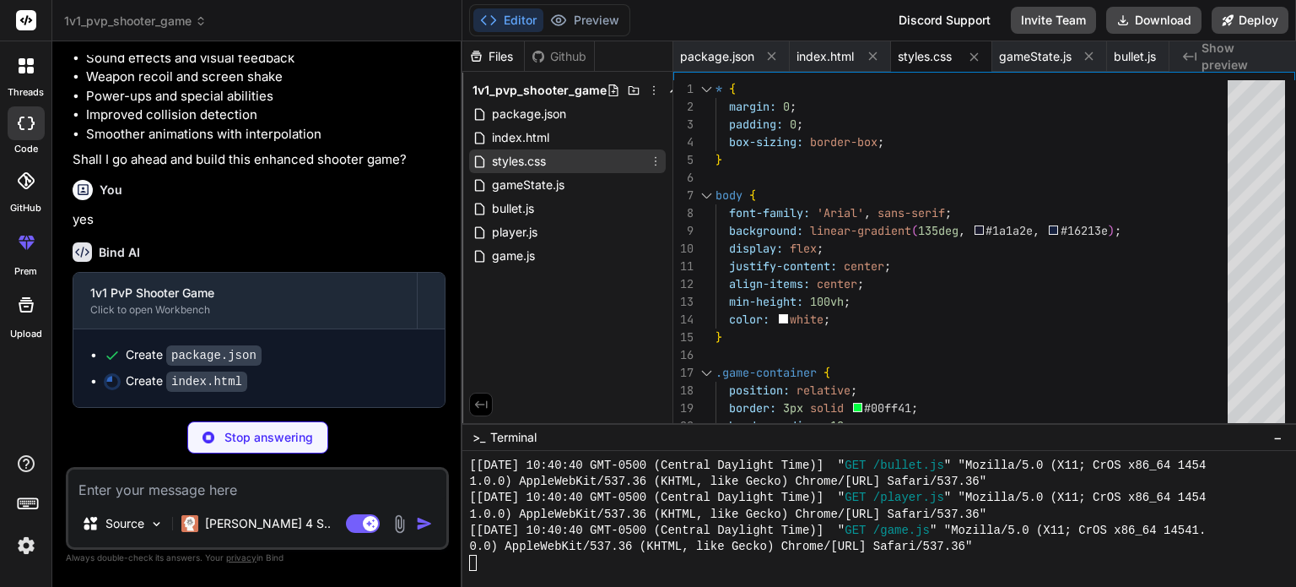
type textarea "x"
type textarea "<script src="game.js"></script> </body> </html>"
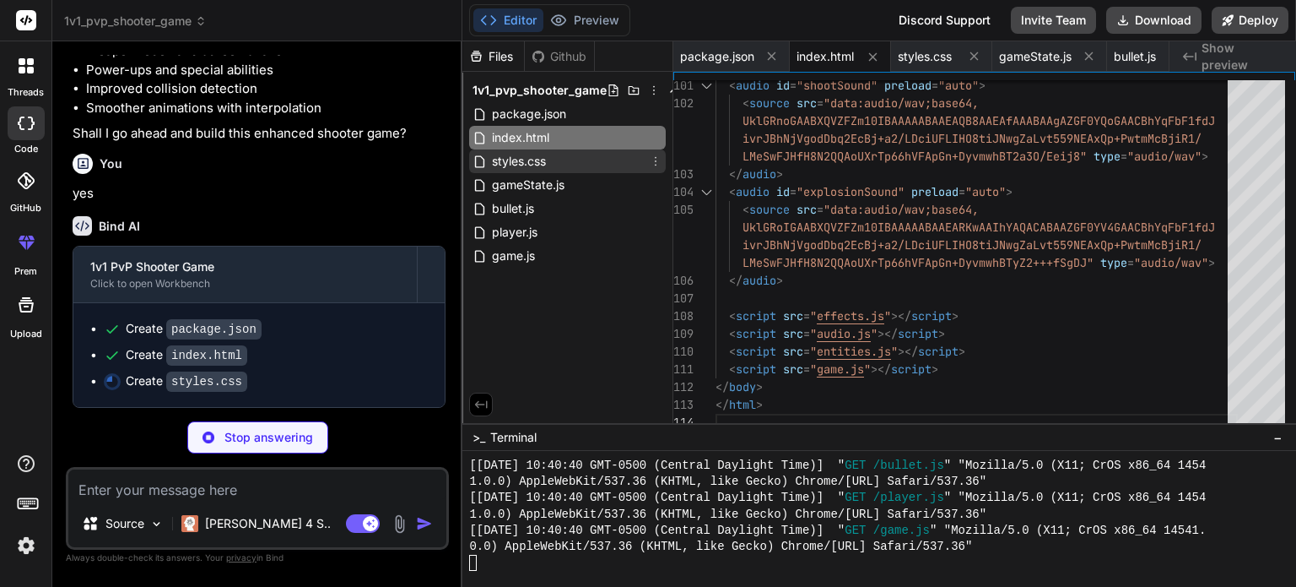
type textarea "x"
click at [551, 160] on div "styles.css" at bounding box center [567, 161] width 197 height 24
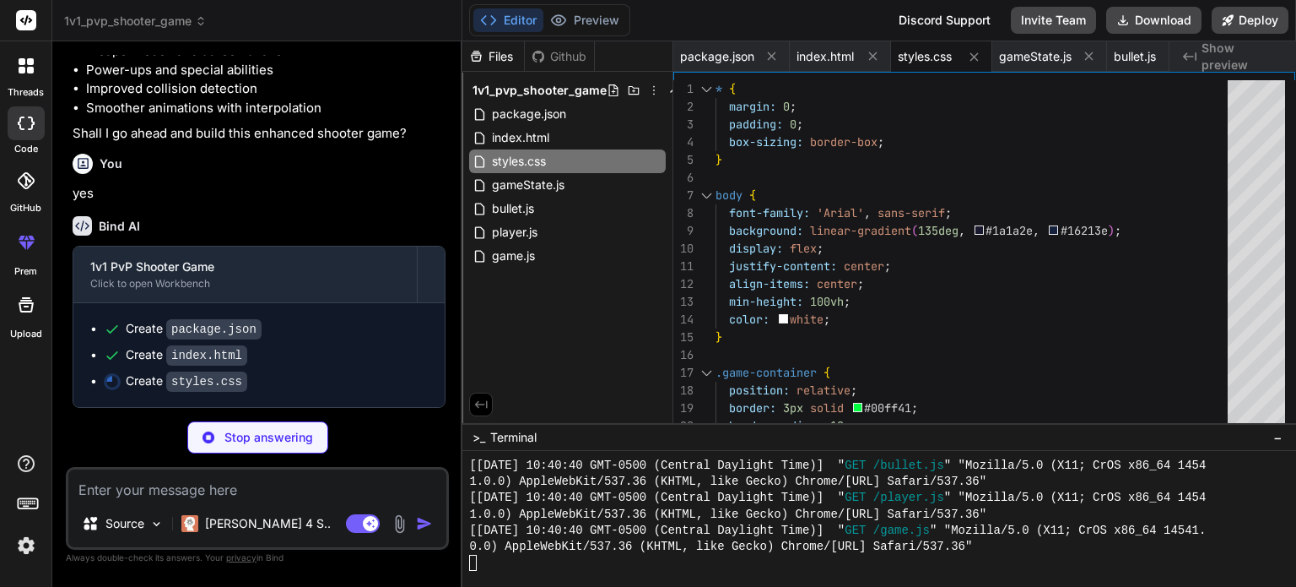
scroll to position [2318, 0]
click at [592, 13] on button "Preview" at bounding box center [585, 20] width 83 height 24
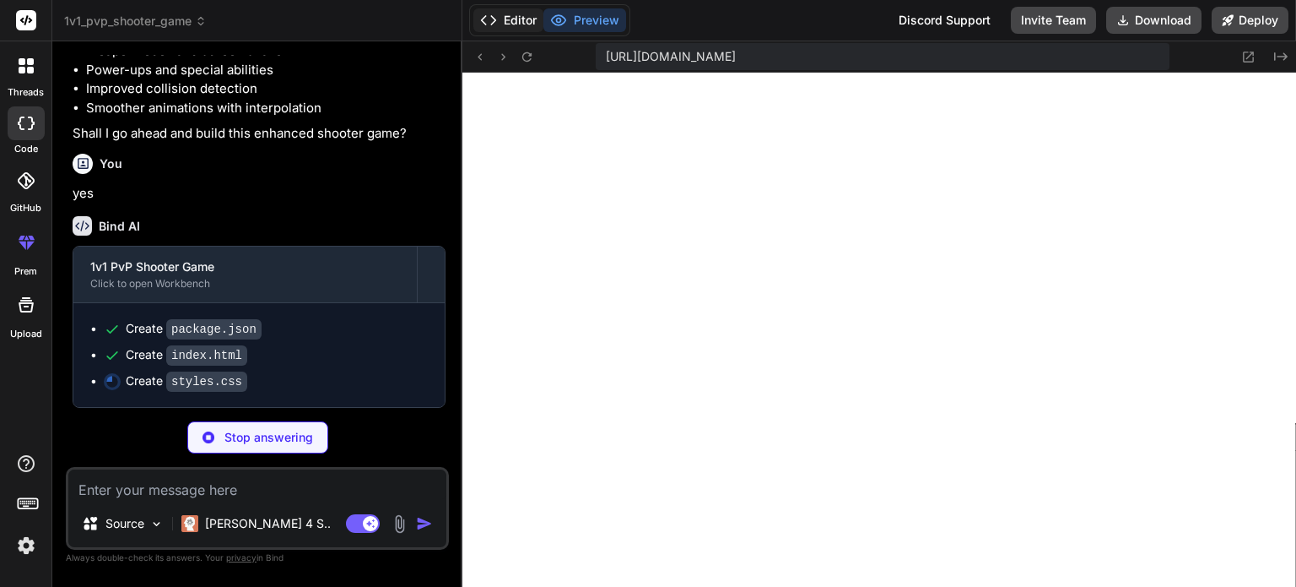
click at [515, 19] on button "Editor" at bounding box center [508, 20] width 70 height 24
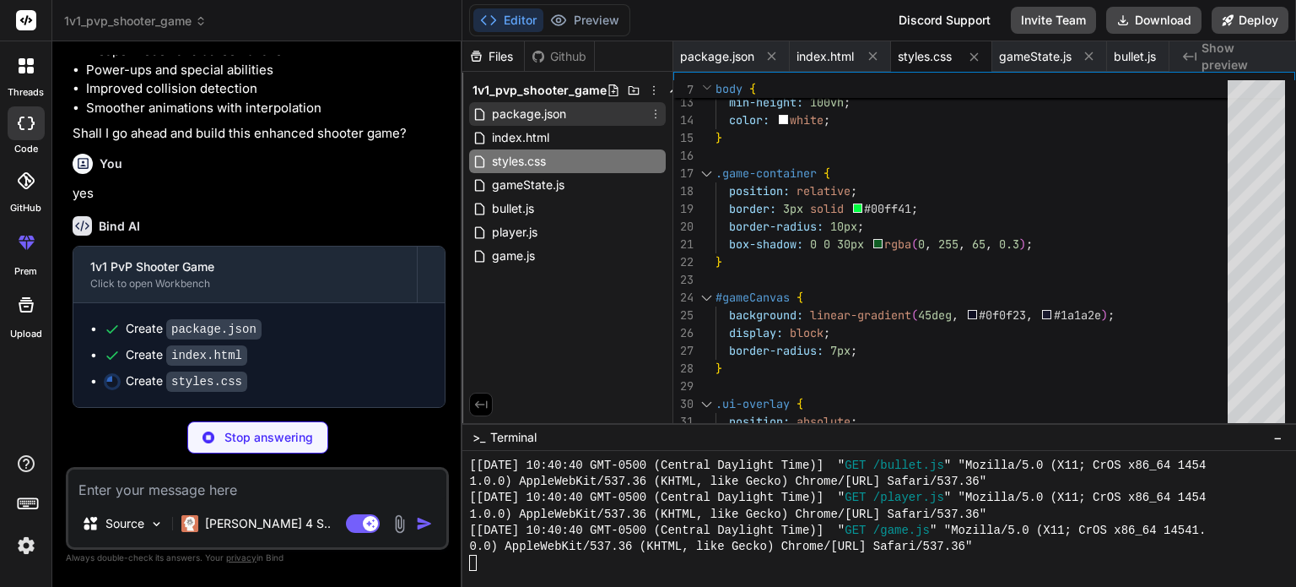
click at [549, 104] on span "package.json" at bounding box center [529, 114] width 78 height 20
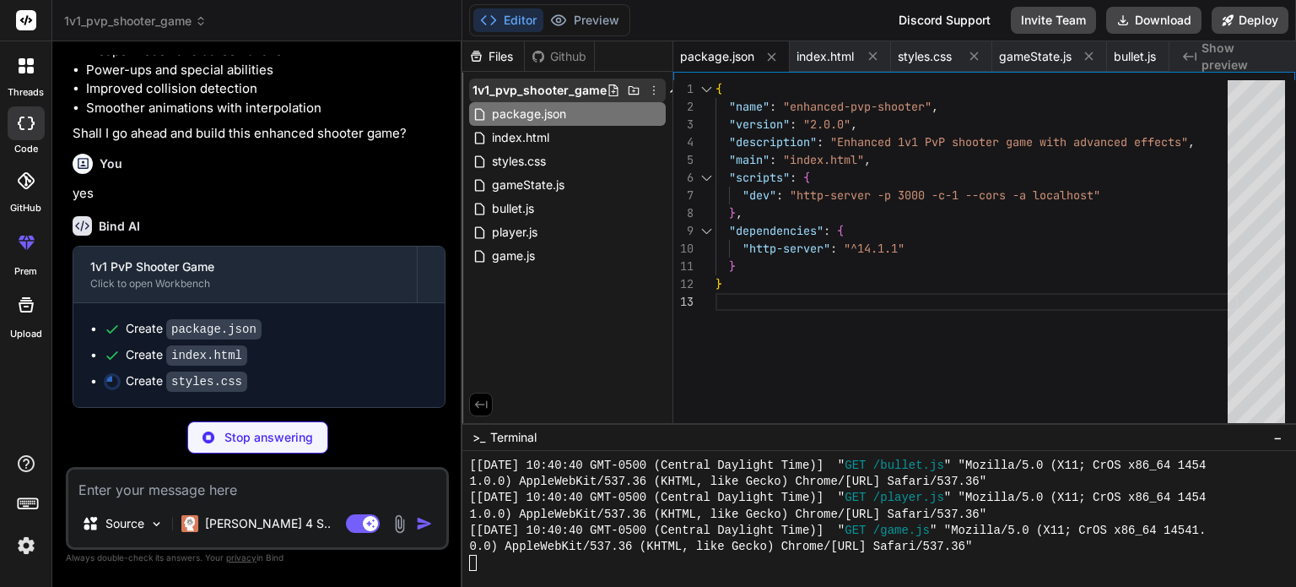
click at [618, 89] on div at bounding box center [644, 91] width 74 height 14
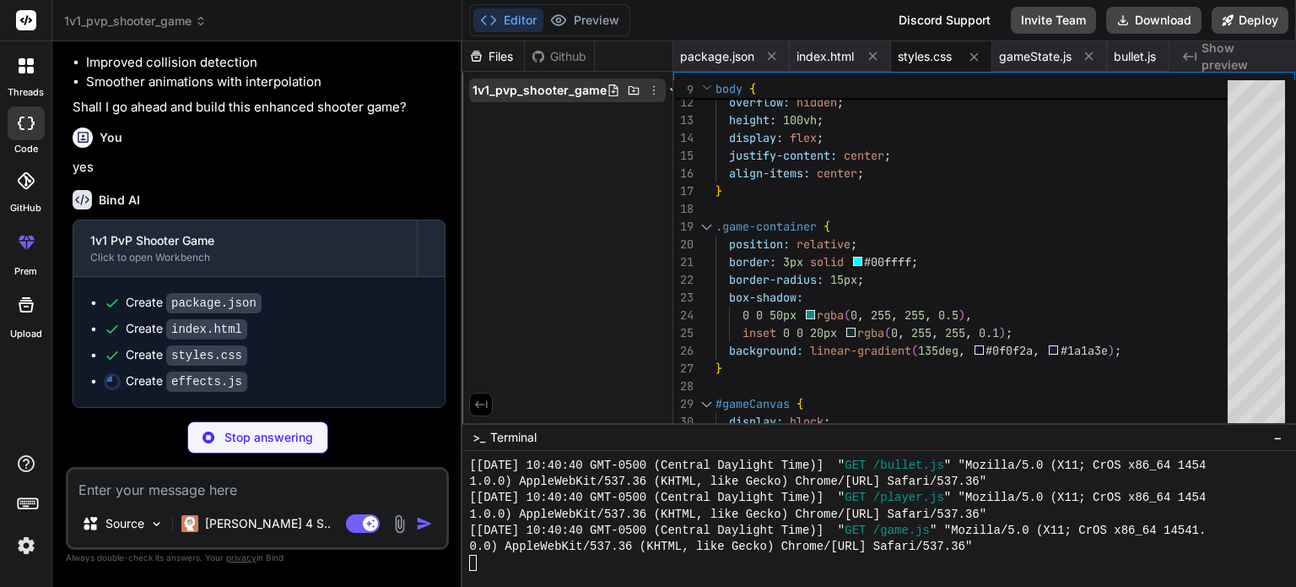
click at [652, 90] on icon at bounding box center [654, 91] width 14 height 14
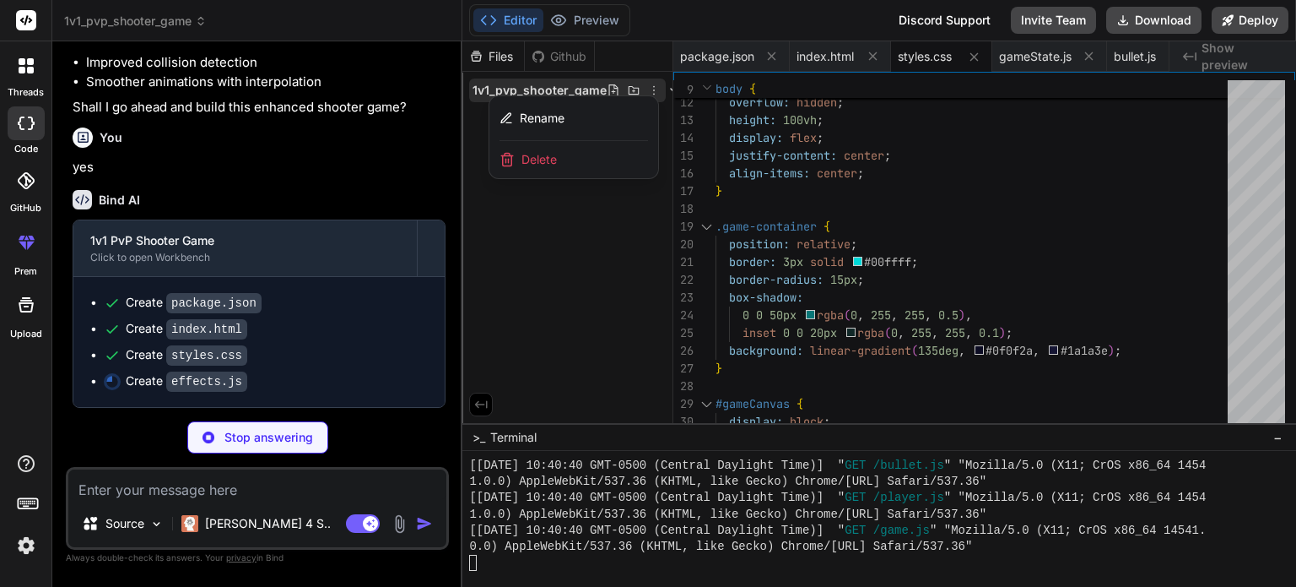
click at [635, 89] on div at bounding box center [880, 313] width 834 height 545
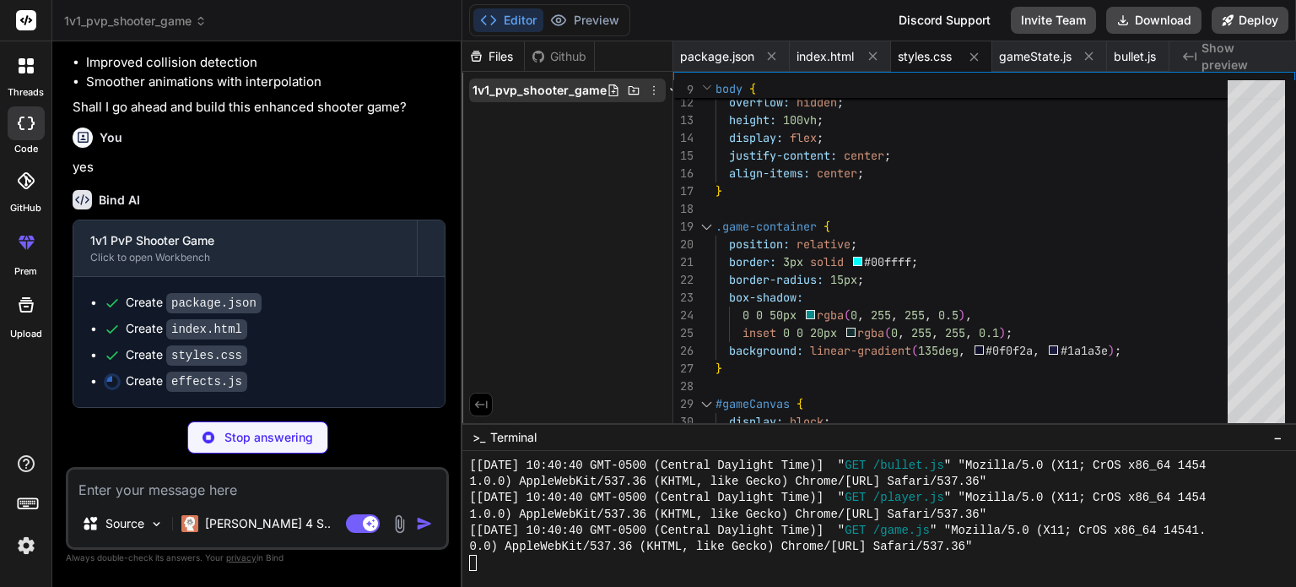
click at [633, 89] on icon at bounding box center [634, 91] width 14 height 14
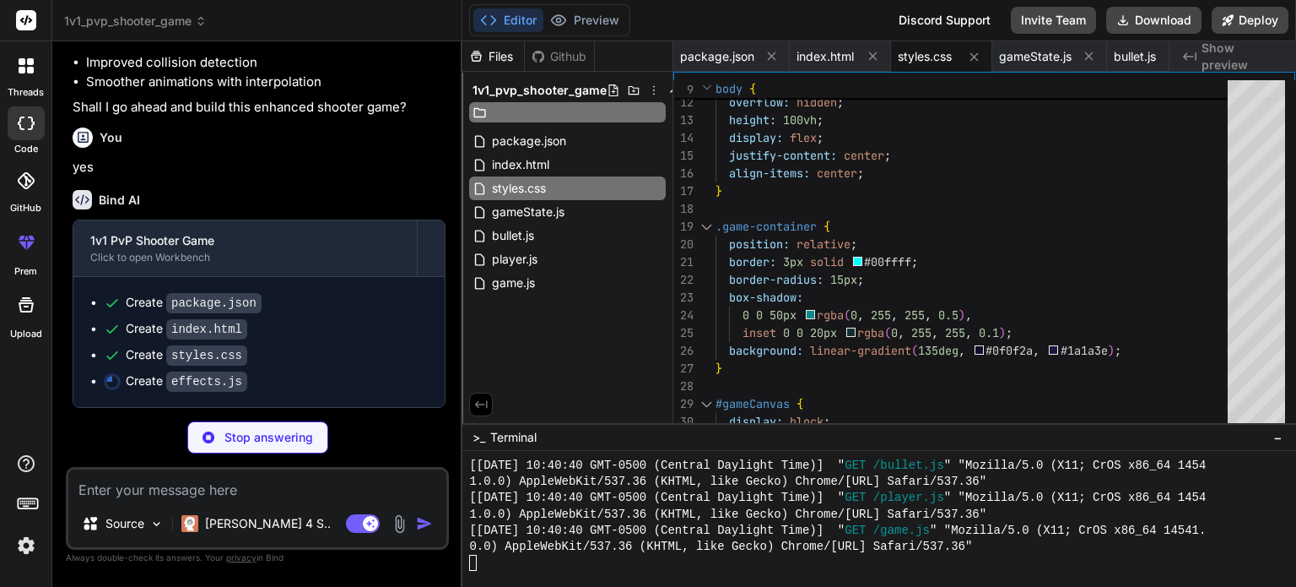
click at [633, 89] on icon at bounding box center [634, 91] width 14 height 14
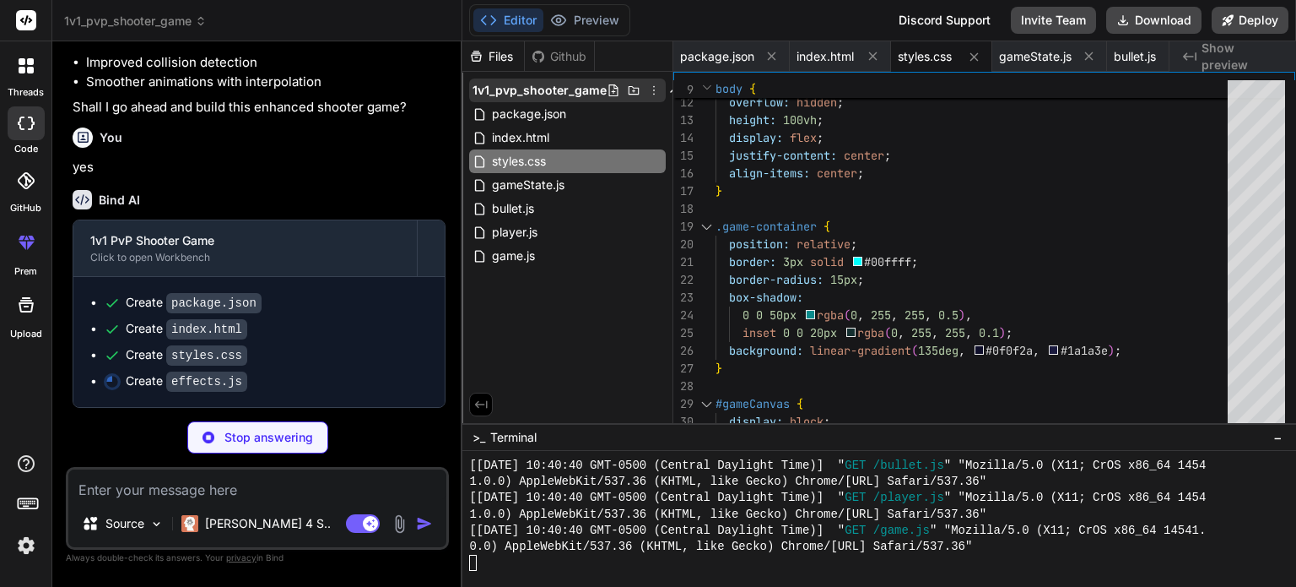
click at [597, 88] on span "1v1_pvp_shooter_game" at bounding box center [540, 90] width 134 height 17
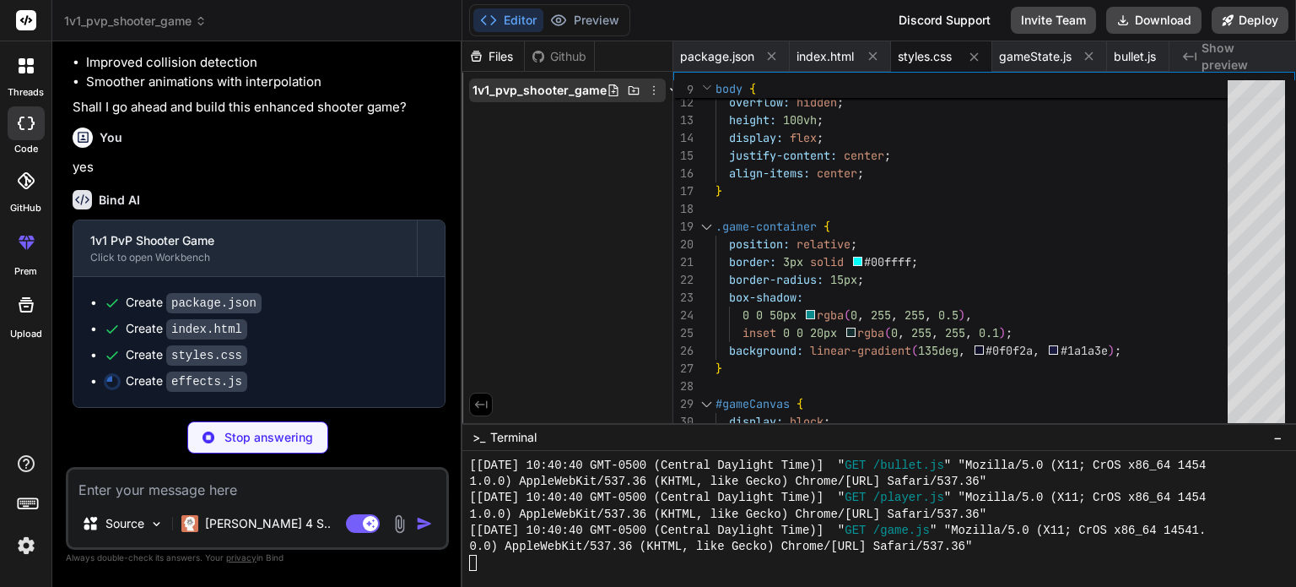
click at [613, 89] on icon at bounding box center [614, 91] width 14 height 14
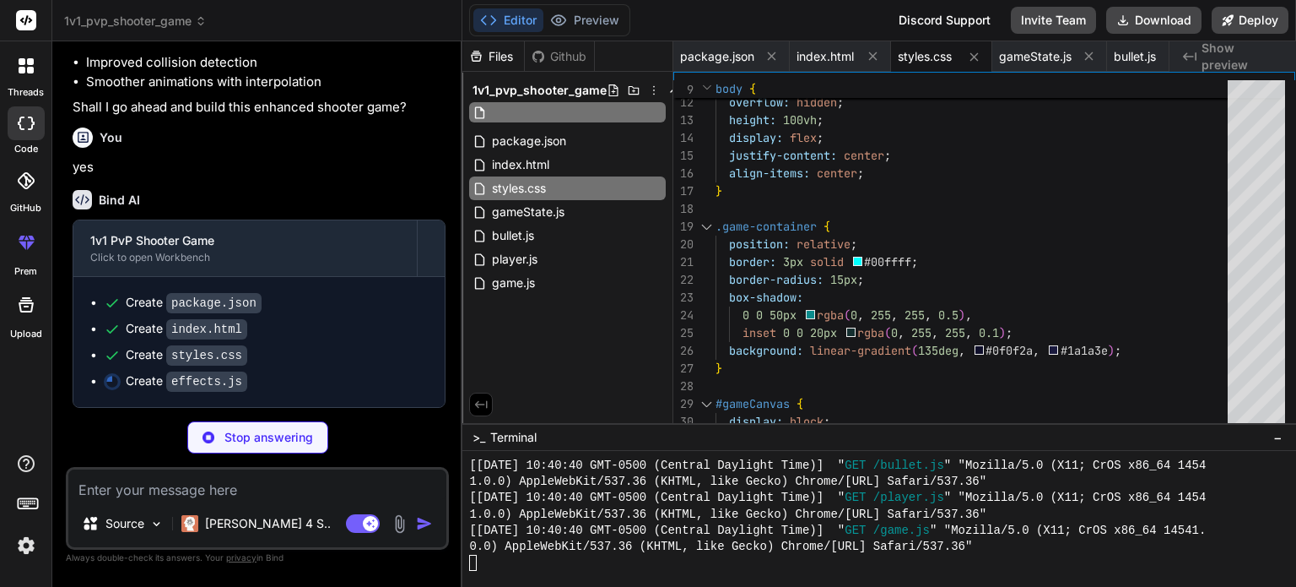
click at [613, 89] on icon at bounding box center [614, 91] width 14 height 14
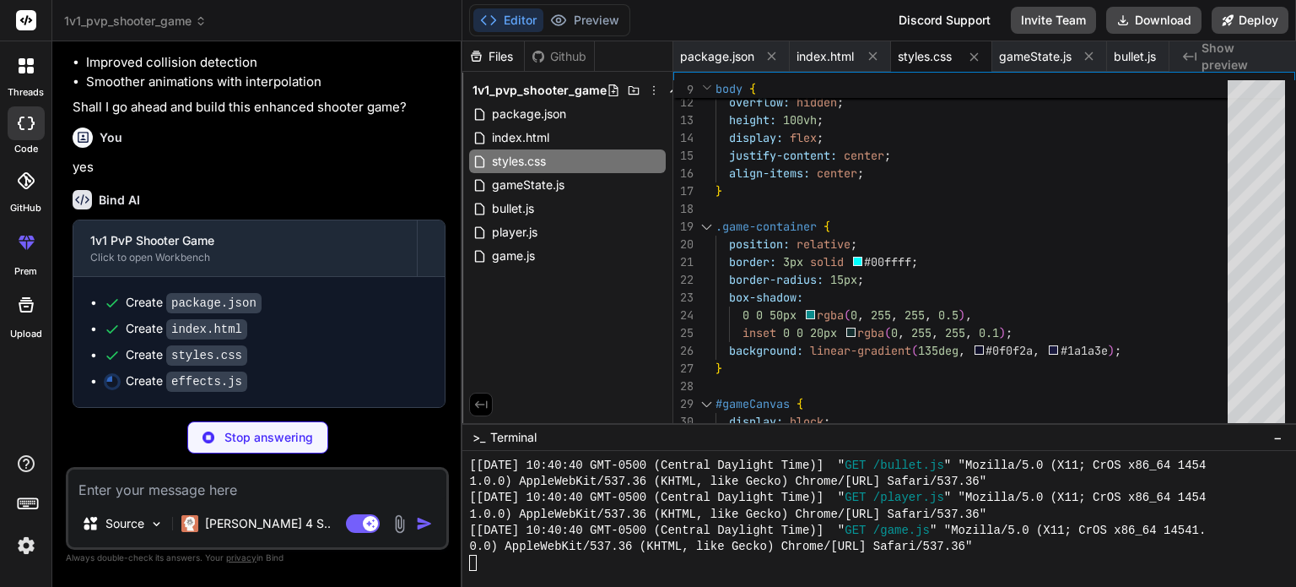
click at [613, 89] on icon at bounding box center [614, 91] width 14 height 14
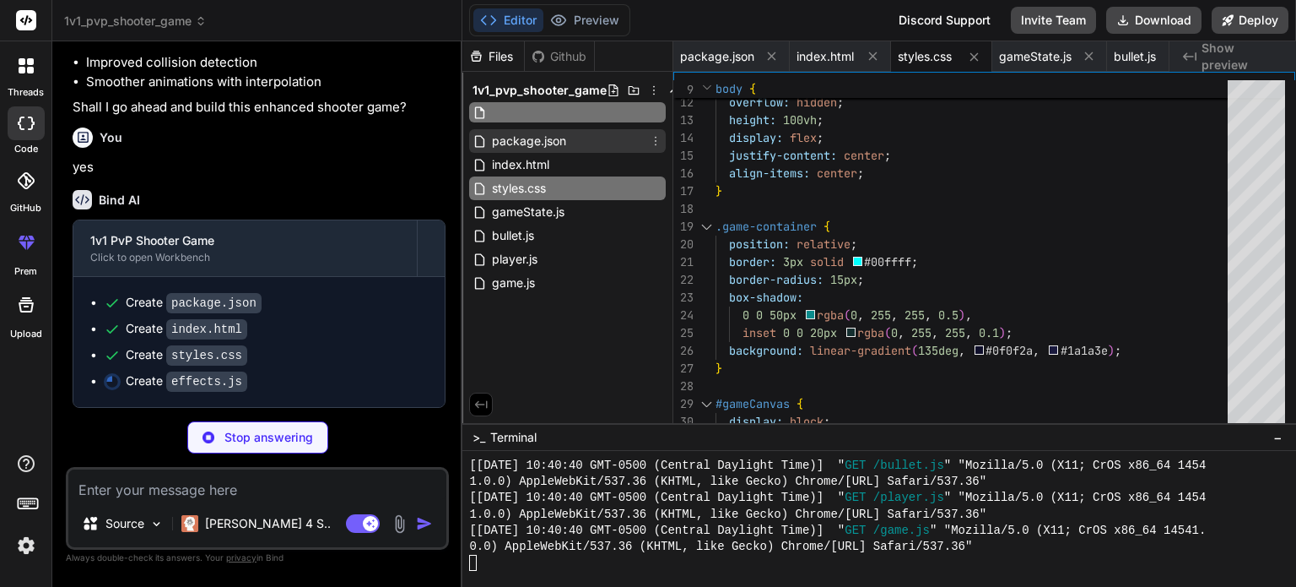
click at [571, 145] on div "package.json" at bounding box center [567, 141] width 197 height 24
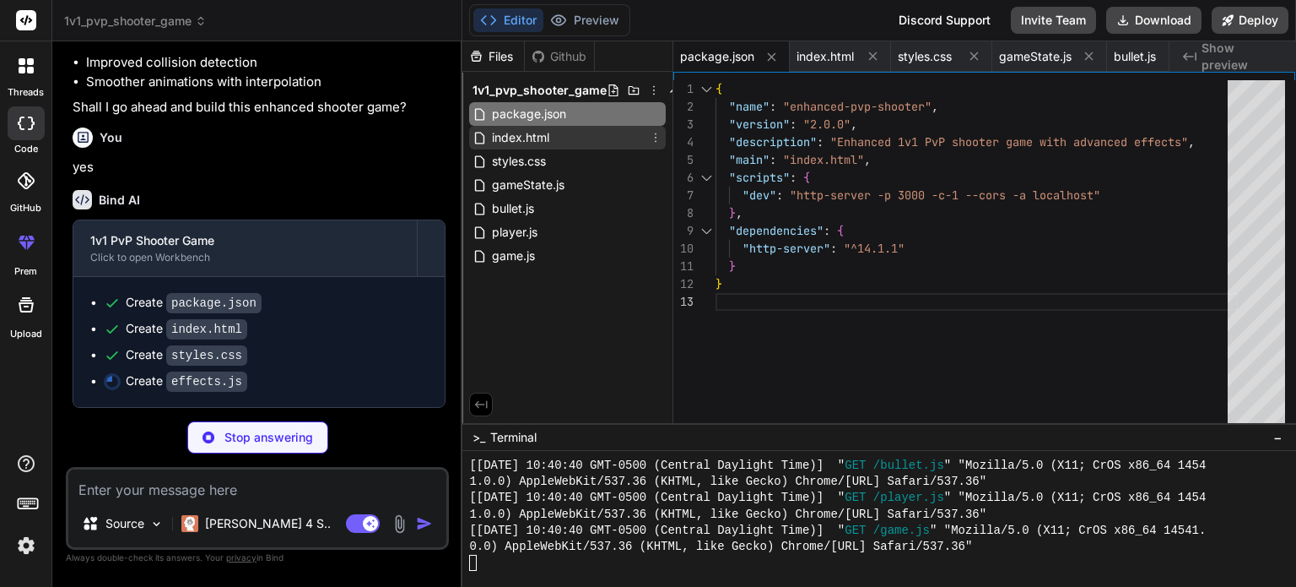
click at [573, 135] on div "index.html" at bounding box center [567, 138] width 197 height 24
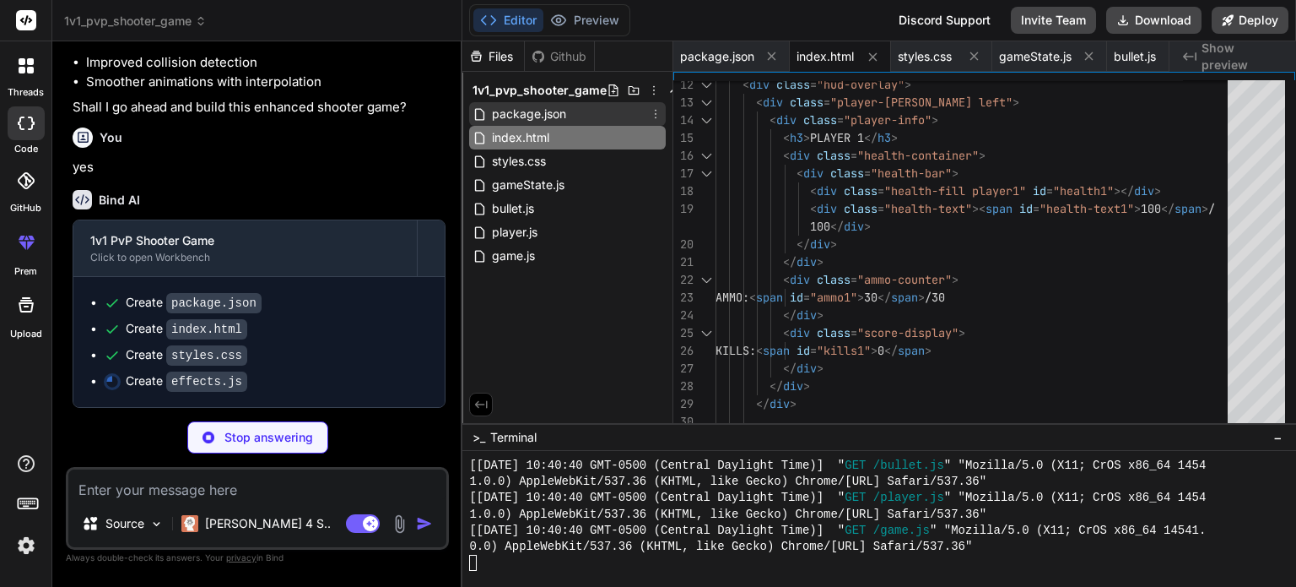
click at [564, 106] on span "package.json" at bounding box center [529, 114] width 78 height 20
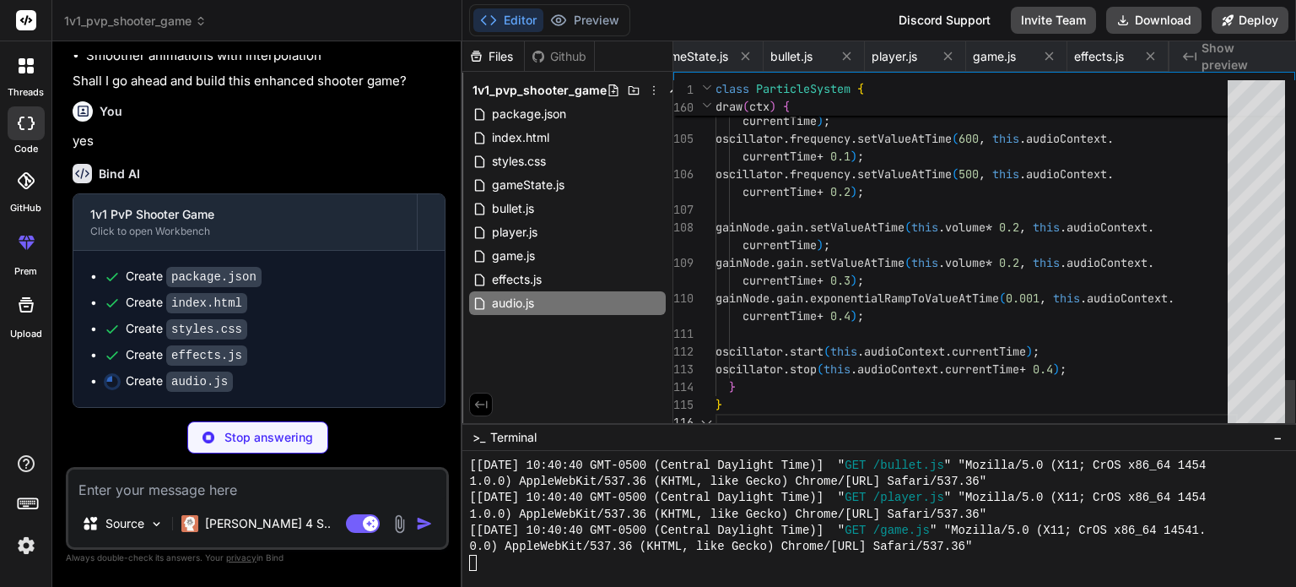
scroll to position [0, 445]
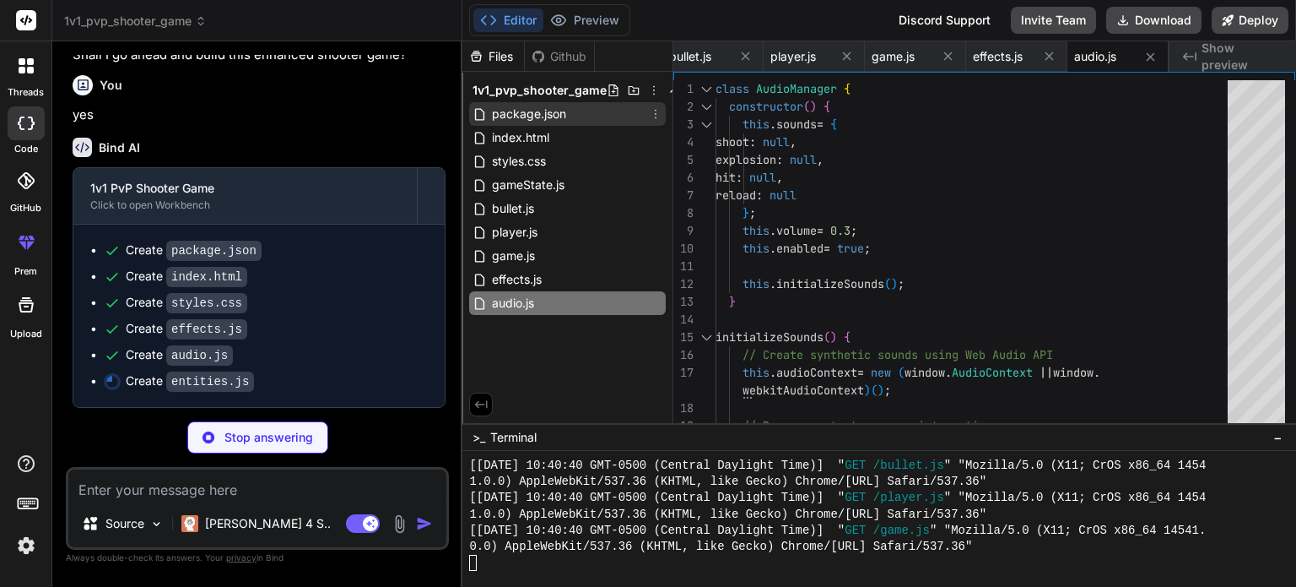
click at [601, 107] on div "package.json" at bounding box center [567, 114] width 197 height 24
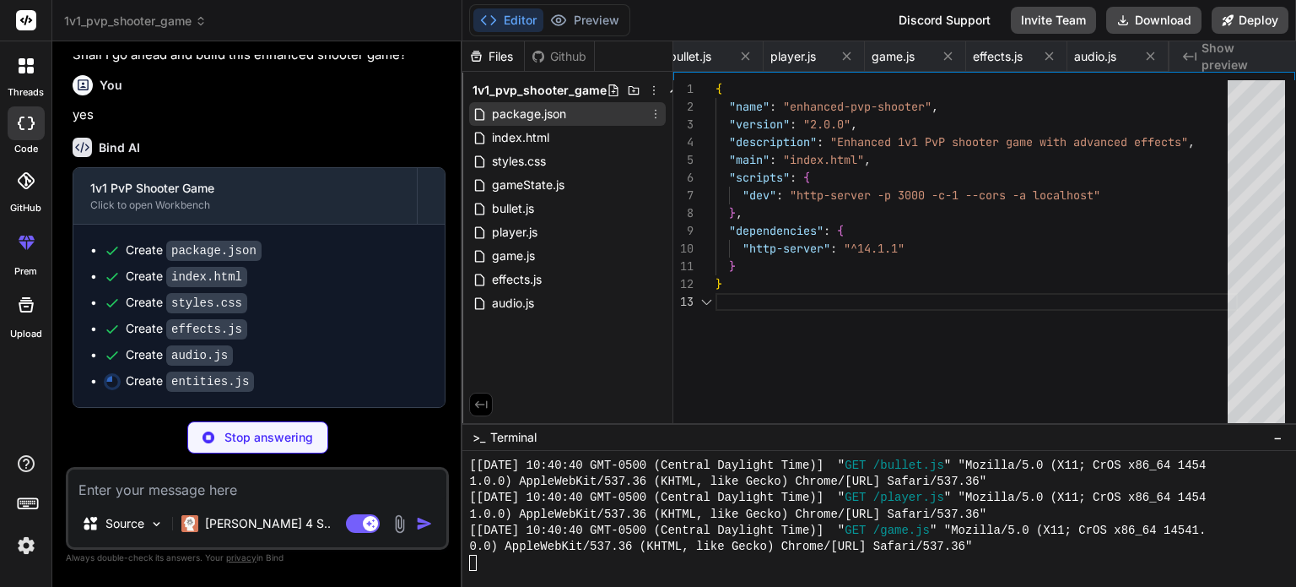
scroll to position [0, 0]
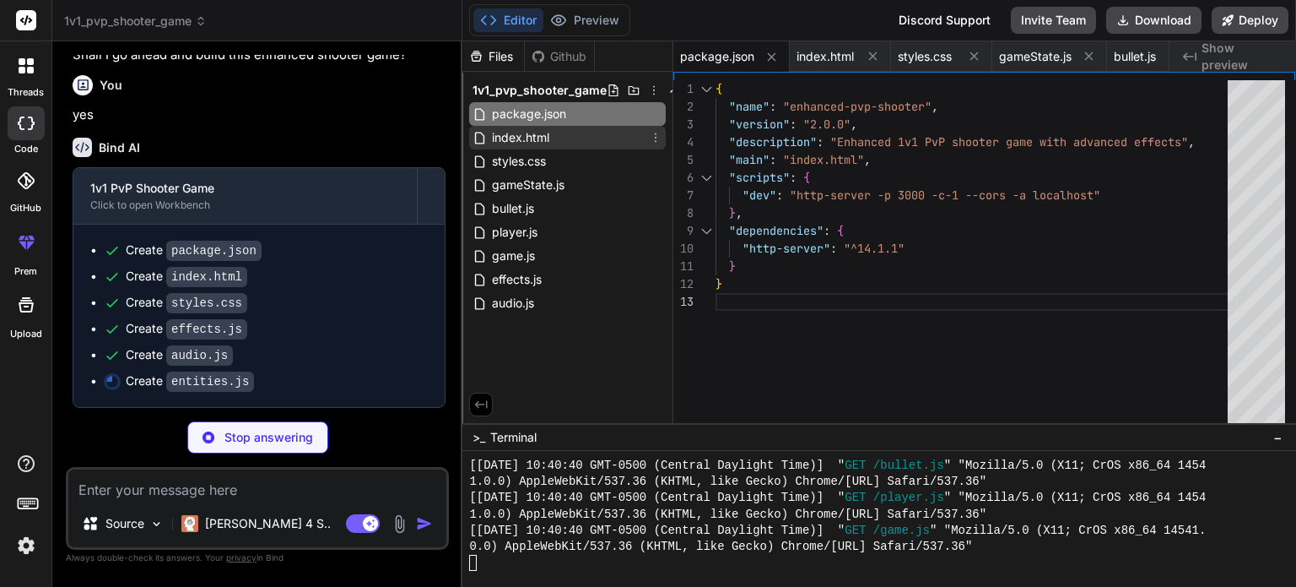
click at [581, 138] on div "index.html" at bounding box center [567, 138] width 197 height 24
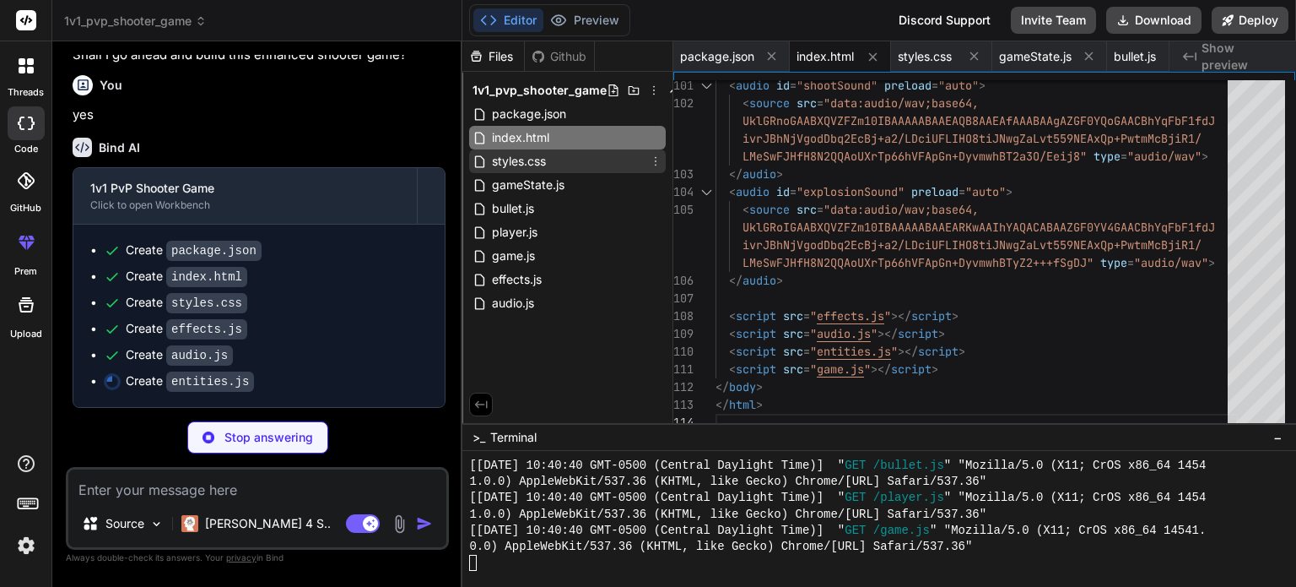
click at [495, 153] on span "styles.css" at bounding box center [518, 161] width 57 height 20
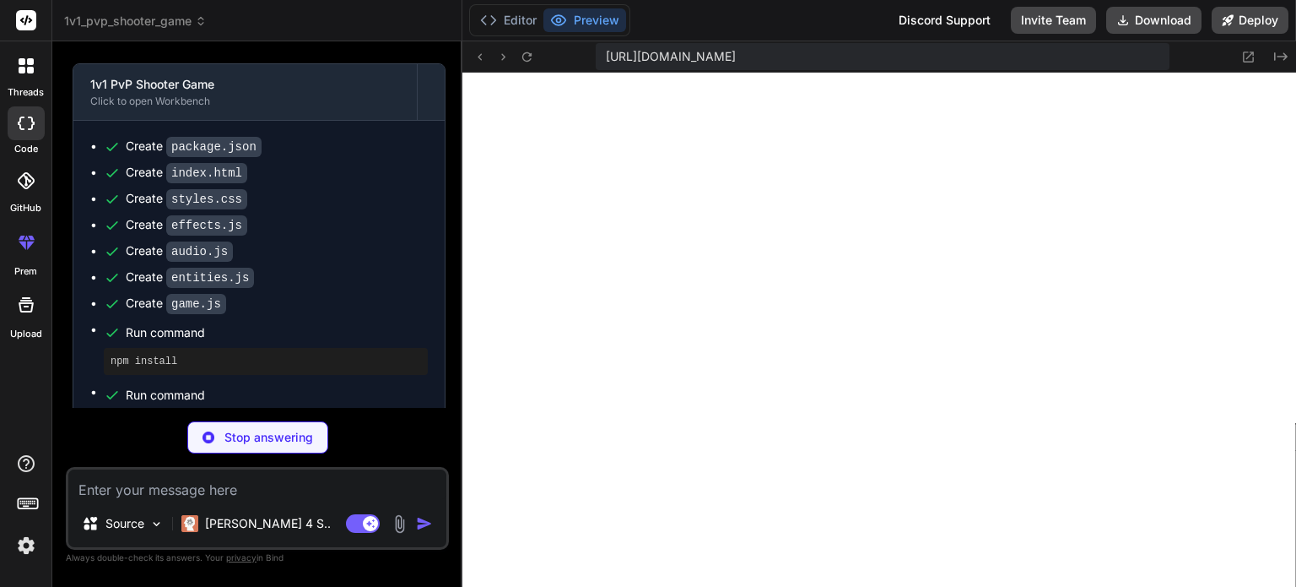
scroll to position [2411, 0]
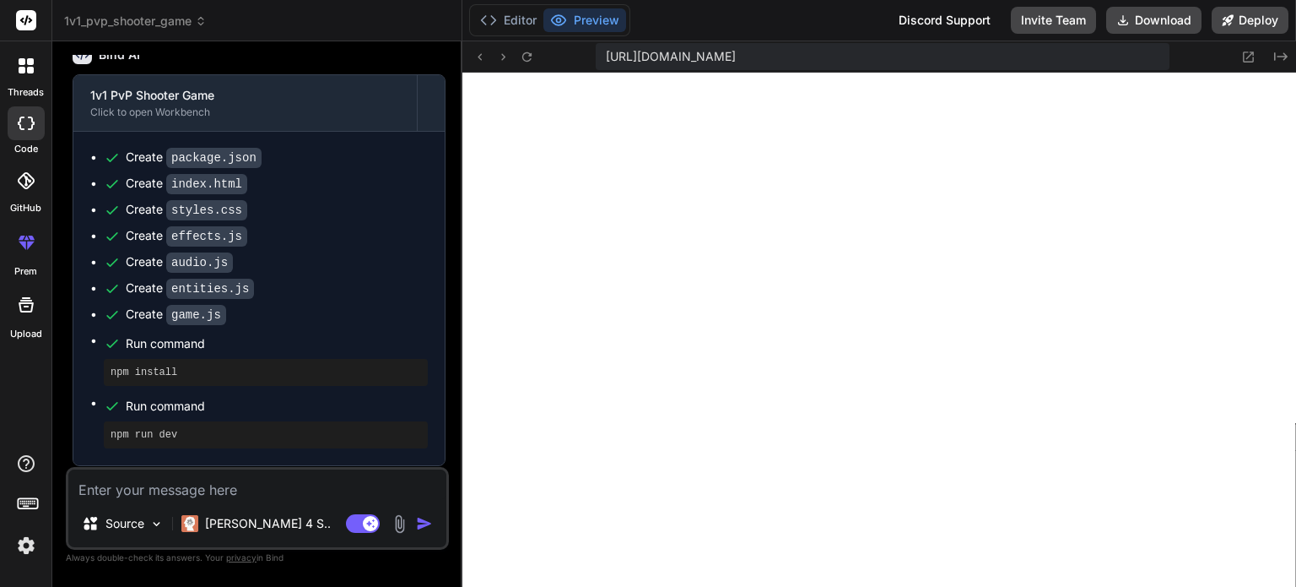
click at [513, 8] on div "Editor Preview" at bounding box center [549, 20] width 161 height 32
drag, startPoint x: 606, startPoint y: 56, endPoint x: 1199, endPoint y: 78, distance: 593.7
click at [1253, 59] on icon at bounding box center [1249, 56] width 11 height 11
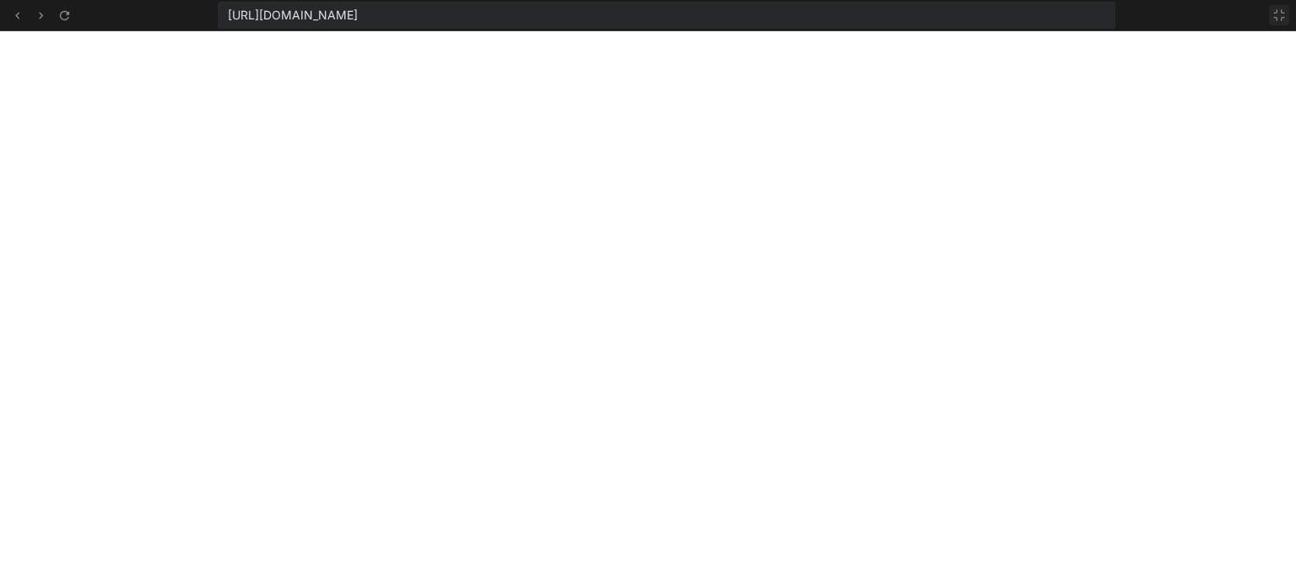
click at [1274, 8] on icon at bounding box center [1280, 15] width 14 height 14
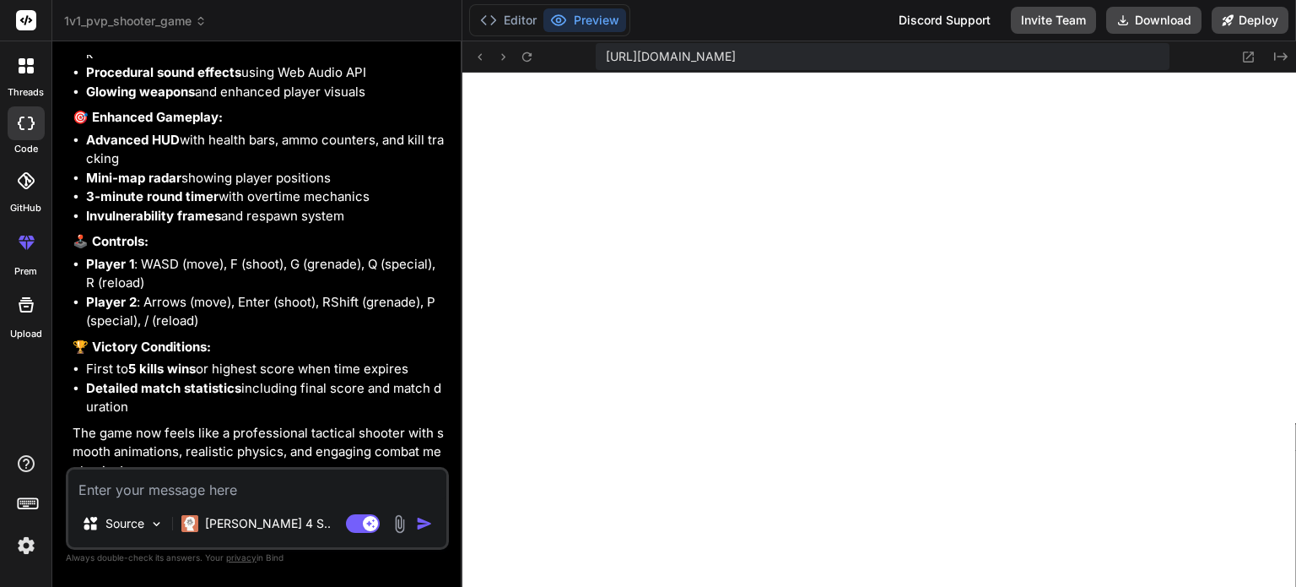
scroll to position [3204, 0]
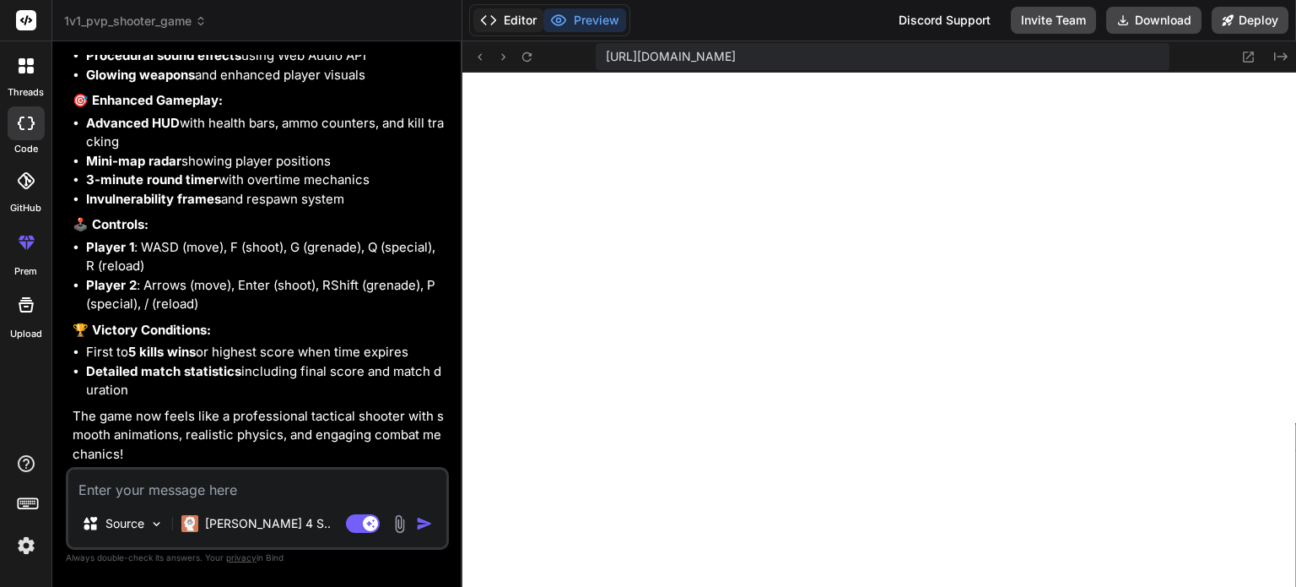
click at [513, 27] on button "Editor" at bounding box center [508, 20] width 70 height 24
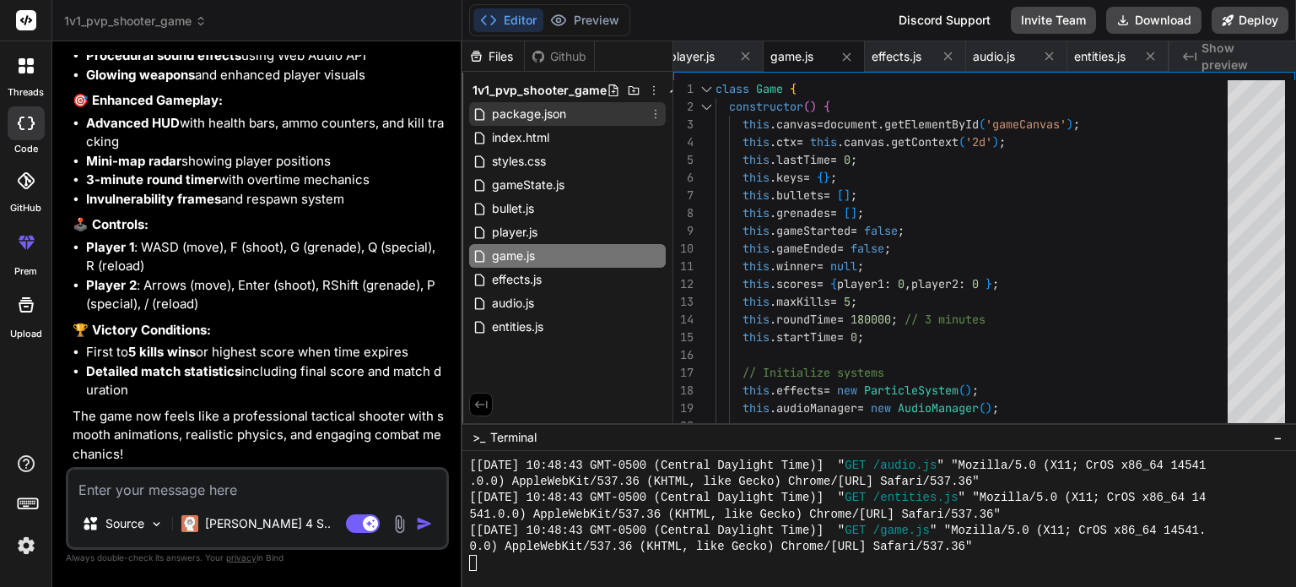
click at [594, 117] on div "package.json" at bounding box center [567, 114] width 197 height 24
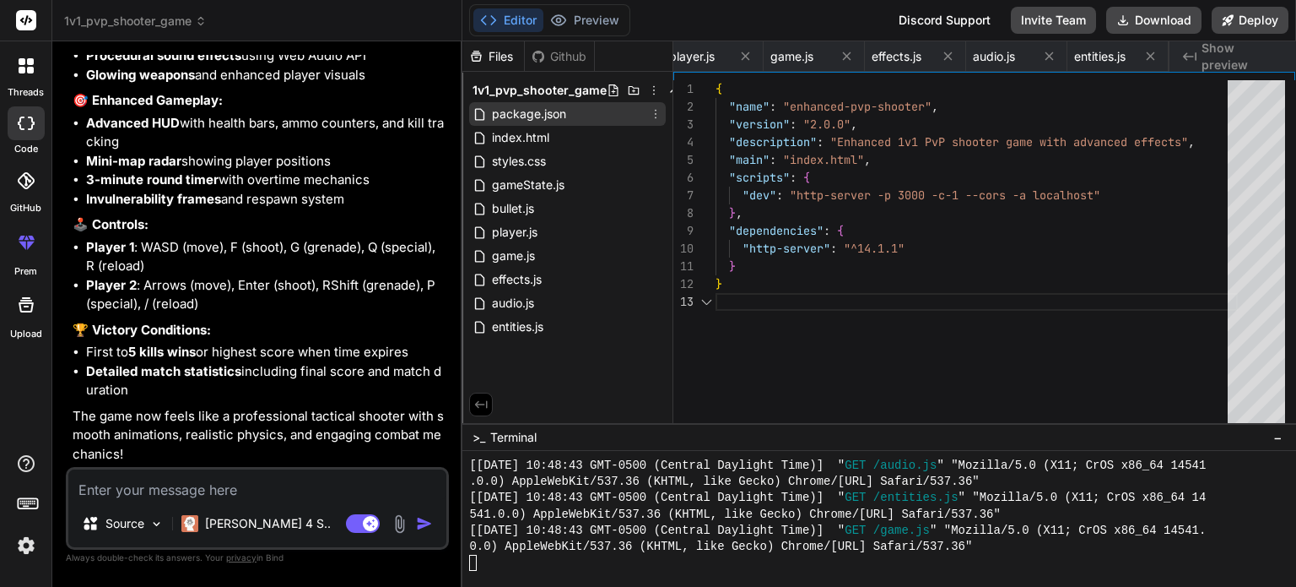
scroll to position [0, 0]
click at [663, 111] on div "package.json" at bounding box center [567, 114] width 197 height 24
click at [655, 113] on icon at bounding box center [656, 114] width 14 height 14
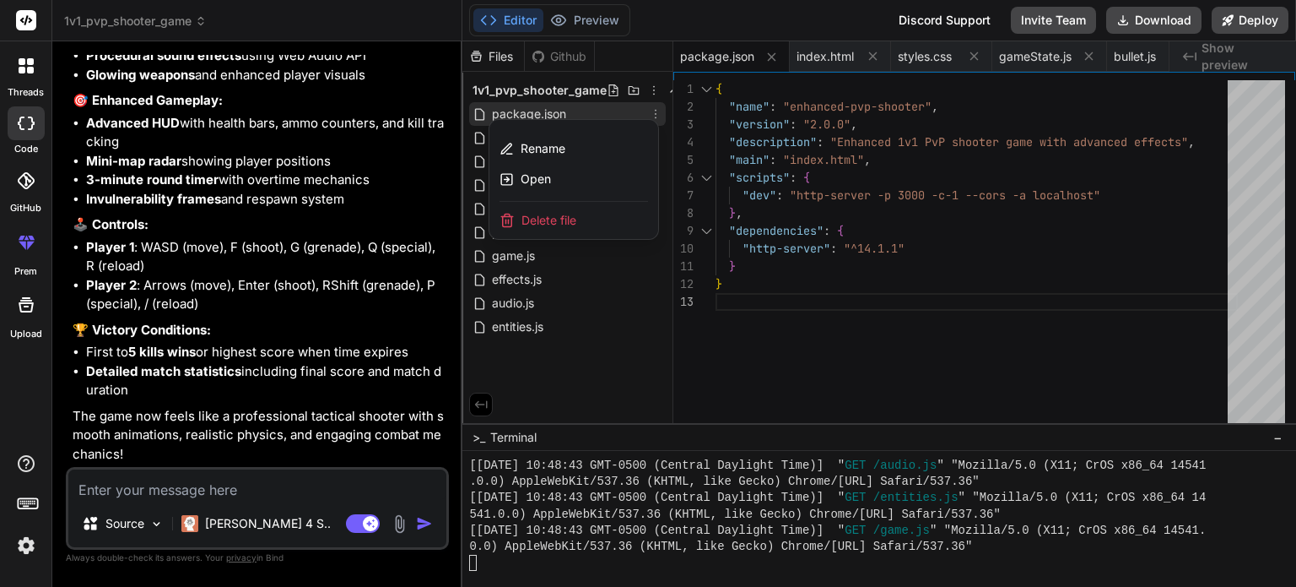
click at [655, 113] on div at bounding box center [880, 313] width 834 height 545
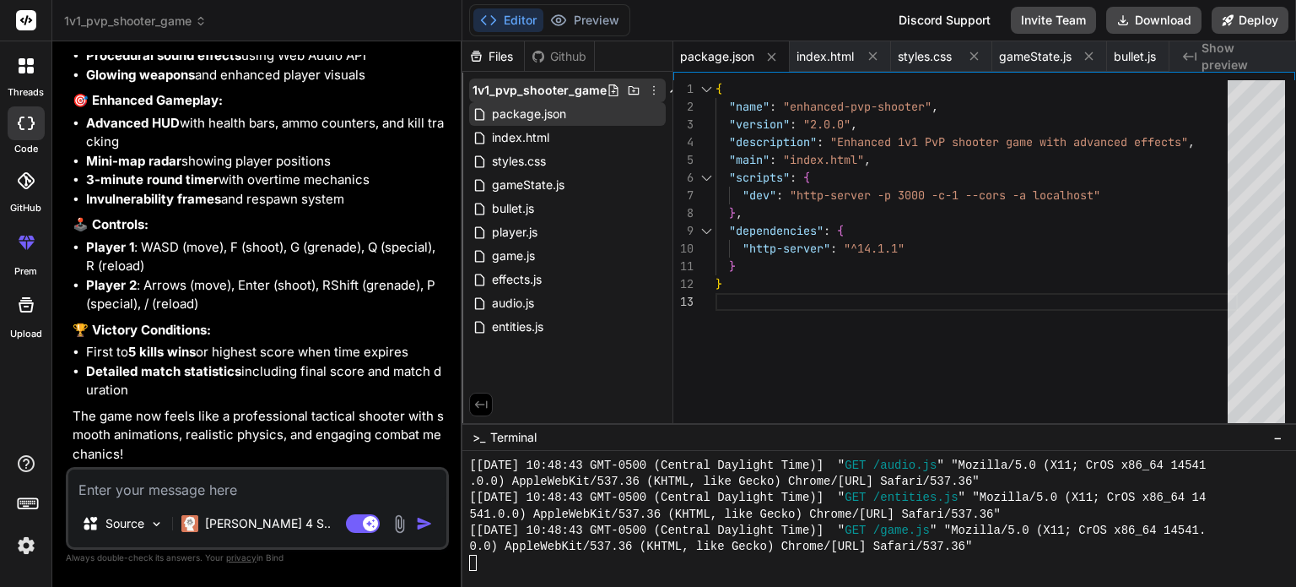
click at [611, 89] on icon at bounding box center [614, 91] width 14 height 14
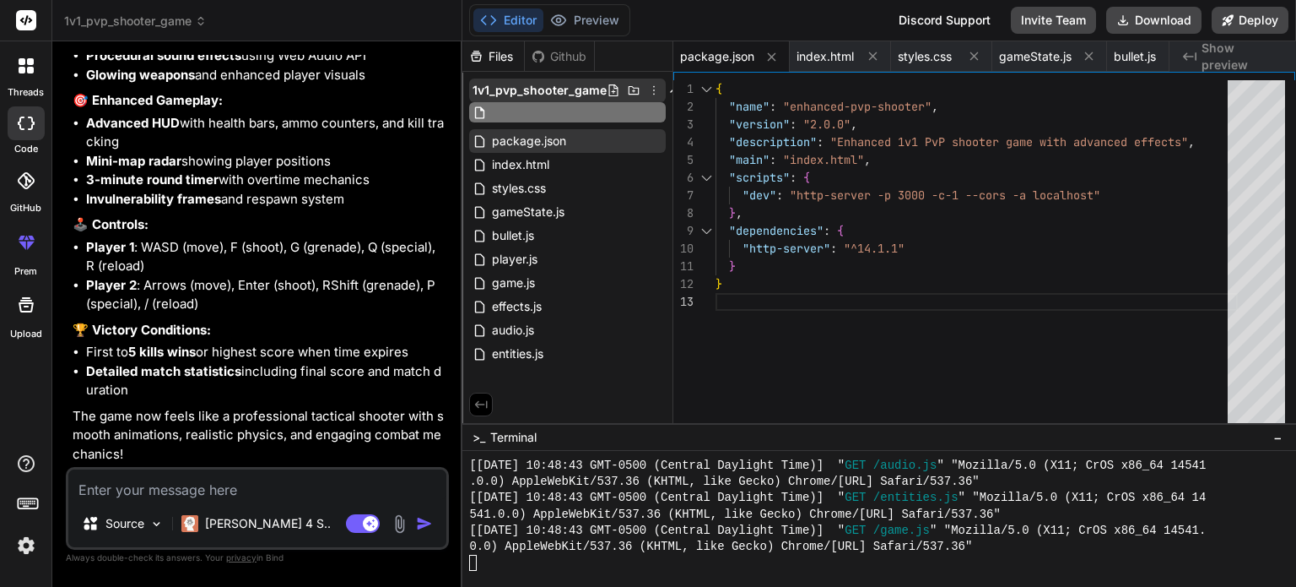
click at [636, 88] on icon at bounding box center [634, 90] width 11 height 8
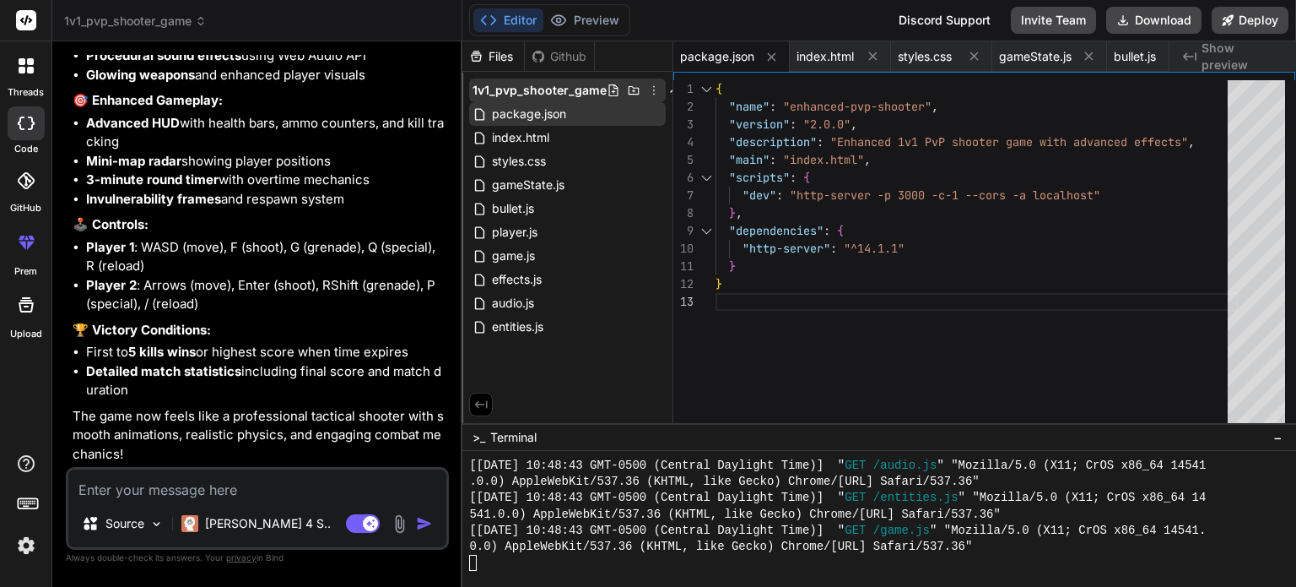
click at [551, 88] on span "1v1_pvp_shooter_game" at bounding box center [540, 90] width 134 height 17
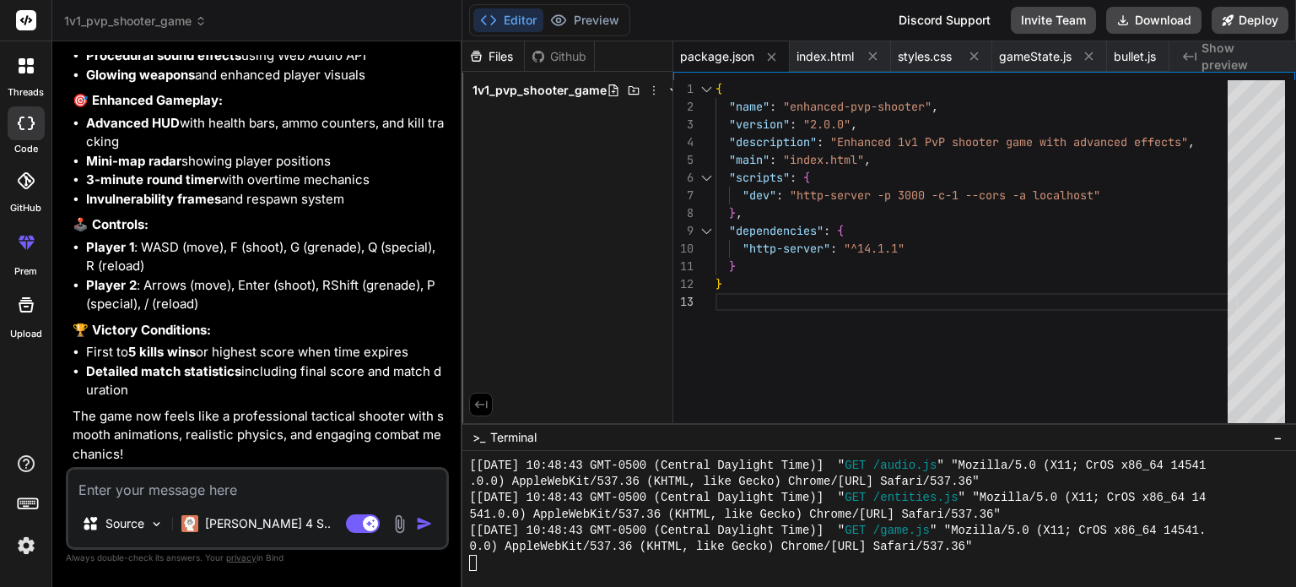
click at [551, 88] on span "1v1_pvp_shooter_game" at bounding box center [540, 90] width 134 height 17
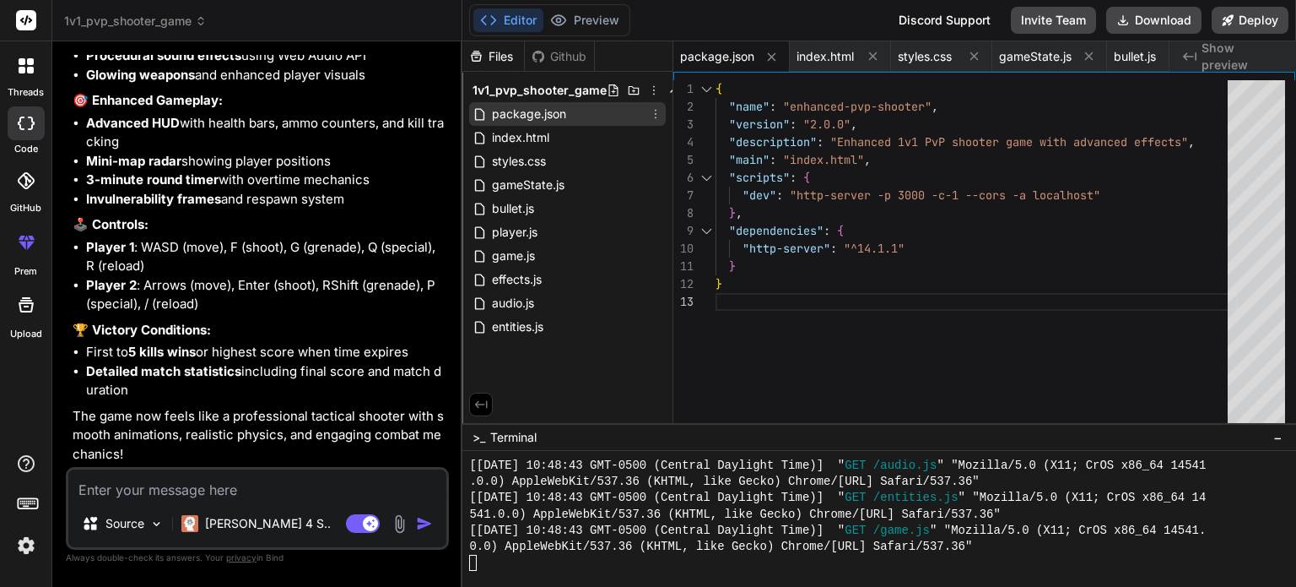
click at [609, 111] on div "package.json" at bounding box center [567, 114] width 197 height 24
click at [901, 228] on div ""description" : "Enhanced 1v1 PvP shooter game with advanced effec ts" , "main"…" at bounding box center [977, 255] width 522 height 351
click at [773, 176] on div ""description" : "Enhanced 1v1 PvP shooter game with advanced effec ts" , "main"…" at bounding box center [977, 255] width 522 height 351
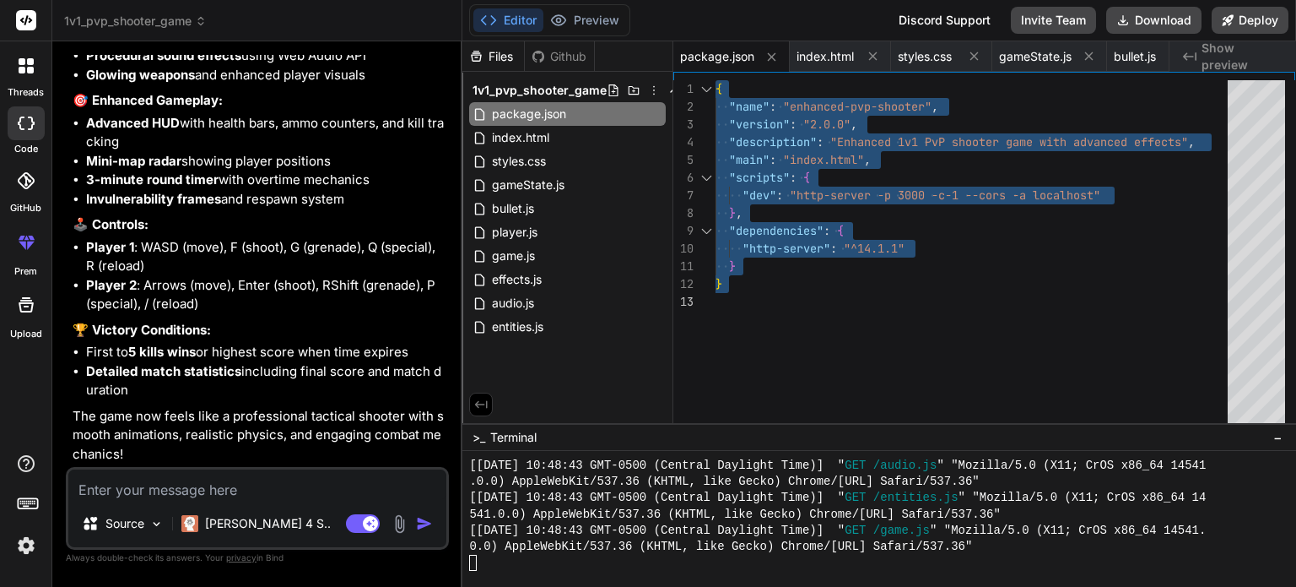
click at [776, 350] on div ""description" : "Enhanced 1v1 PvP shooter game with advanced effec ts" , "main"…" at bounding box center [977, 255] width 522 height 351
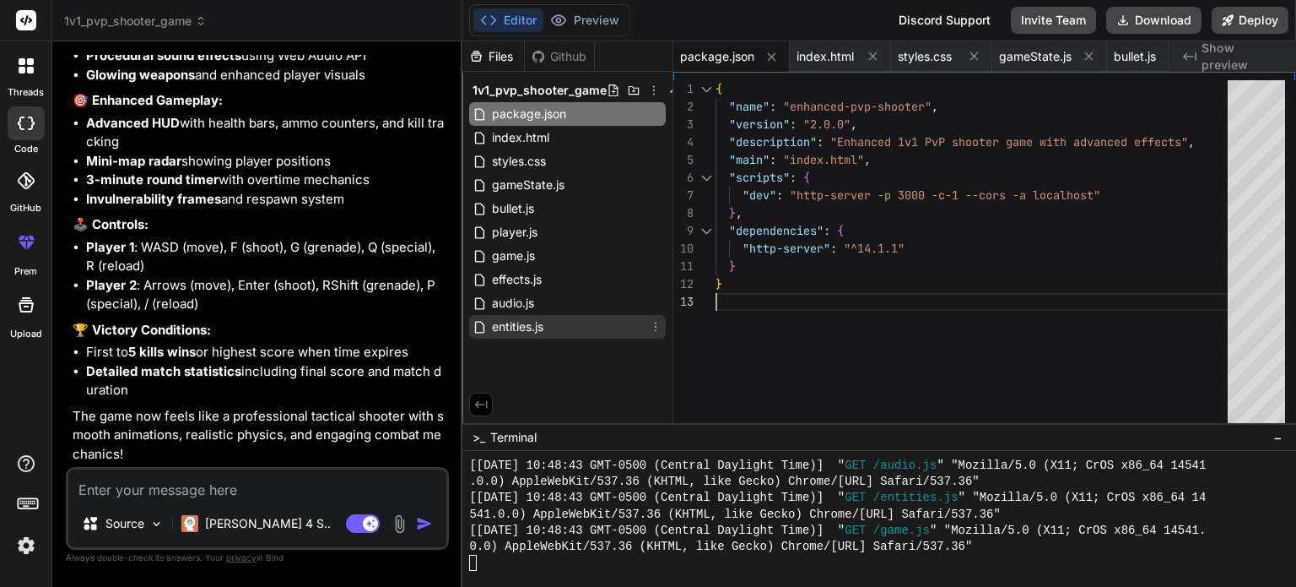
click at [555, 337] on div "entities.js" at bounding box center [567, 327] width 197 height 24
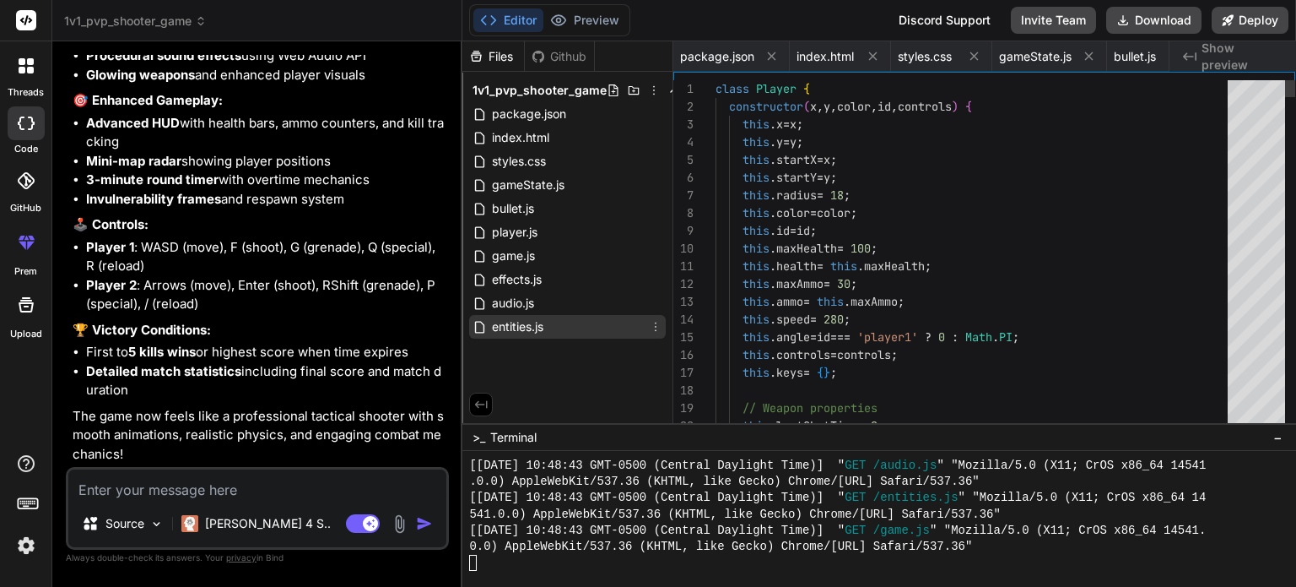
scroll to position [0, 546]
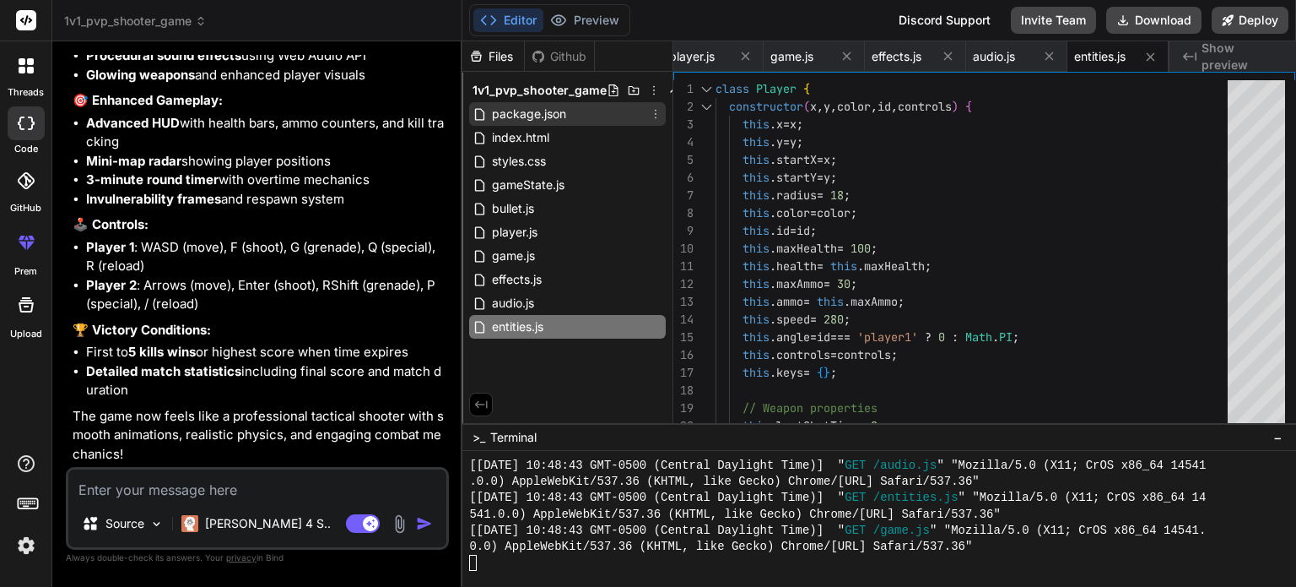
click at [518, 107] on span "package.json" at bounding box center [529, 114] width 78 height 20
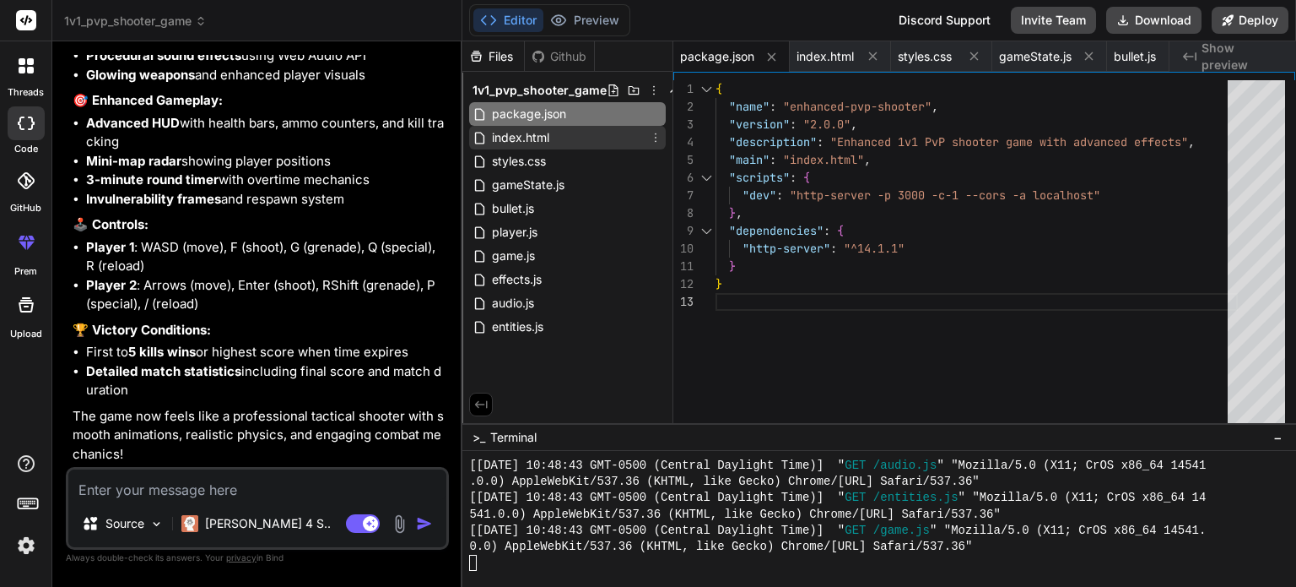
click at [548, 129] on span "index.html" at bounding box center [520, 137] width 61 height 20
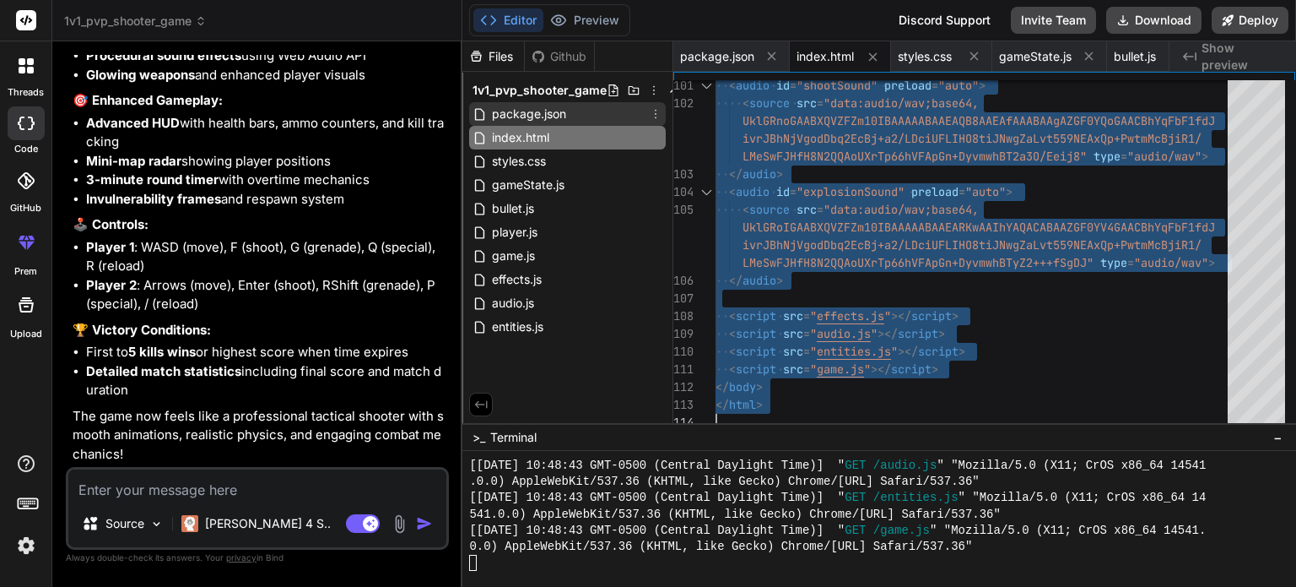
click at [539, 116] on span "package.json" at bounding box center [529, 114] width 78 height 20
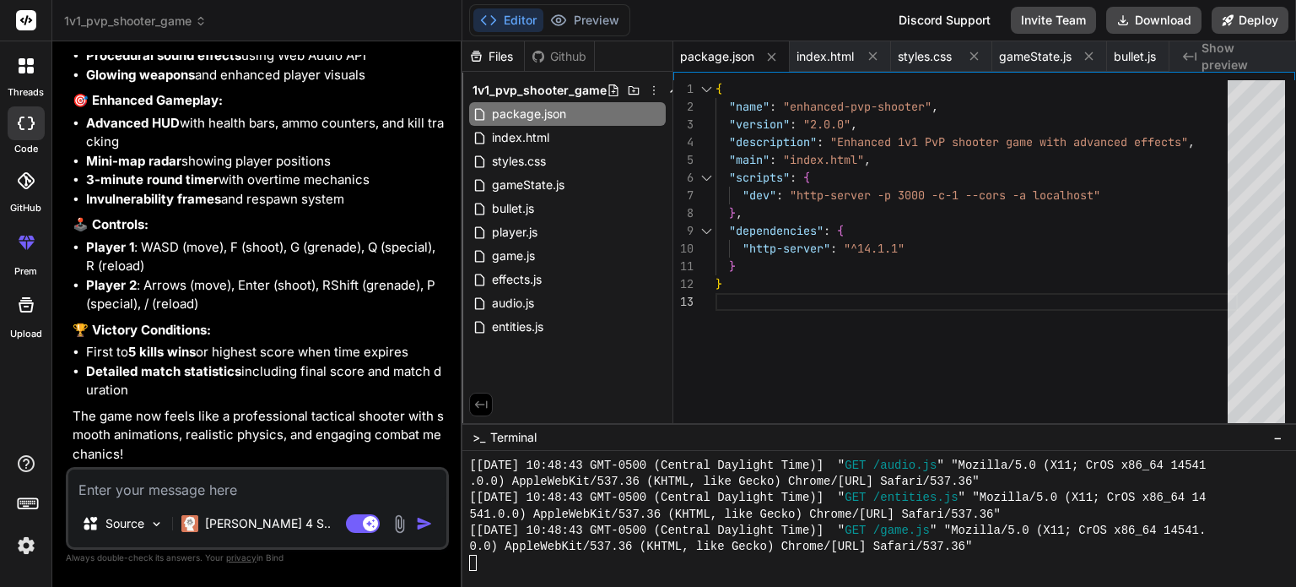
click at [820, 257] on div "{ "name" : "enhanced-pvp-shooter" , "version" : "2.0.0" , "description" : "Enha…" at bounding box center [977, 255] width 522 height 351
click at [771, 250] on div "{ "name" : "enhanced-pvp-shooter" , "version" : "2.0.0" , "description" : "Enha…" at bounding box center [977, 255] width 522 height 351
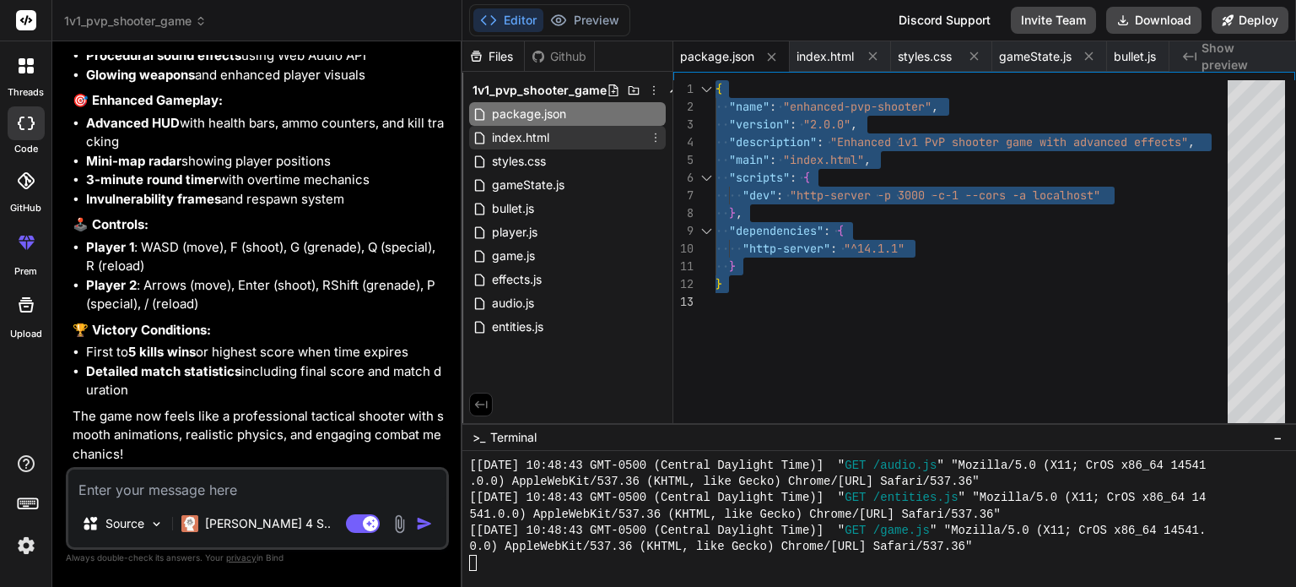
click at [560, 134] on div "index.html" at bounding box center [567, 138] width 197 height 24
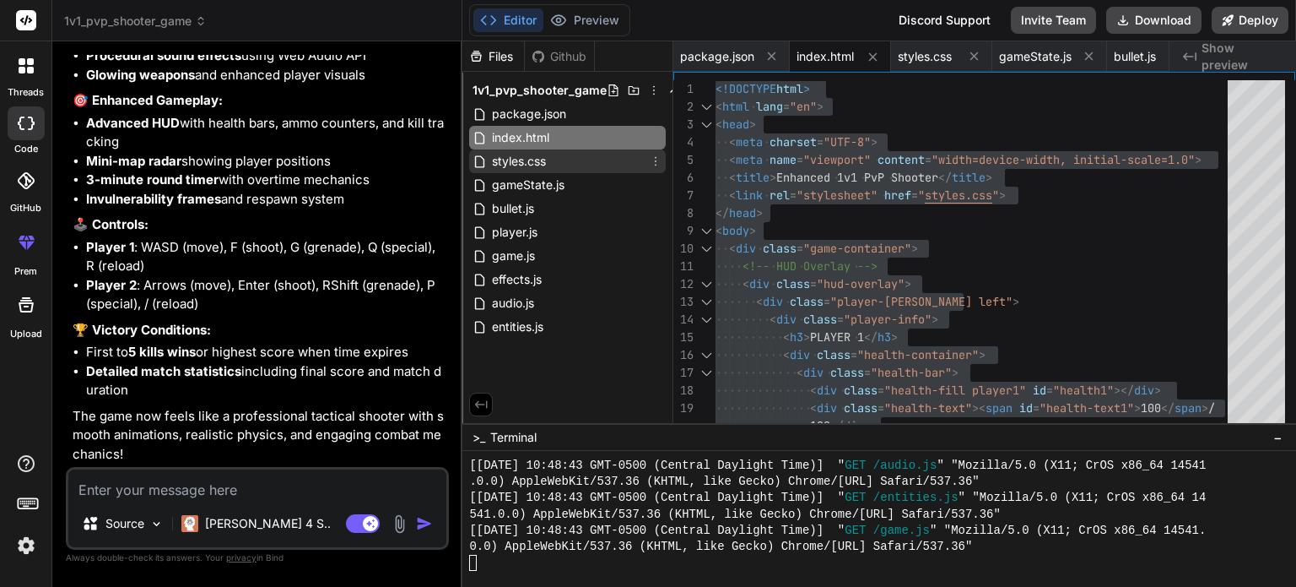
click at [594, 163] on div "styles.css" at bounding box center [567, 161] width 197 height 24
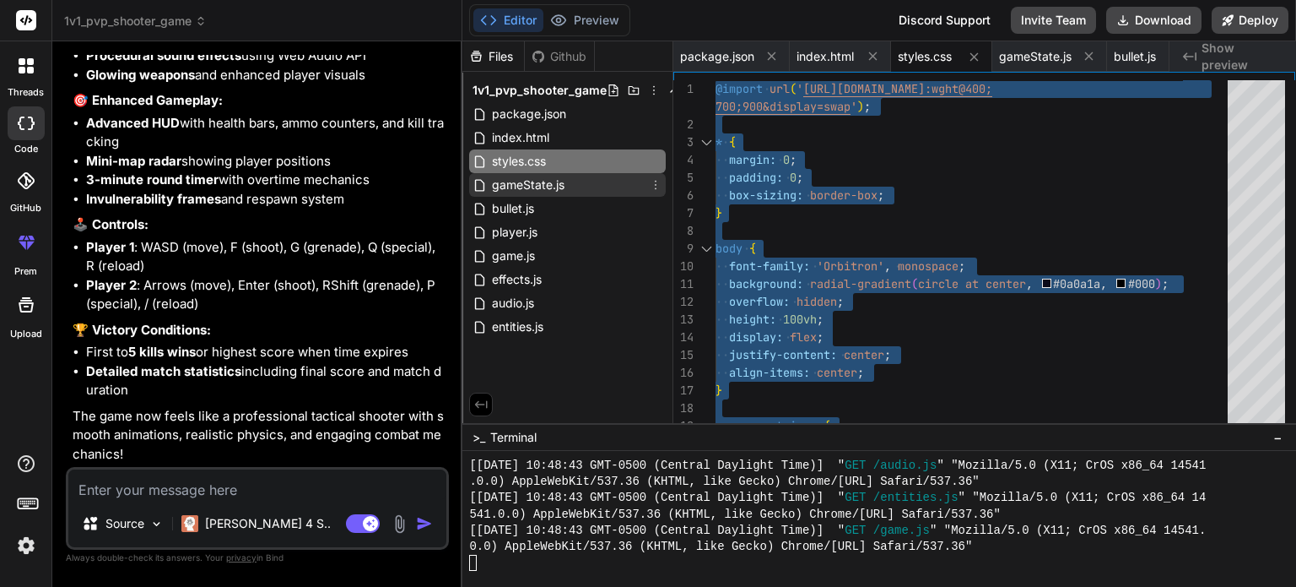
click at [567, 176] on div "gameState.js" at bounding box center [567, 185] width 197 height 24
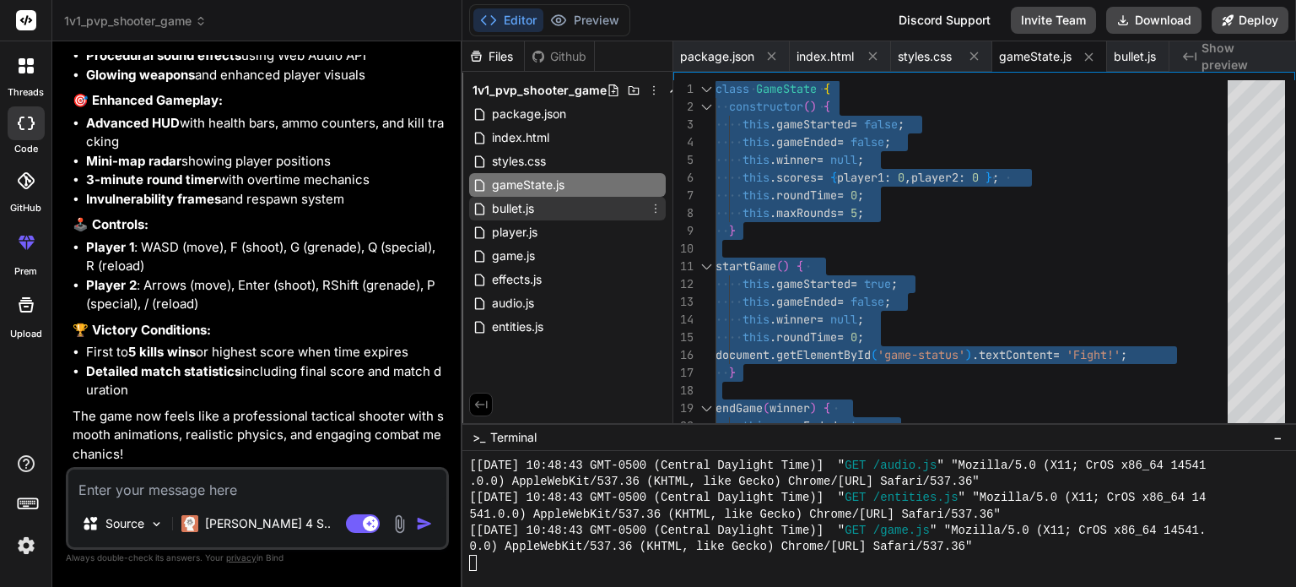
click at [530, 200] on span "bullet.js" at bounding box center [513, 208] width 46 height 20
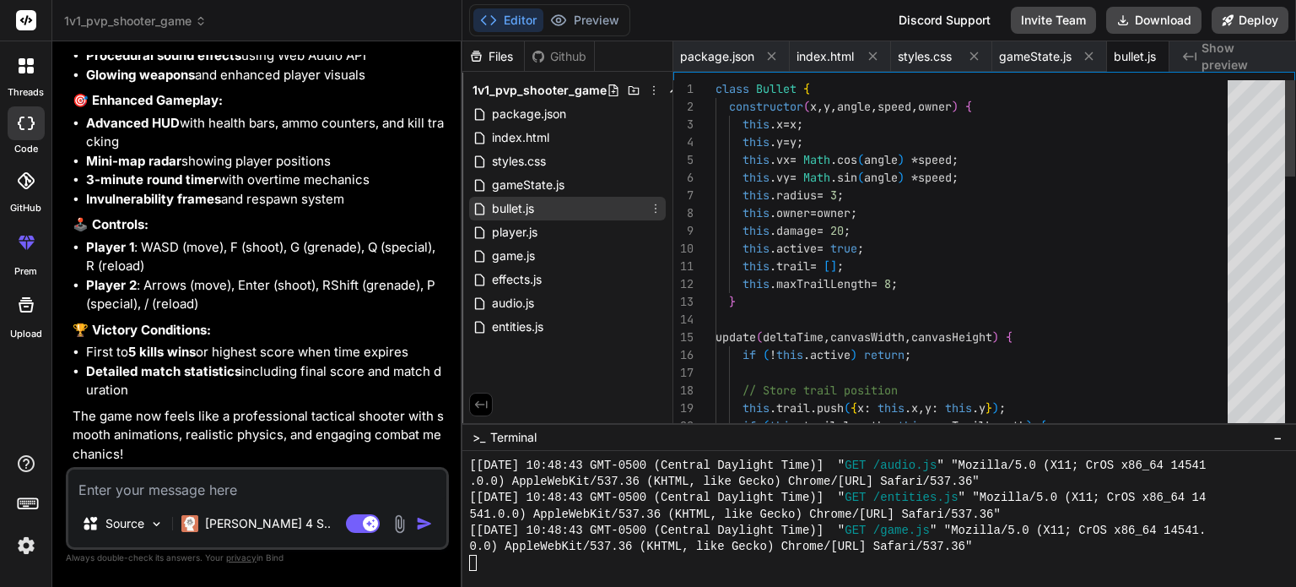
scroll to position [0, 40]
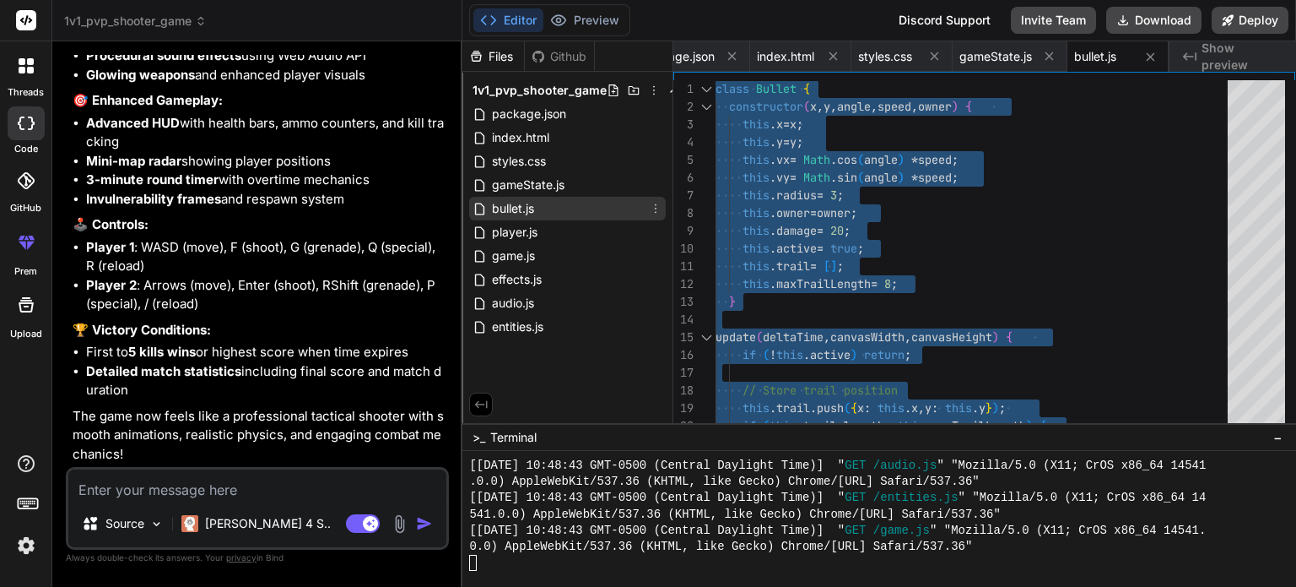
click at [560, 219] on div "bullet.js" at bounding box center [567, 209] width 197 height 24
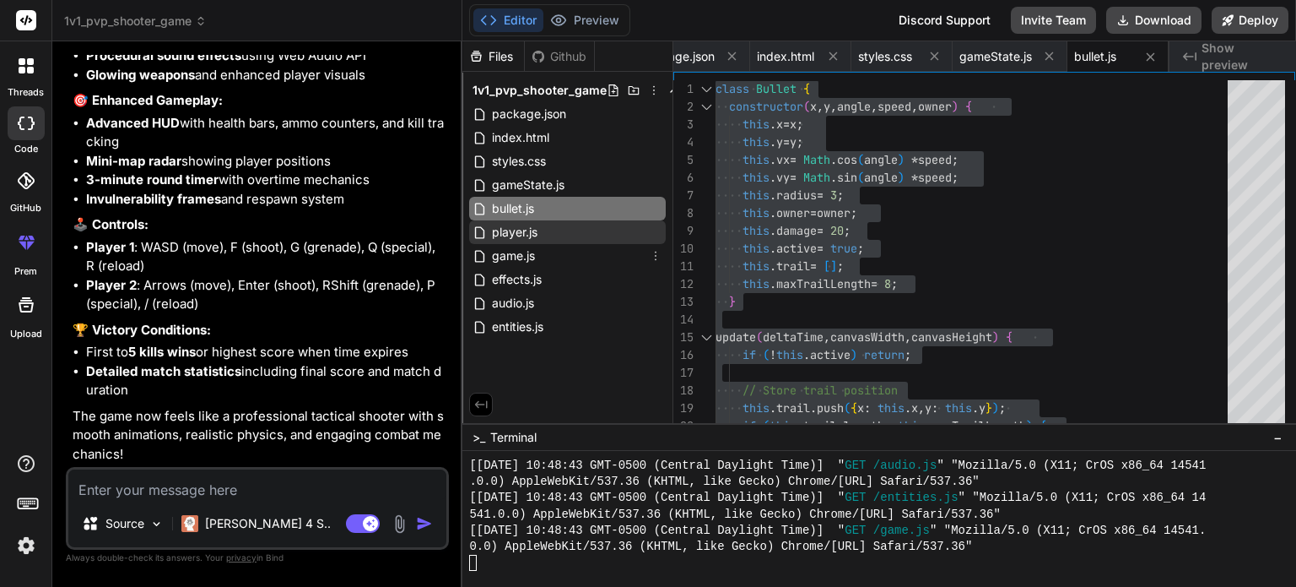
click at [533, 238] on span "player.js" at bounding box center [514, 232] width 49 height 20
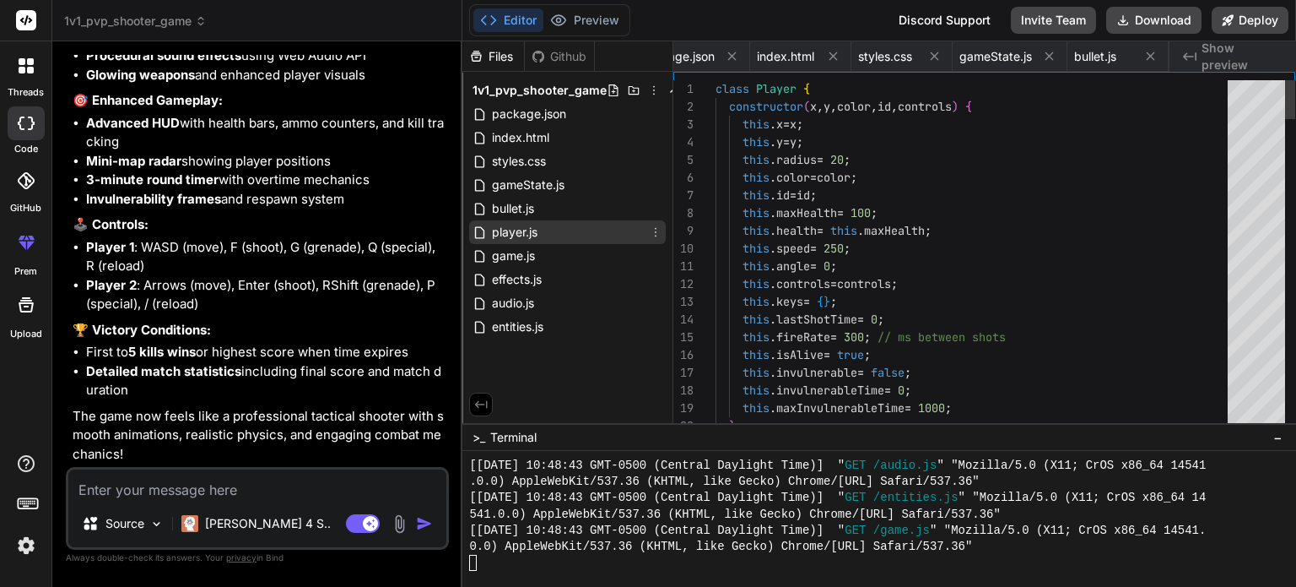
scroll to position [0, 141]
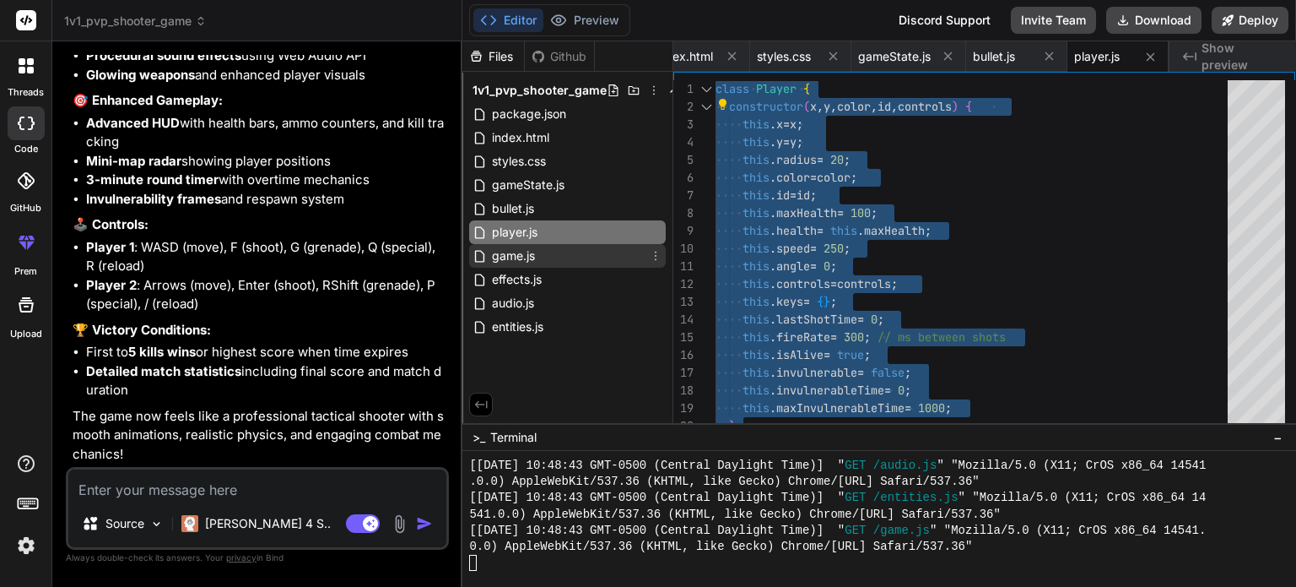
click at [598, 259] on div "game.js" at bounding box center [567, 256] width 197 height 24
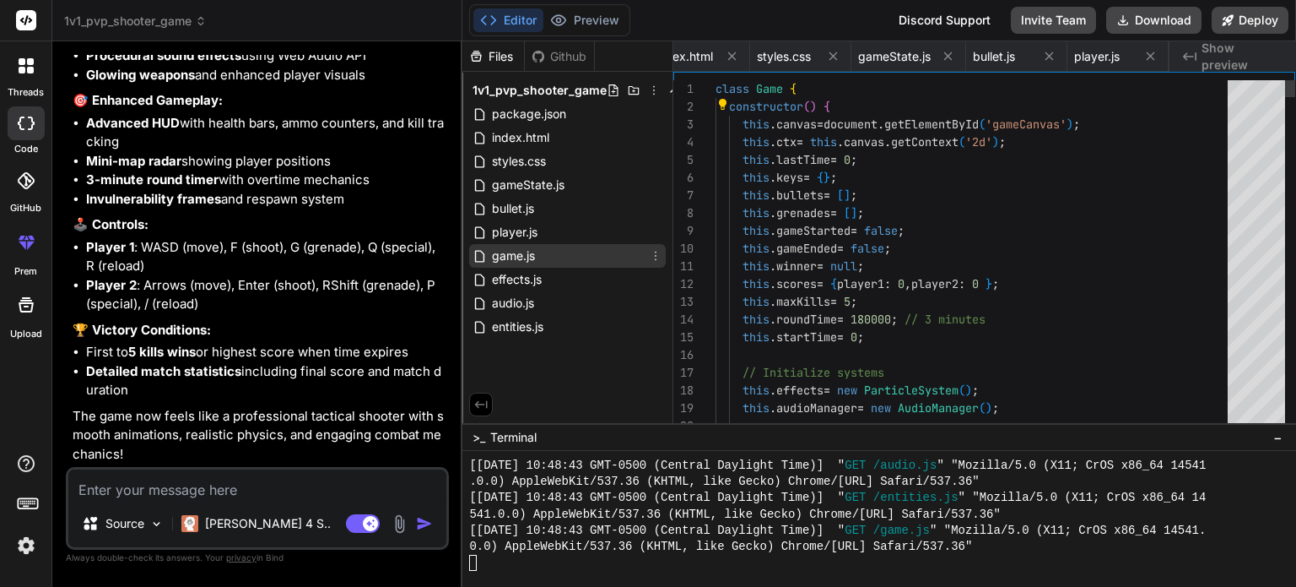
scroll to position [0, 242]
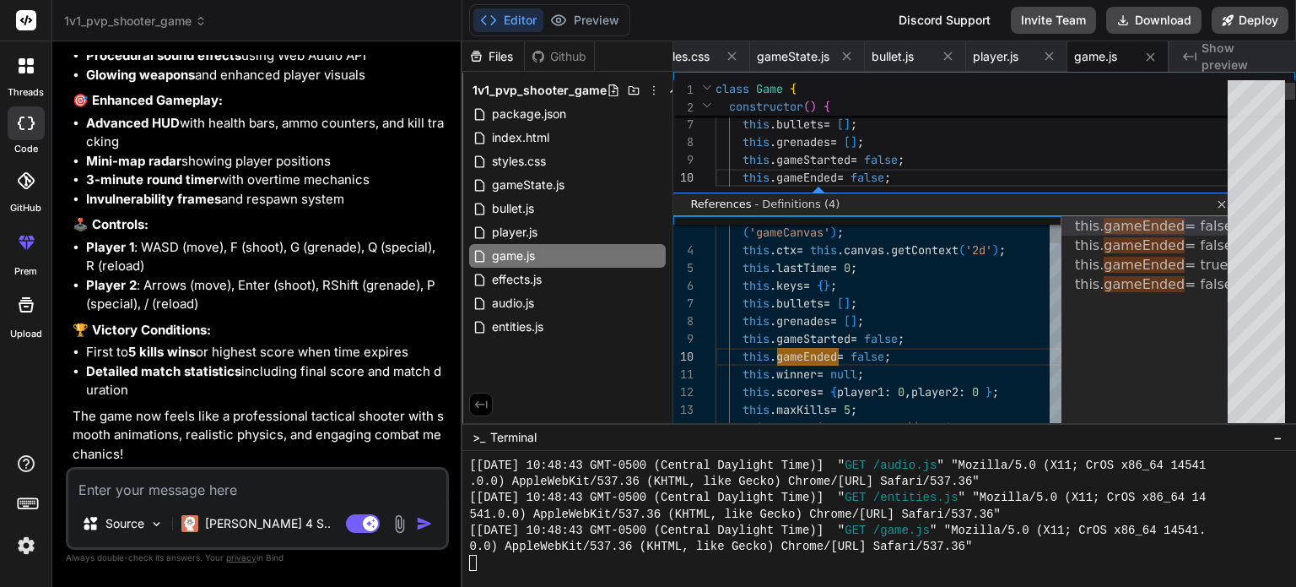
scroll to position [0, 0]
click at [1222, 199] on link "Close" at bounding box center [1220, 204] width 14 height 14
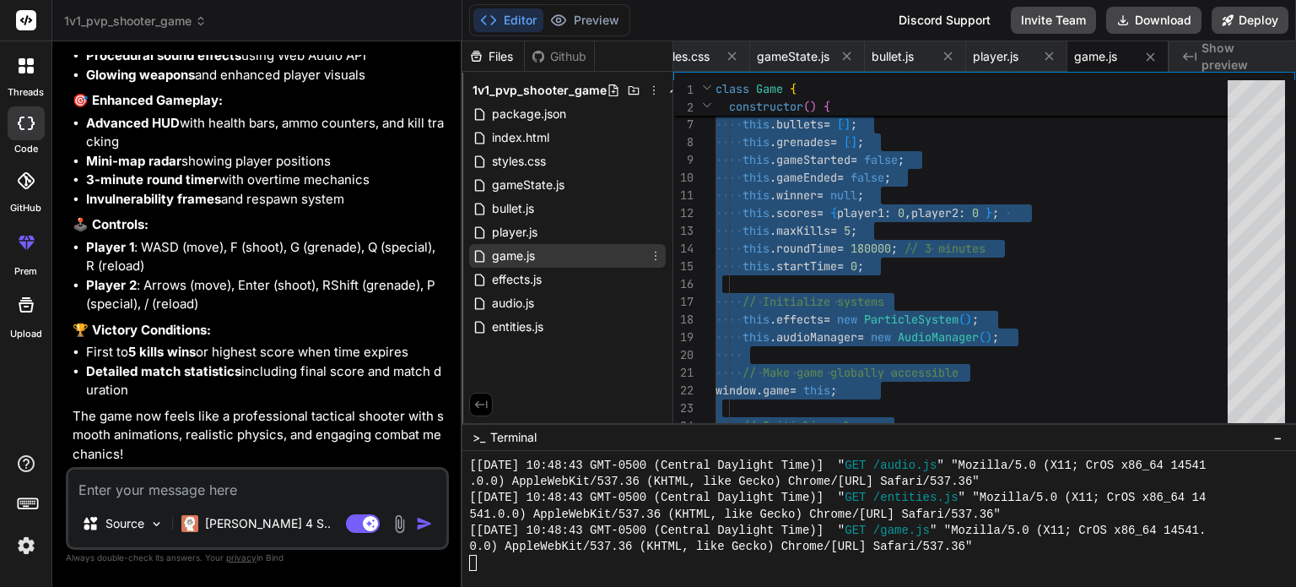
click at [580, 266] on div "game.js" at bounding box center [567, 256] width 197 height 24
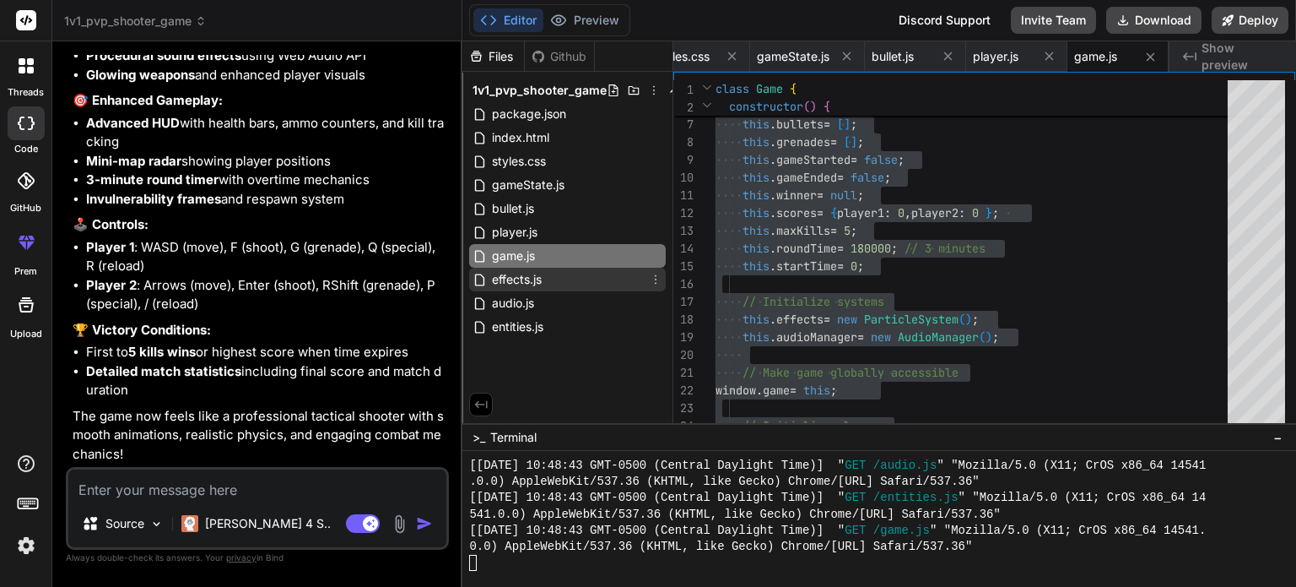
click at [560, 277] on div "effects.js" at bounding box center [567, 280] width 197 height 24
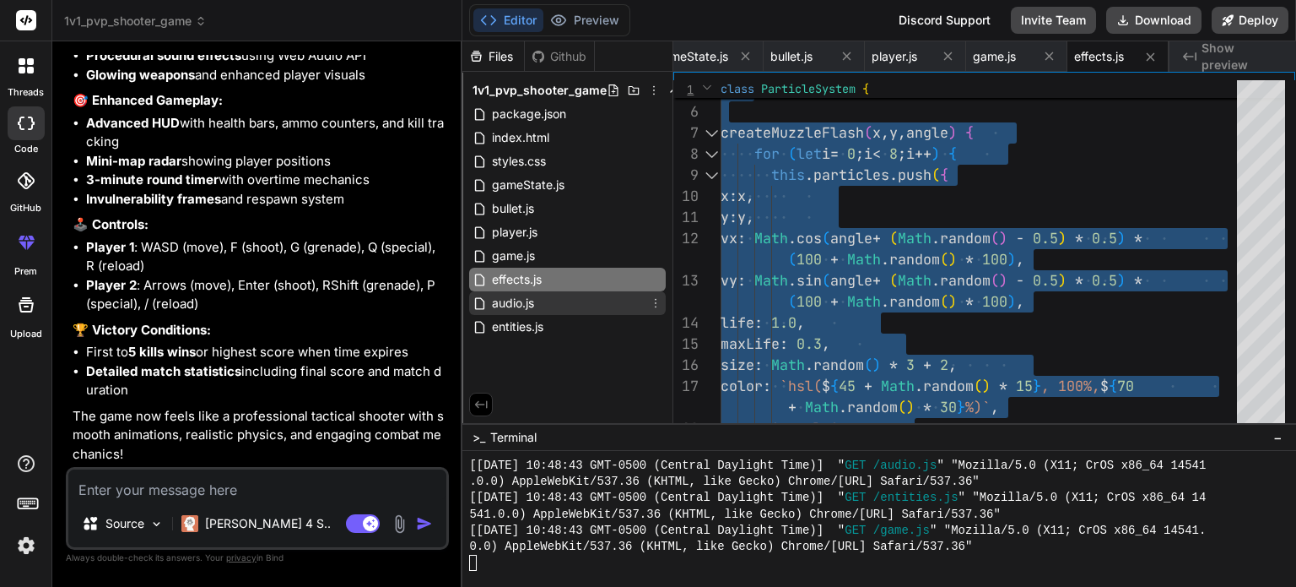
click at [511, 306] on span "audio.js" at bounding box center [513, 303] width 46 height 20
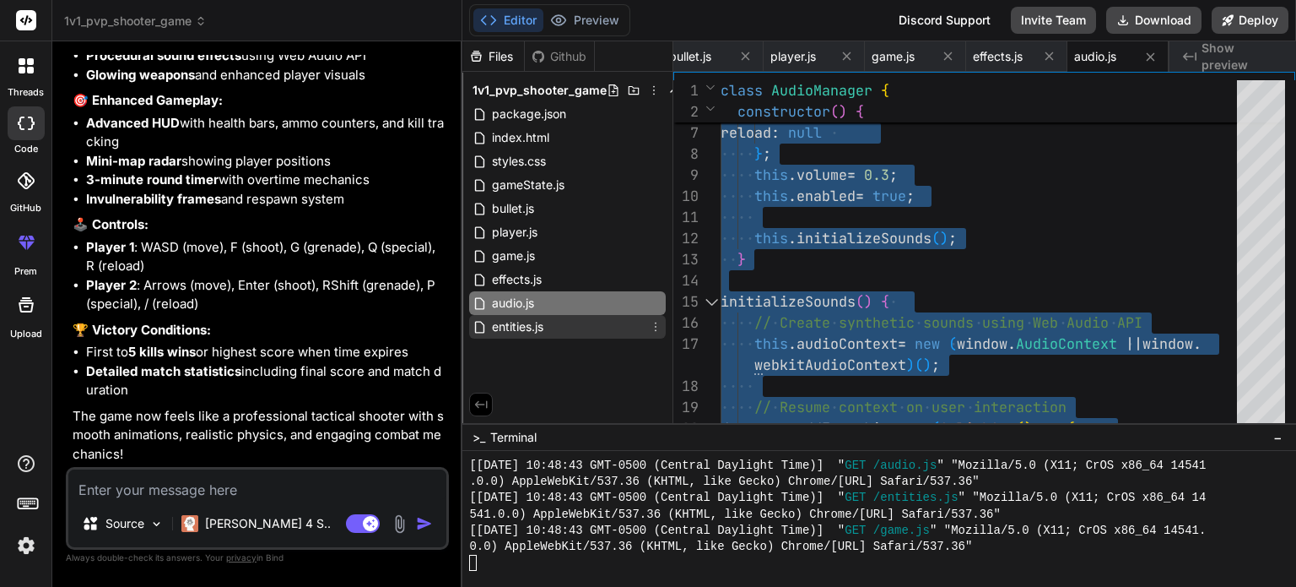
click at [578, 325] on div "entities.js" at bounding box center [567, 327] width 197 height 24
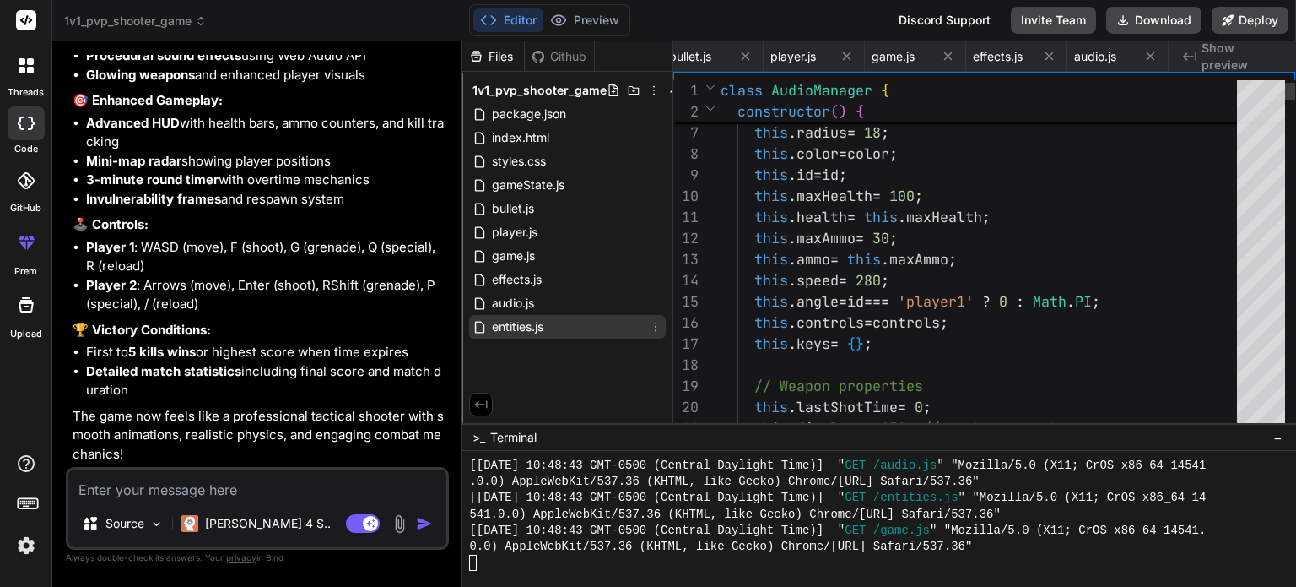
scroll to position [0, 546]
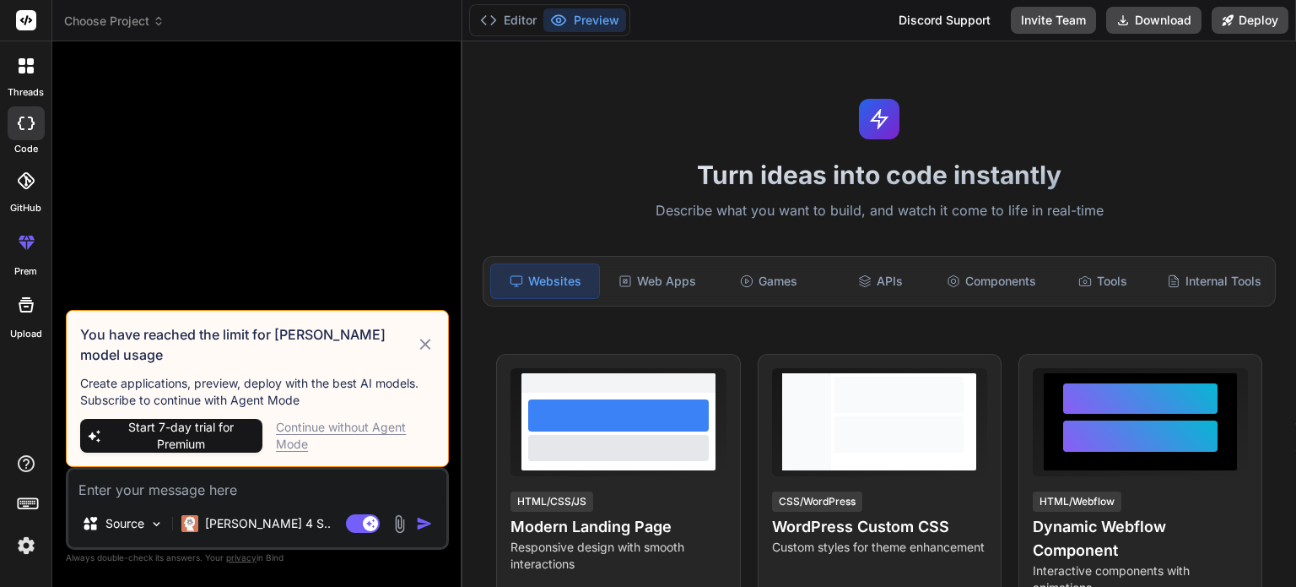
click at [428, 351] on icon at bounding box center [425, 344] width 19 height 20
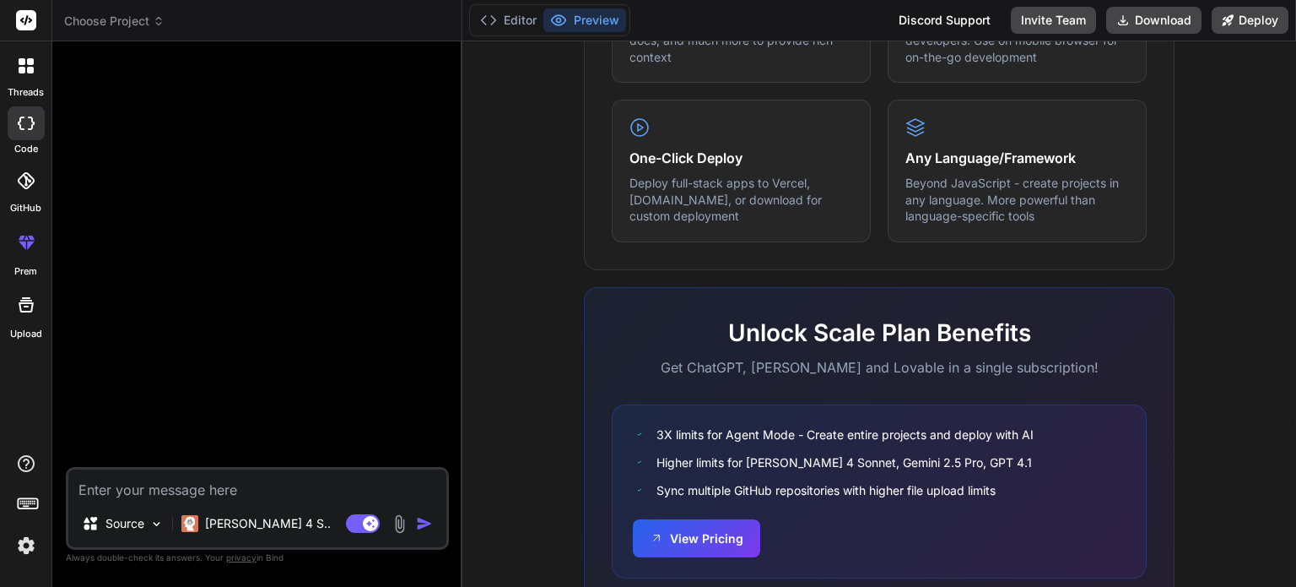
scroll to position [1060, 0]
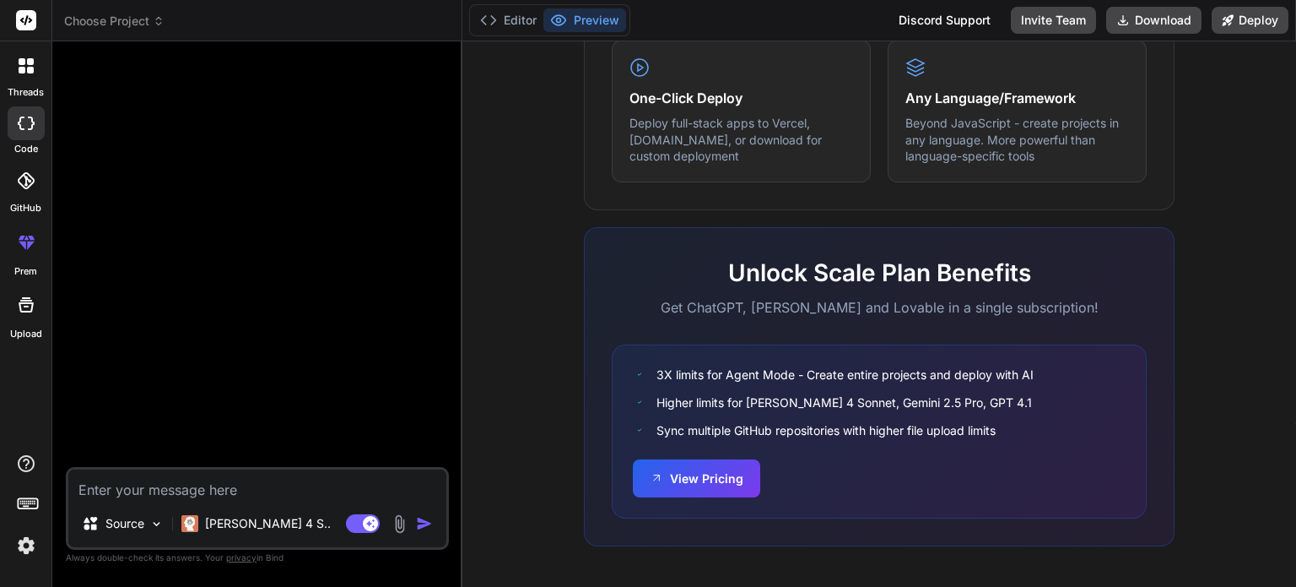
click at [288, 489] on textarea at bounding box center [257, 484] width 378 height 30
type textarea "x"
type textarea "f"
type textarea "x"
type textarea "fi"
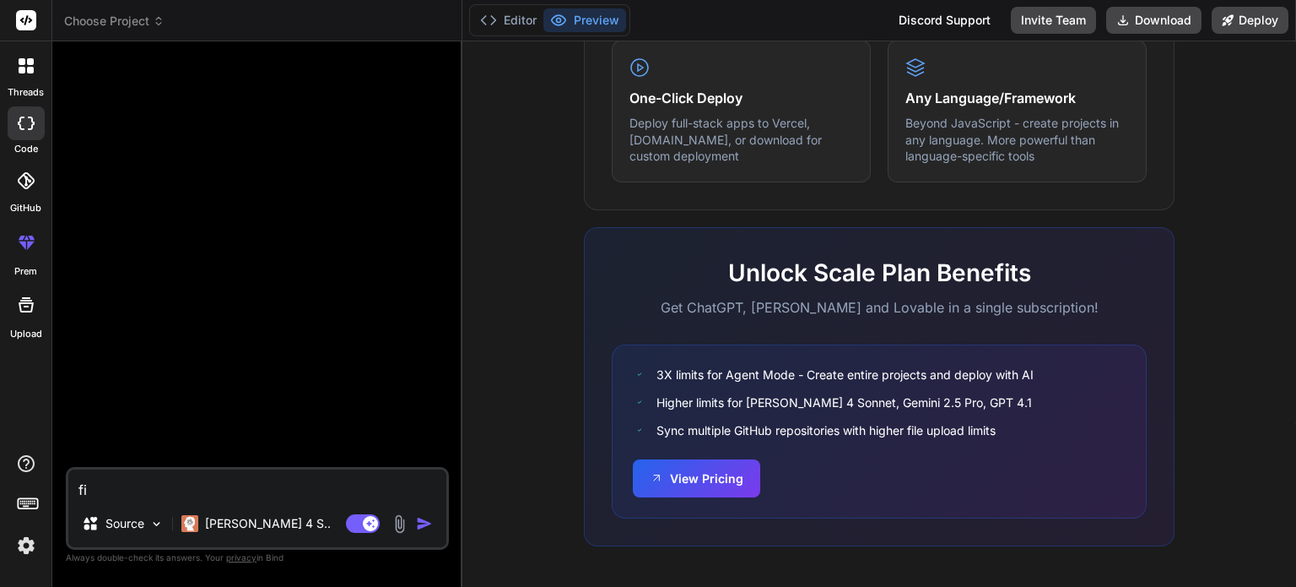
type textarea "x"
type textarea "fix"
type textarea "x"
type textarea "fix"
type textarea "x"
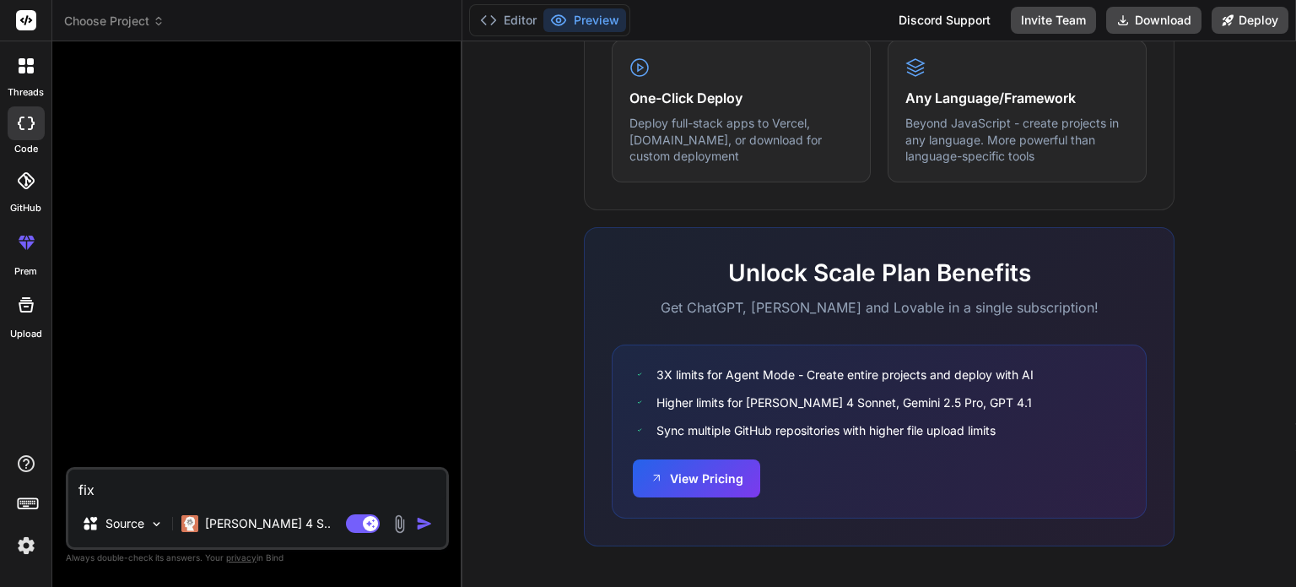
type textarea "fix t"
type textarea "x"
type textarea "fix th"
type textarea "x"
type textarea "fix thi"
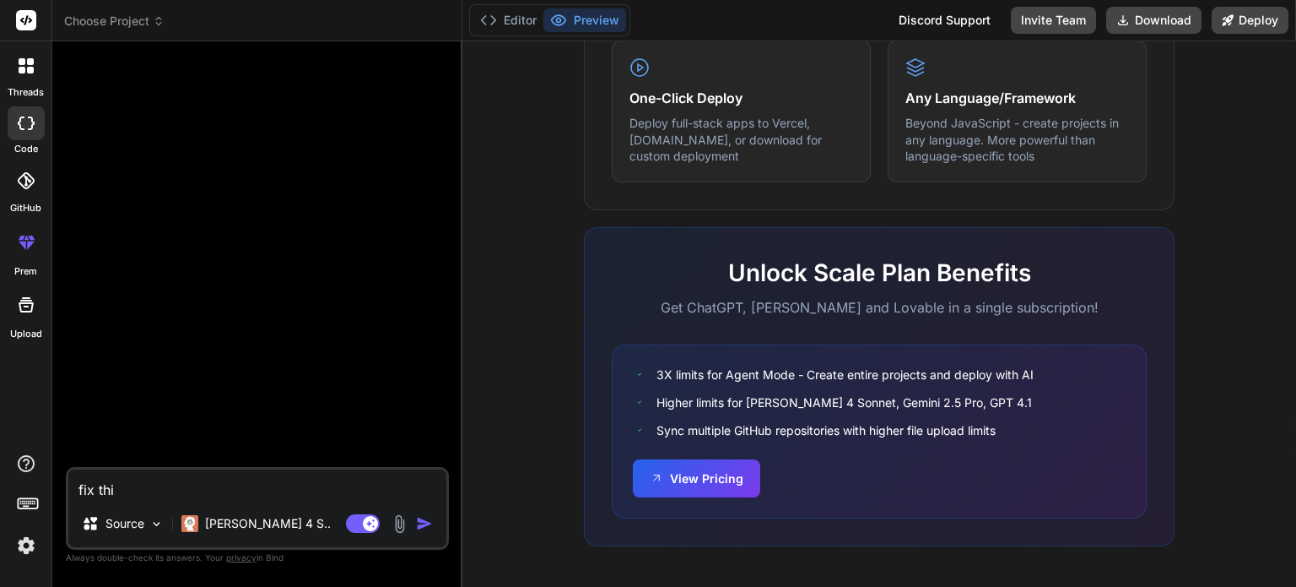
type textarea "x"
type textarea "fix this"
type textarea "x"
type textarea "fix this"
type textarea "x"
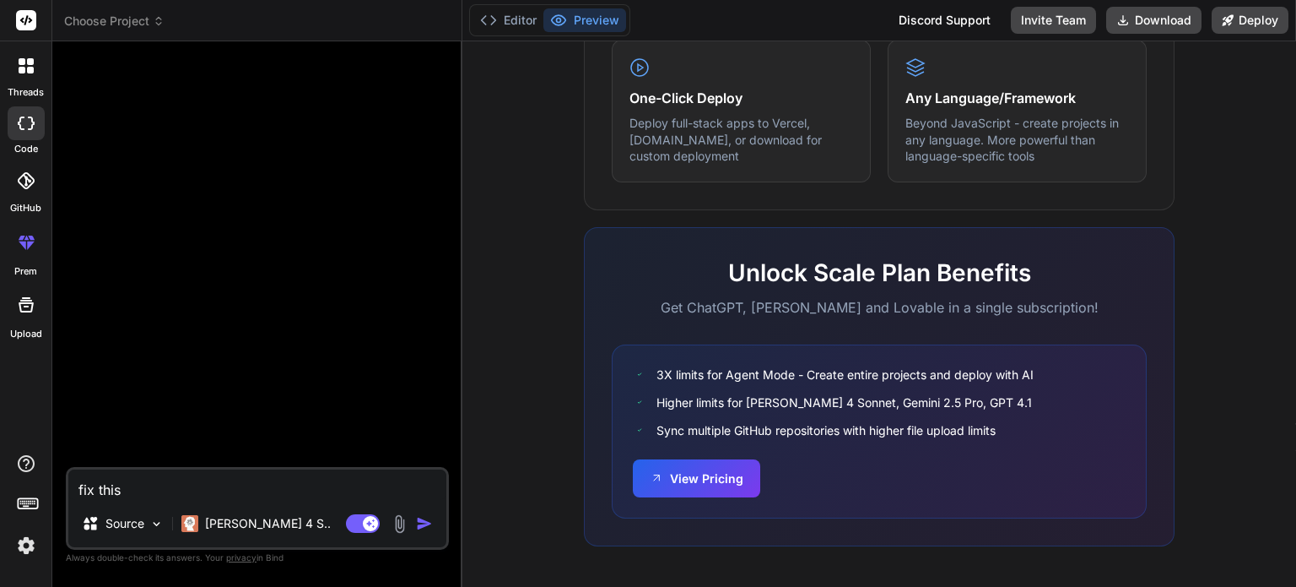
type textarea "fix this c"
type textarea "x"
type textarea "fix this co"
type textarea "x"
type textarea "fix this cod"
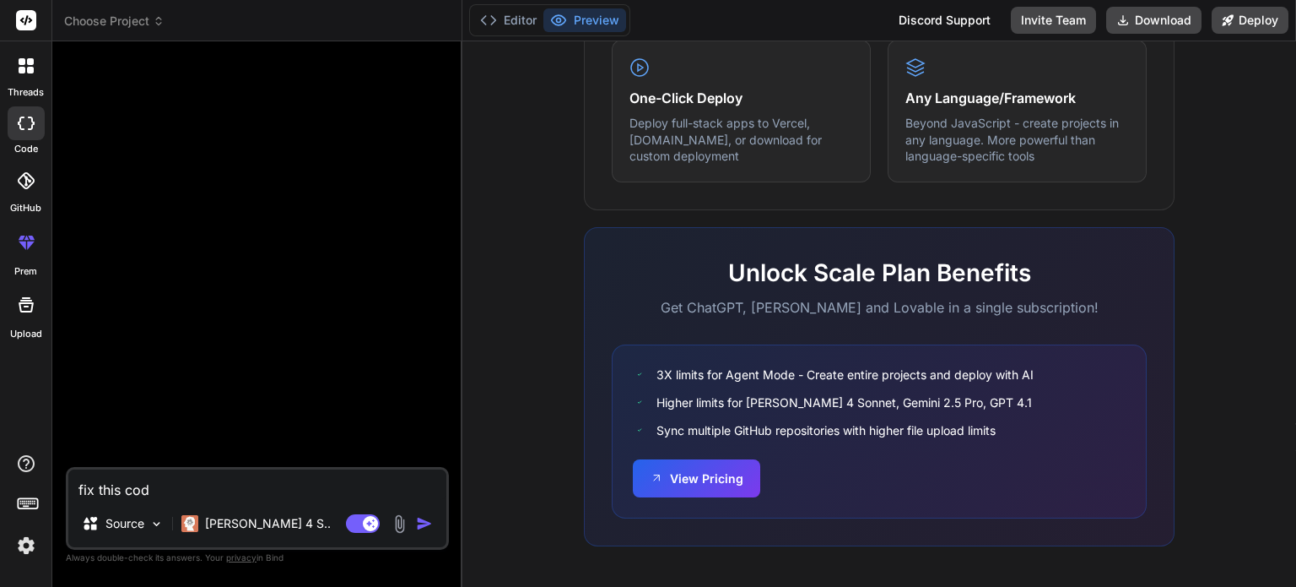
type textarea "x"
type textarea "fix this code"
type textarea "x"
paste textarea "{ "name": "enhanced-pvp-shooter", "version": "2.0.0", "description": "Enhanced …"
type textarea "fix this code { "name": "enhanced-pvp-shooter", "version": "2.0.0", "descriptio…"
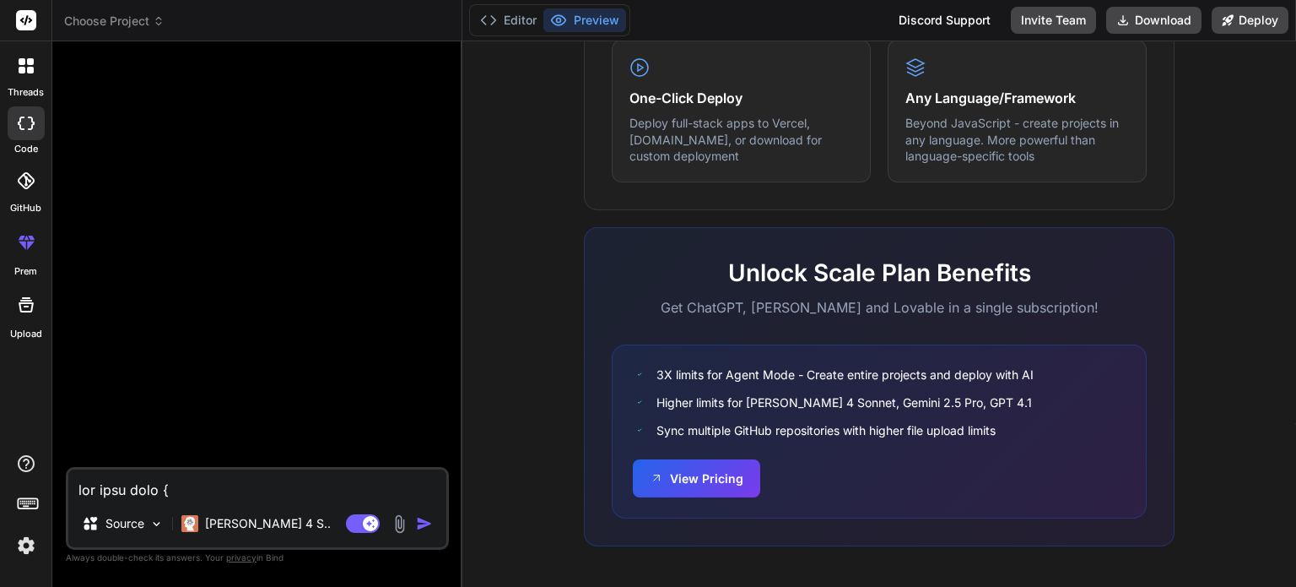
type textarea "x"
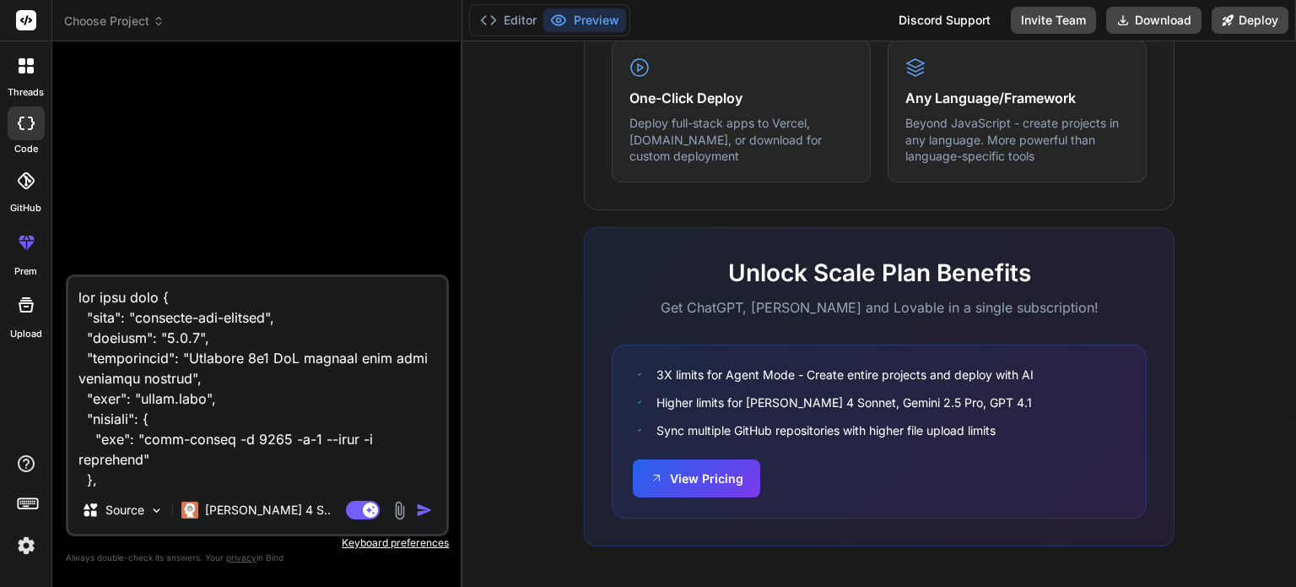
scroll to position [45821, 0]
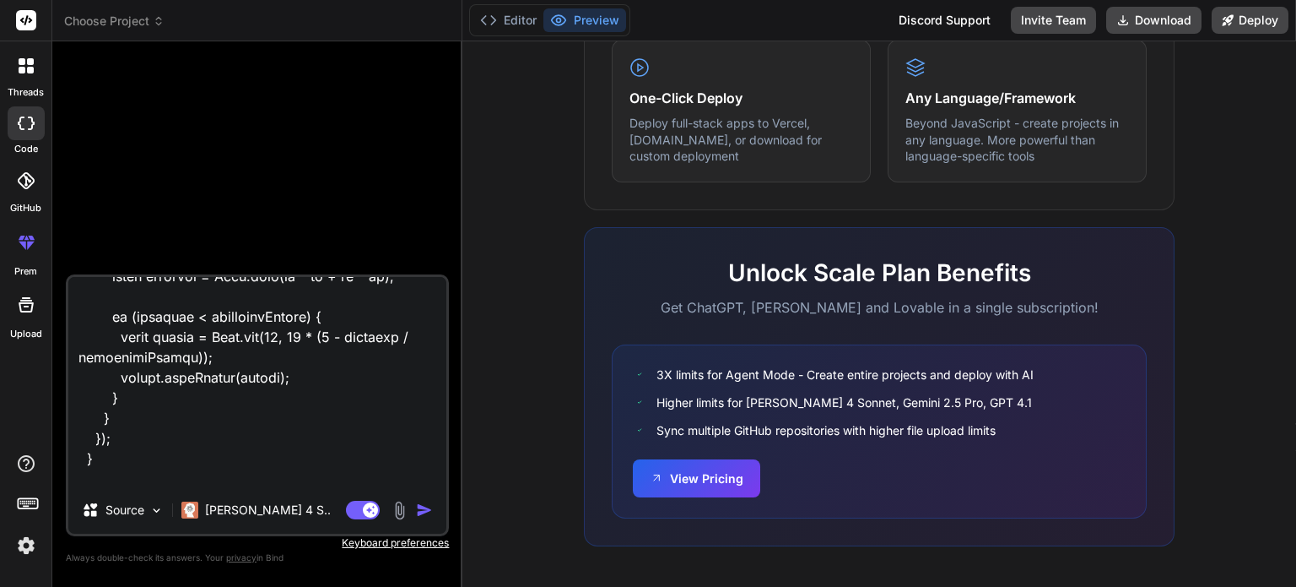
type textarea "fix this code { "name": "enhanced-pvp-shooter", "version": "2.0.0", "descriptio…"
click at [425, 509] on img "button" at bounding box center [424, 509] width 17 height 17
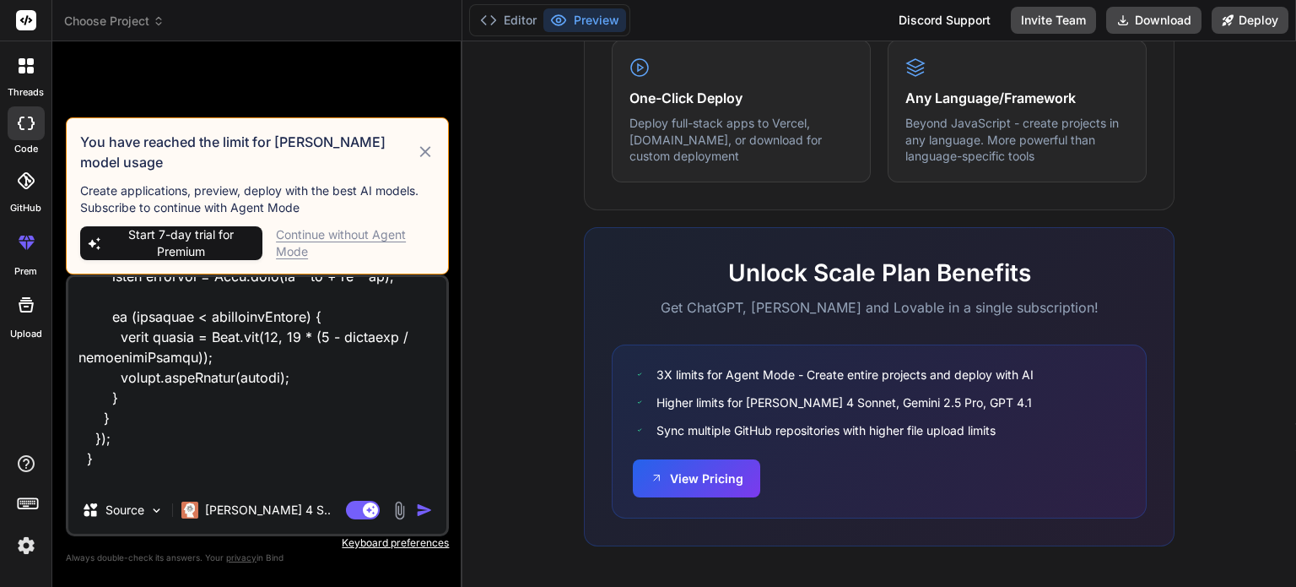
click at [426, 160] on icon at bounding box center [425, 152] width 19 height 20
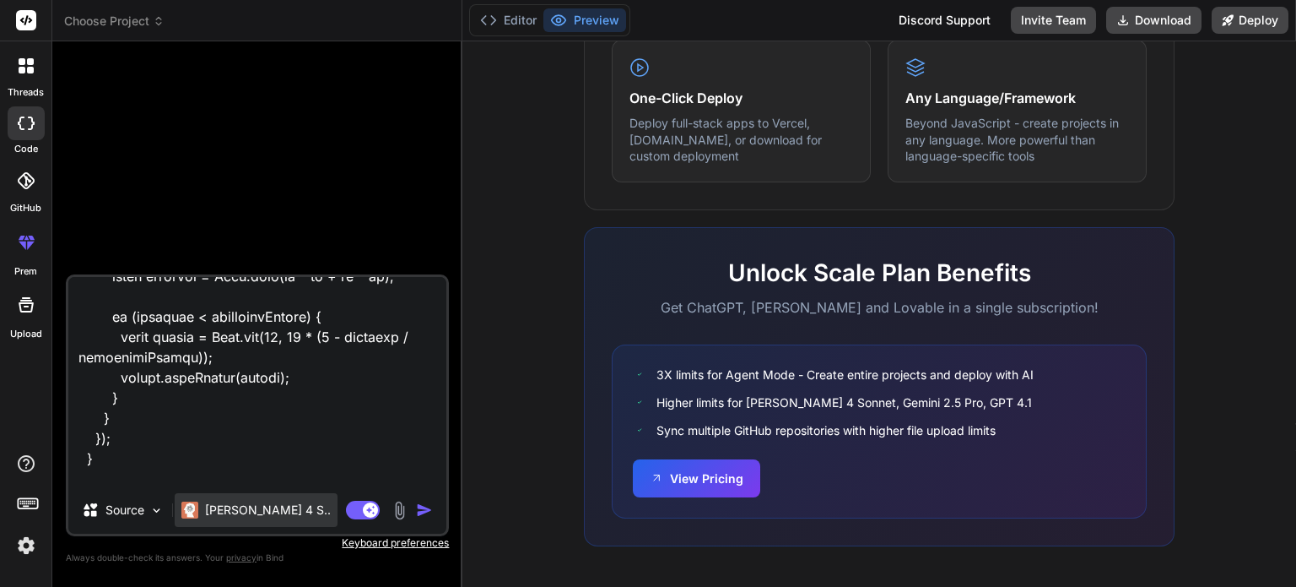
click at [235, 515] on p "Claude 4 S.." at bounding box center [268, 509] width 126 height 17
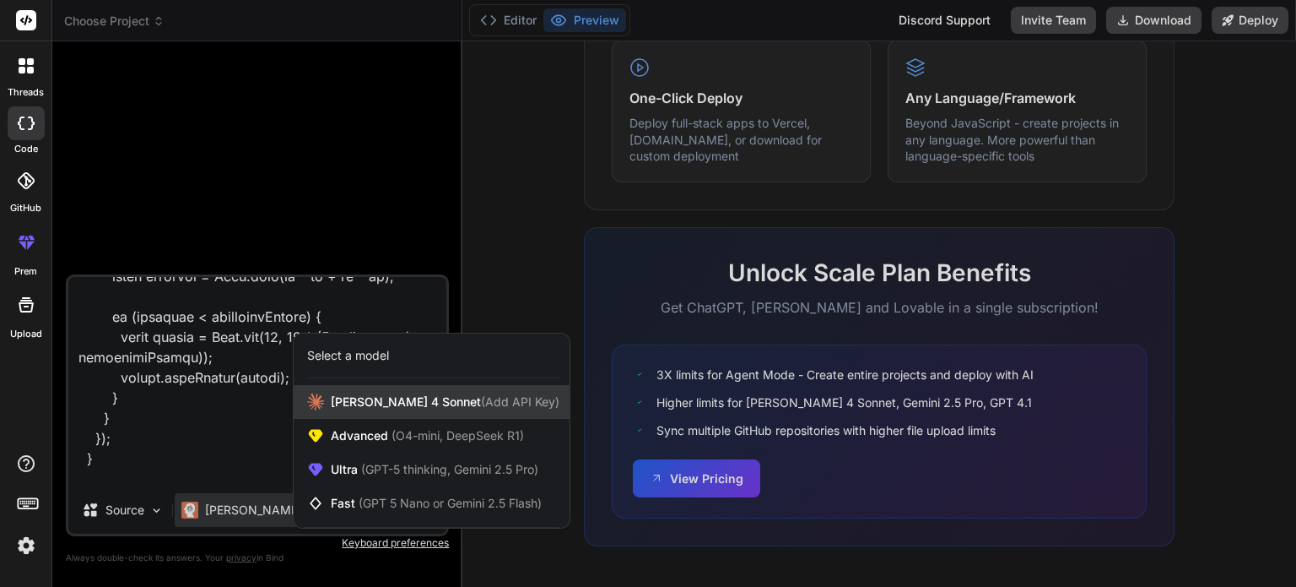
click at [343, 398] on span "Claude 4 Sonnet (Add API Key)" at bounding box center [445, 401] width 229 height 17
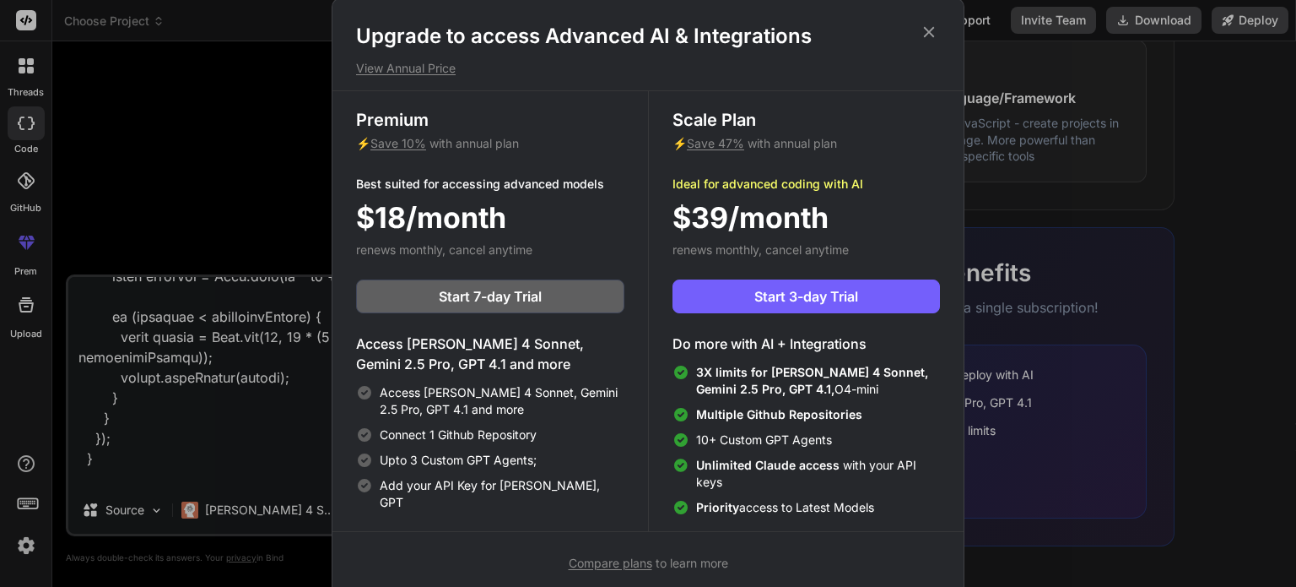
click at [926, 31] on icon at bounding box center [929, 32] width 19 height 19
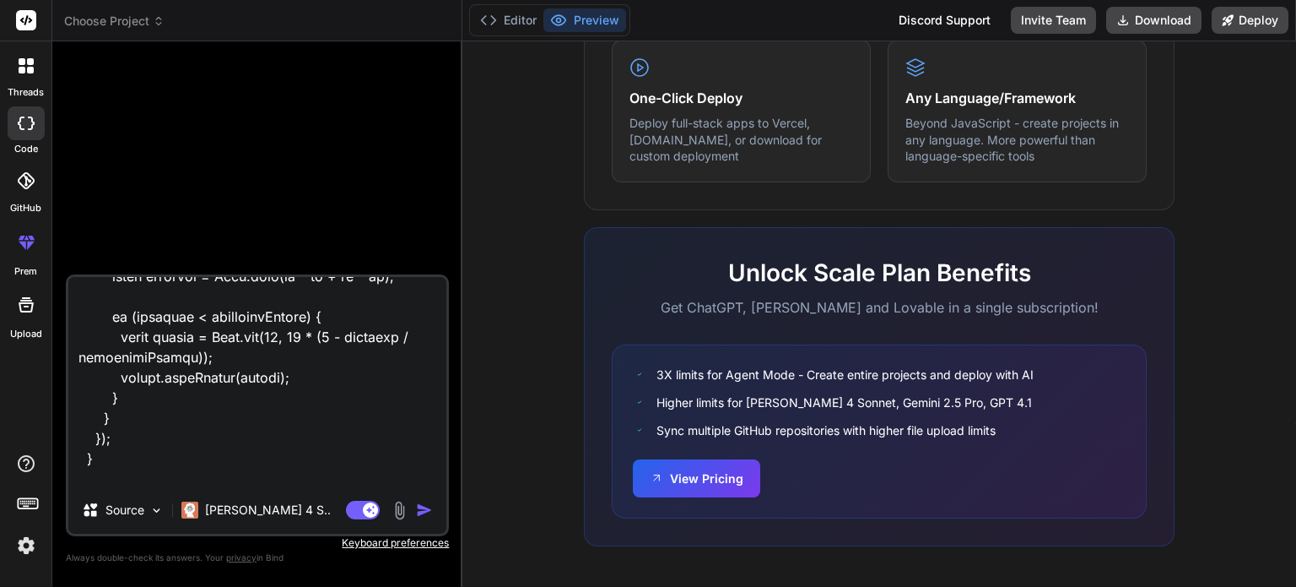
click at [138, 529] on div "Source" at bounding box center [119, 513] width 102 height 41
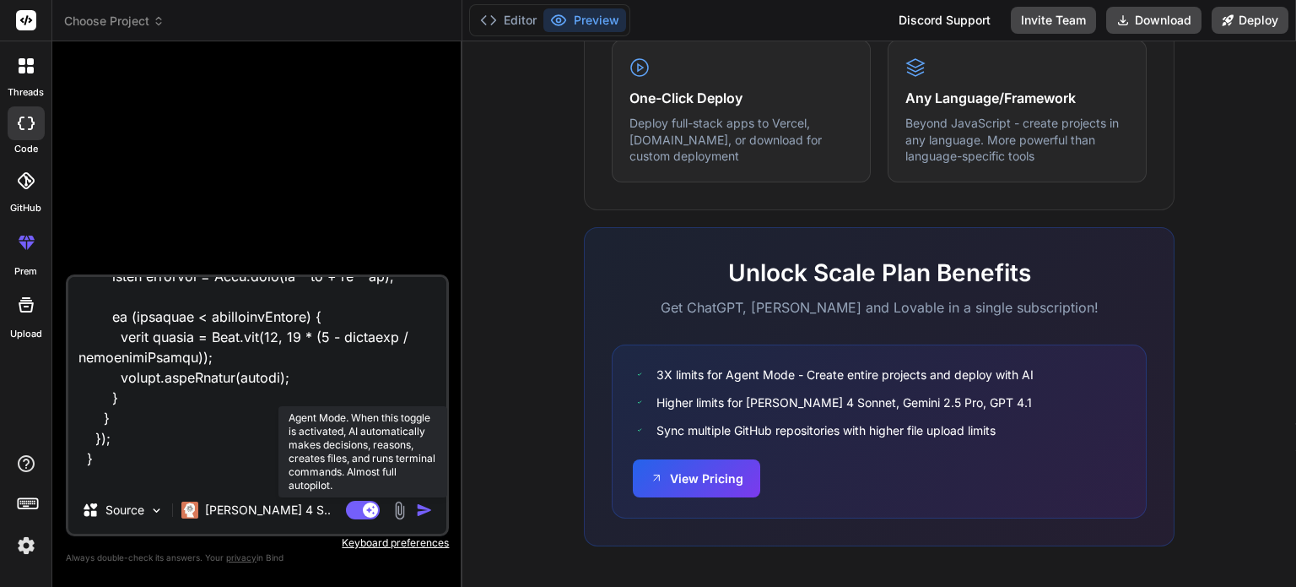
click at [358, 507] on rect at bounding box center [363, 510] width 34 height 19
click at [374, 516] on rect at bounding box center [363, 510] width 34 height 19
click at [372, 514] on rect at bounding box center [370, 509] width 15 height 15
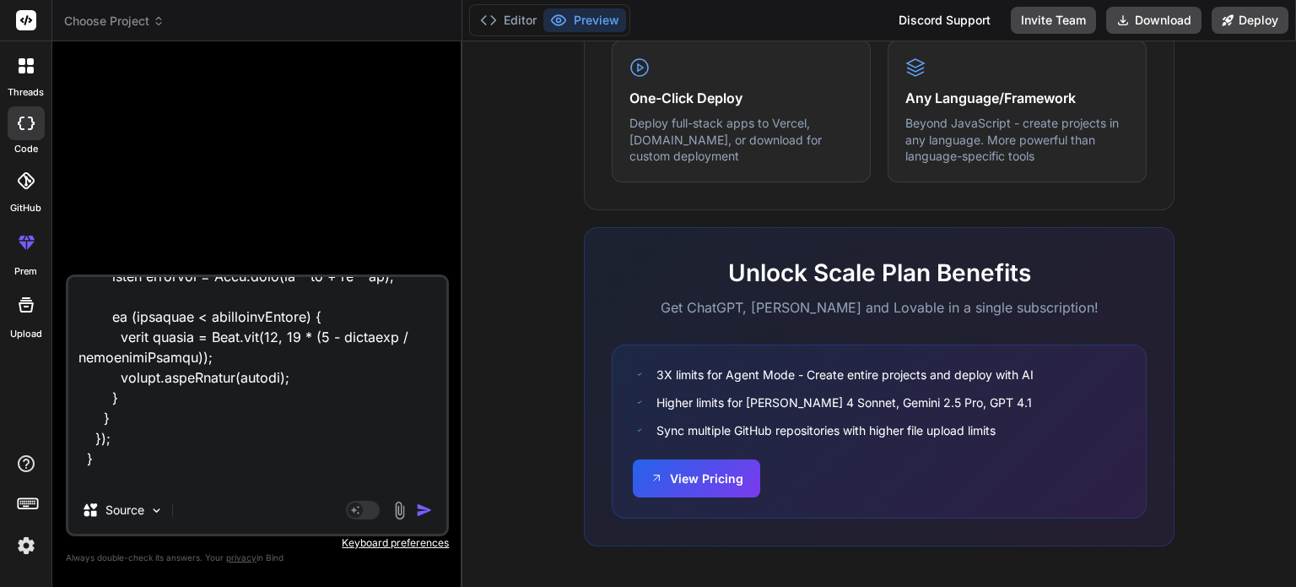
click at [428, 511] on img "button" at bounding box center [424, 509] width 17 height 17
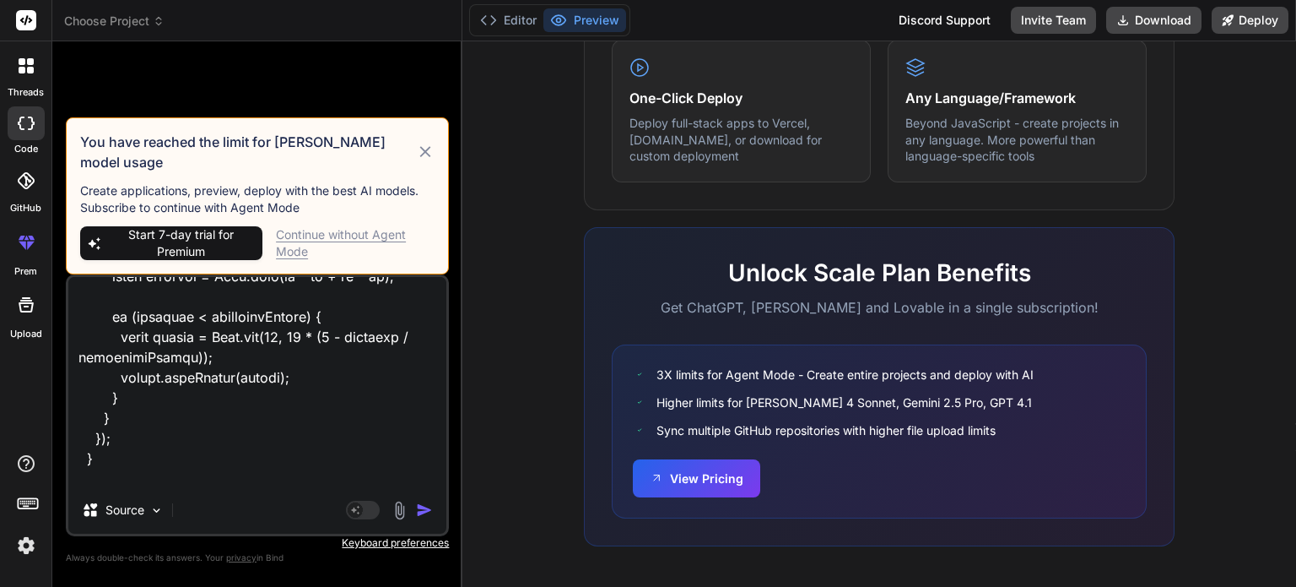
click at [428, 511] on img "button" at bounding box center [424, 509] width 17 height 17
click at [327, 511] on div "Source" at bounding box center [257, 513] width 378 height 41
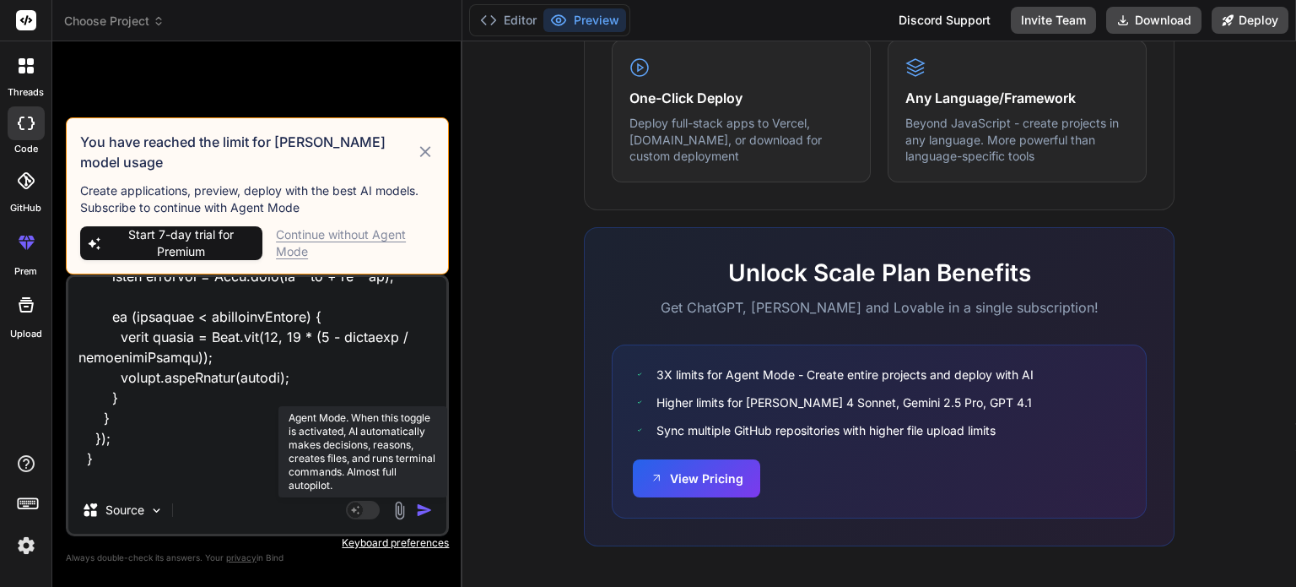
click at [362, 501] on rect at bounding box center [363, 510] width 34 height 19
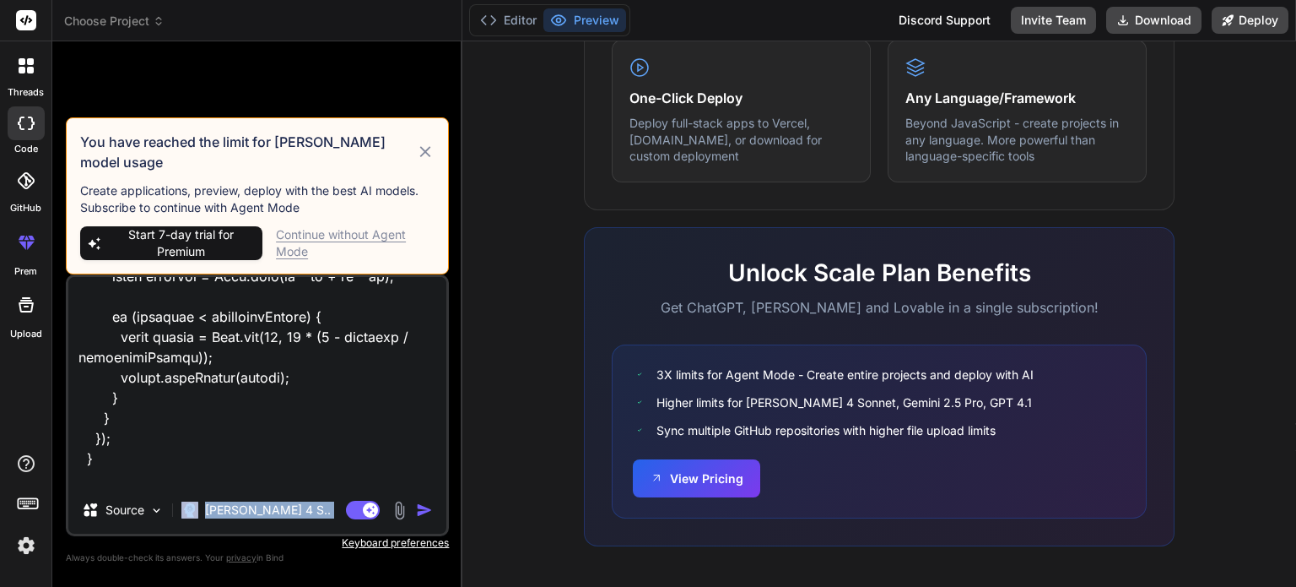
click at [419, 510] on img "button" at bounding box center [424, 509] width 17 height 17
click at [320, 238] on div "Continue without Agent Mode" at bounding box center [355, 243] width 159 height 34
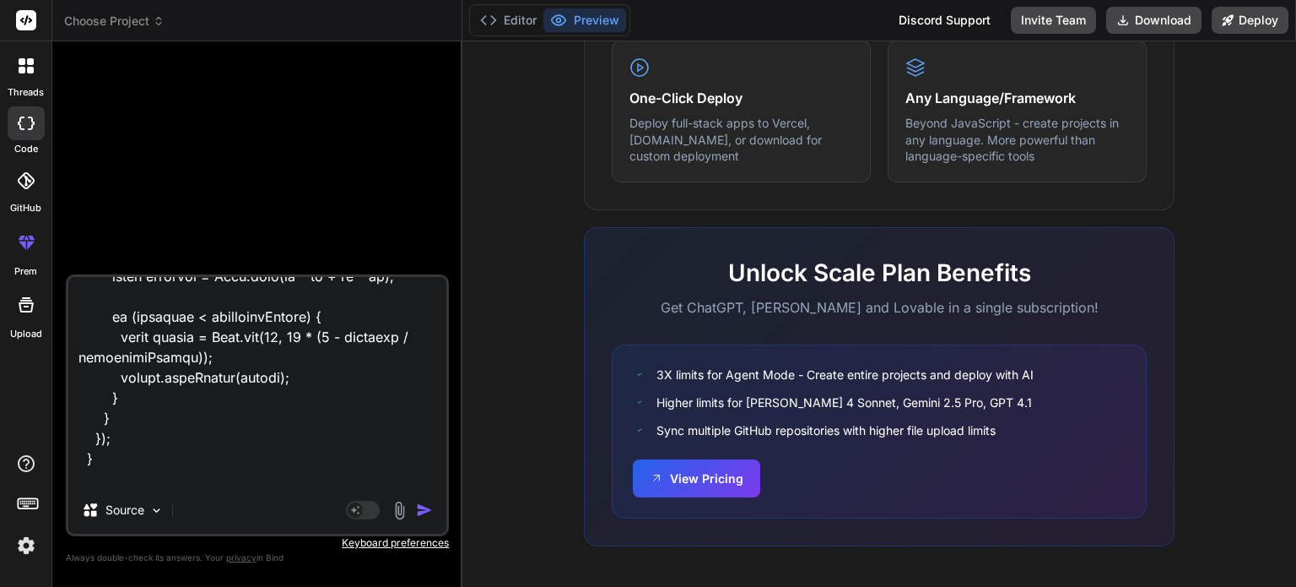
click at [423, 511] on img "button" at bounding box center [424, 509] width 17 height 17
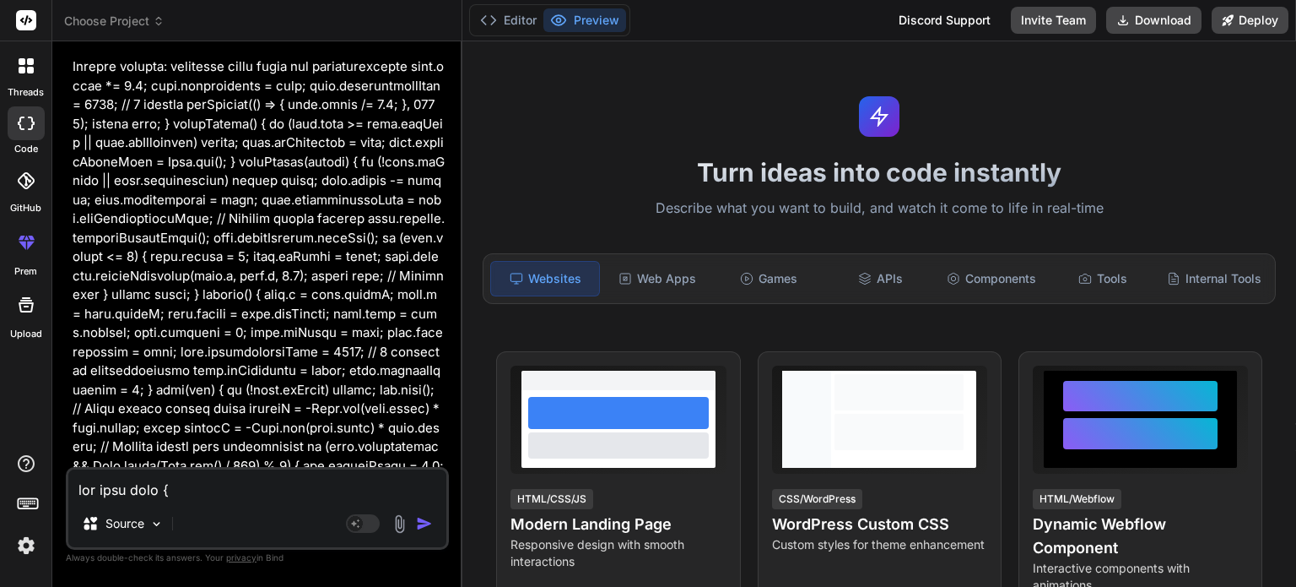
scroll to position [9, 0]
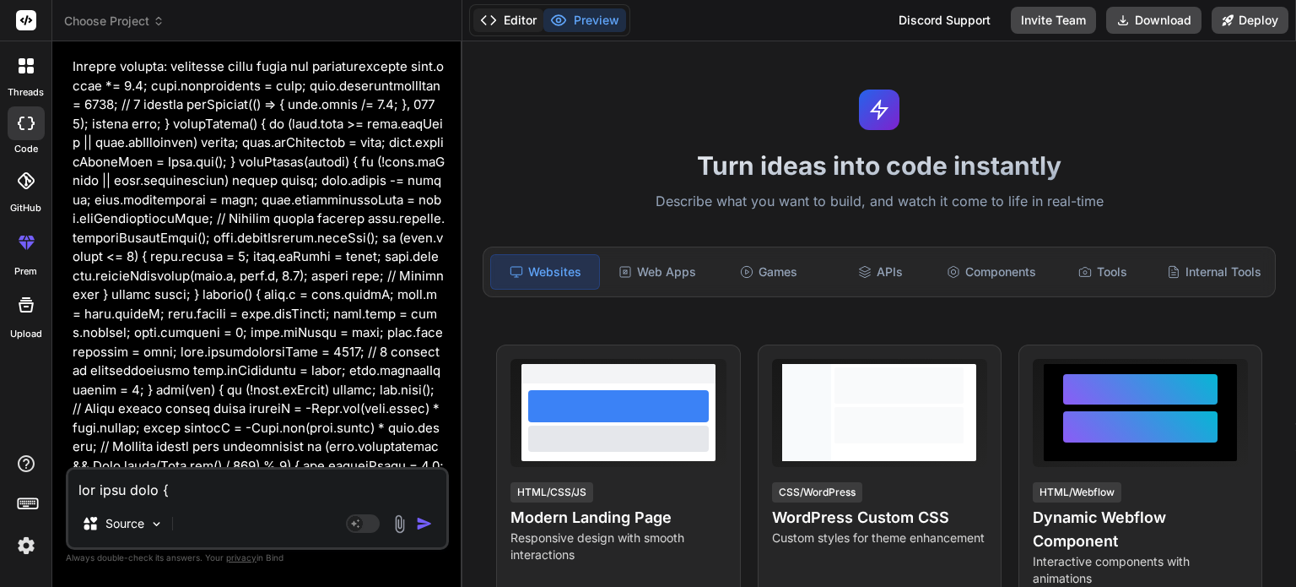
click at [524, 13] on button "Editor" at bounding box center [508, 20] width 70 height 24
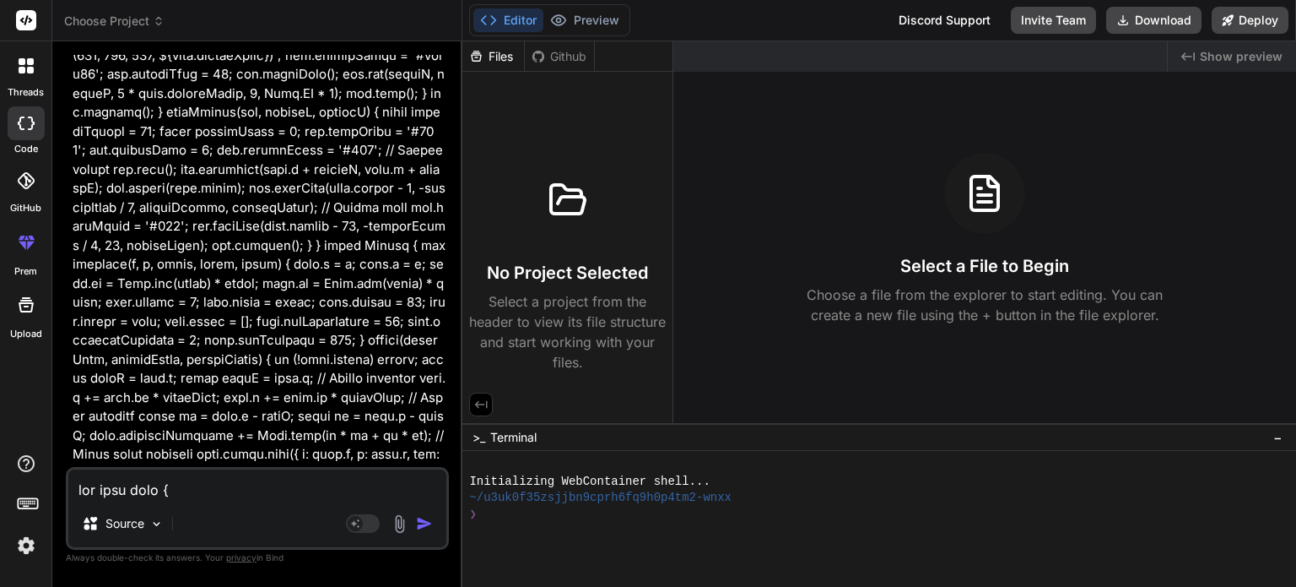
scroll to position [13576, 0]
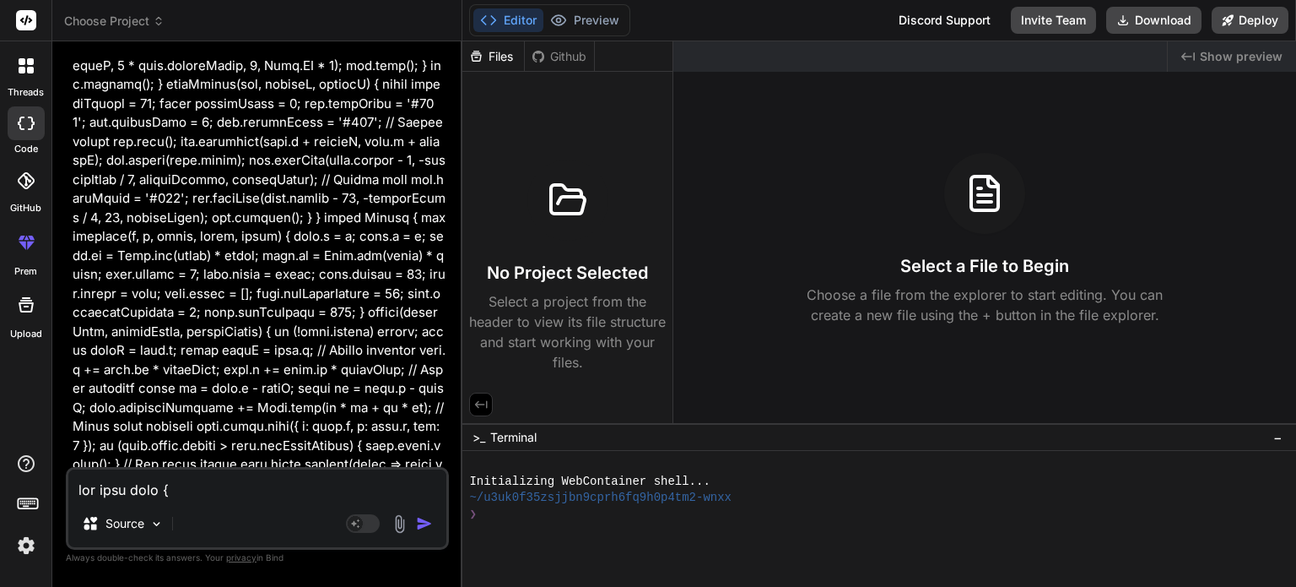
click at [368, 534] on div "Source" at bounding box center [257, 526] width 378 height 41
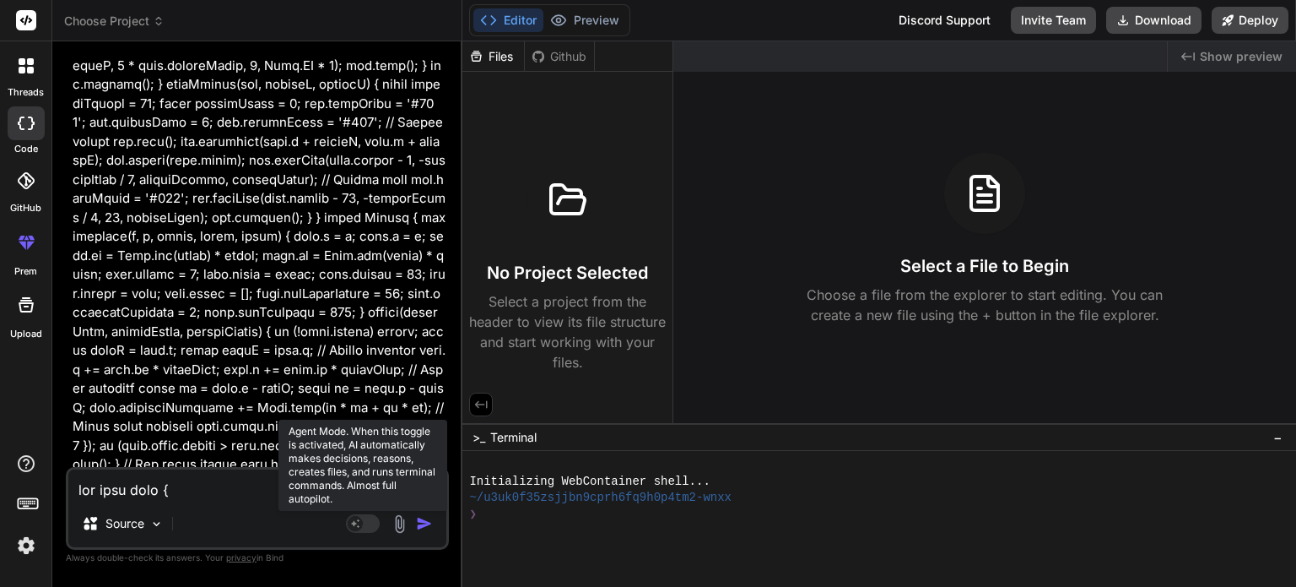
click at [365, 530] on rect at bounding box center [363, 523] width 34 height 19
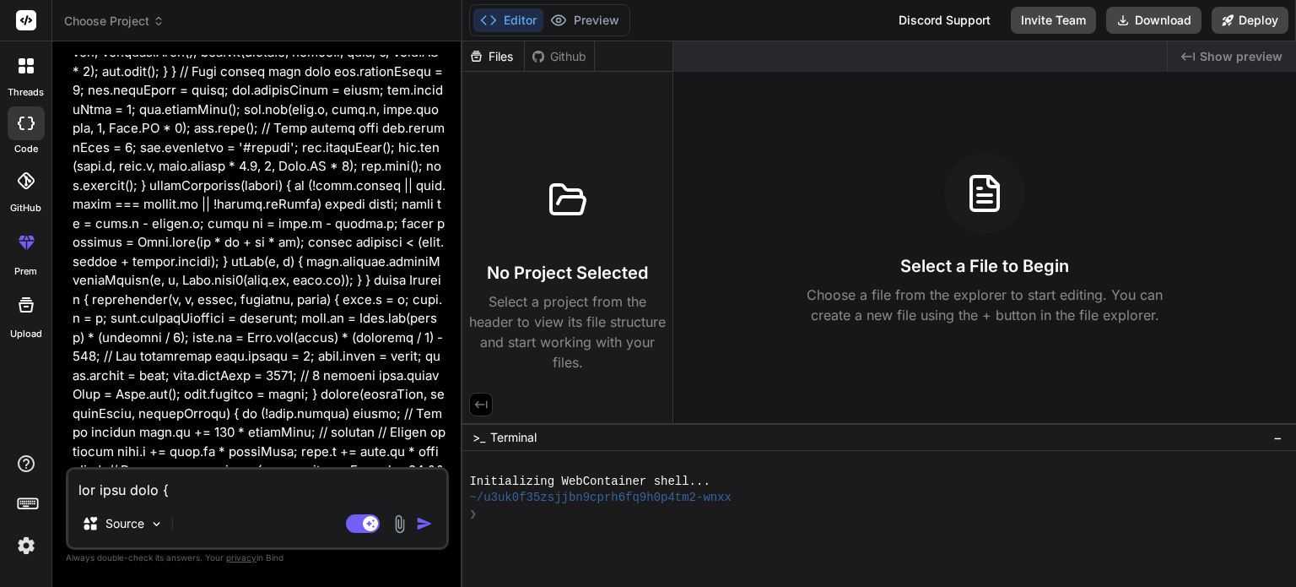
scroll to position [14385, 0]
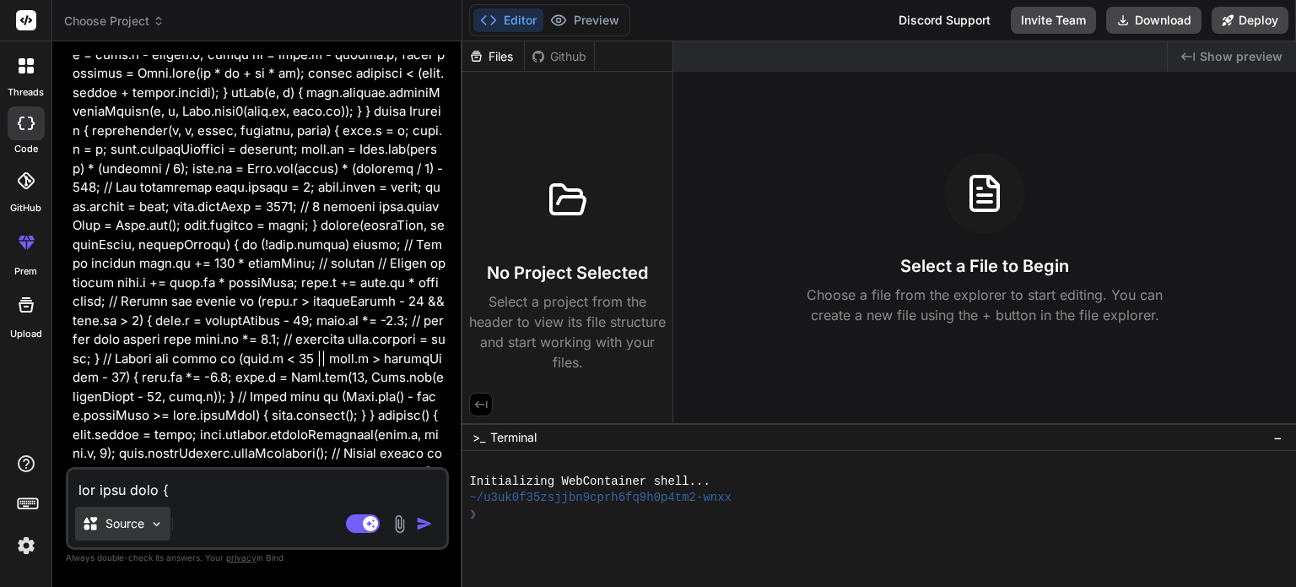
click at [160, 528] on img at bounding box center [156, 524] width 14 height 14
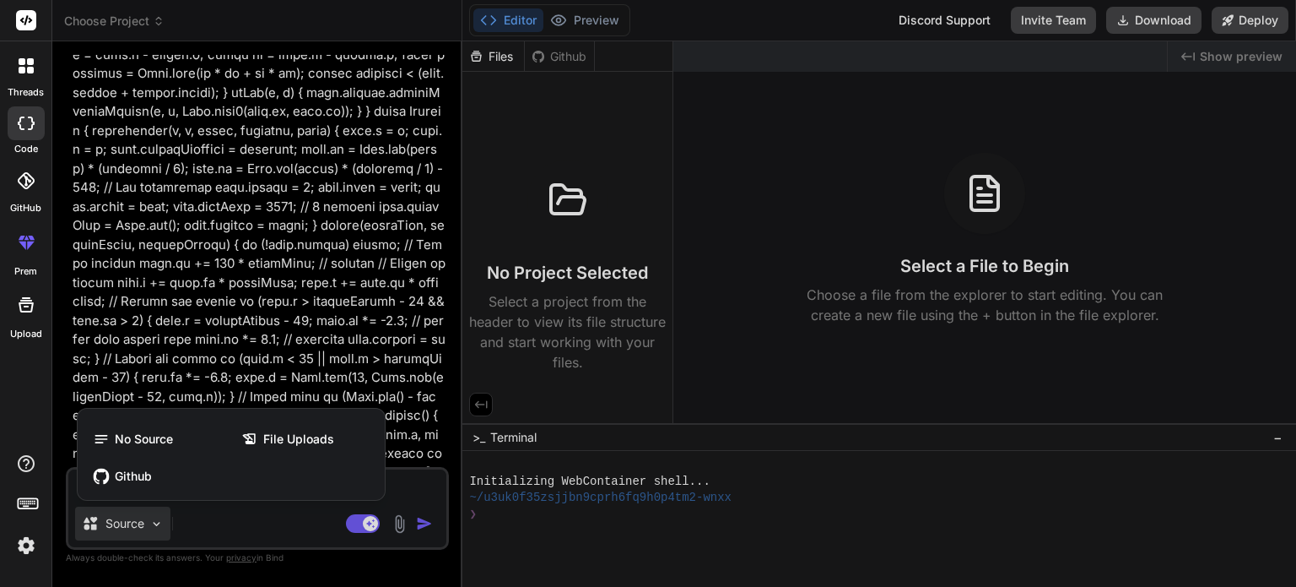
click at [160, 528] on div at bounding box center [648, 293] width 1296 height 587
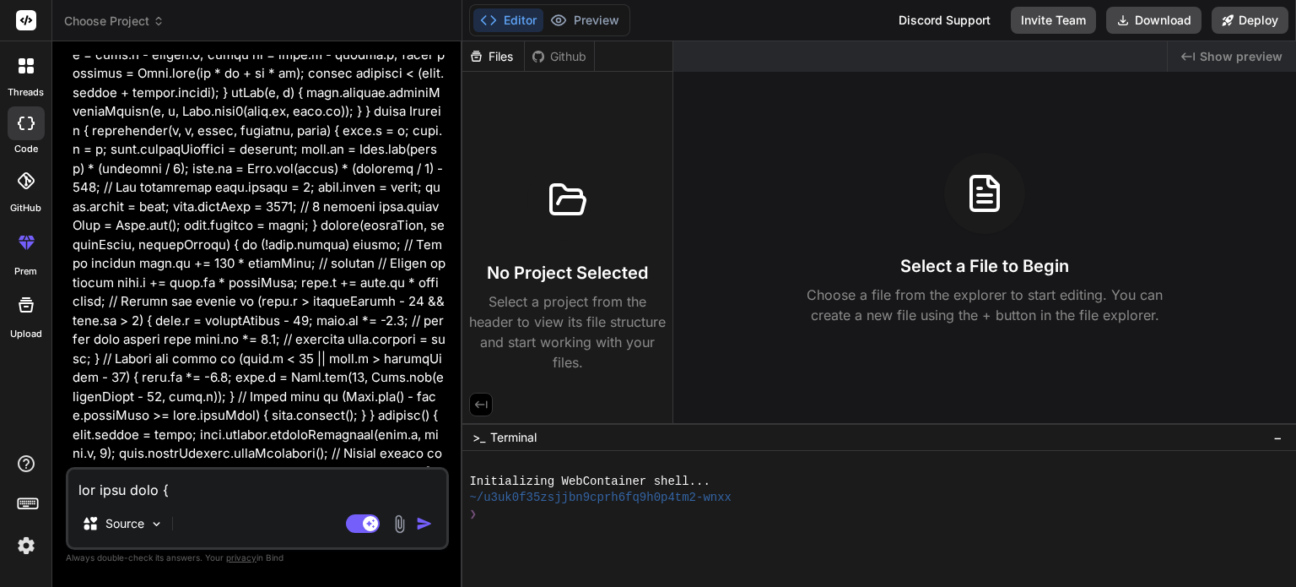
click at [204, 524] on div "Source" at bounding box center [257, 526] width 378 height 41
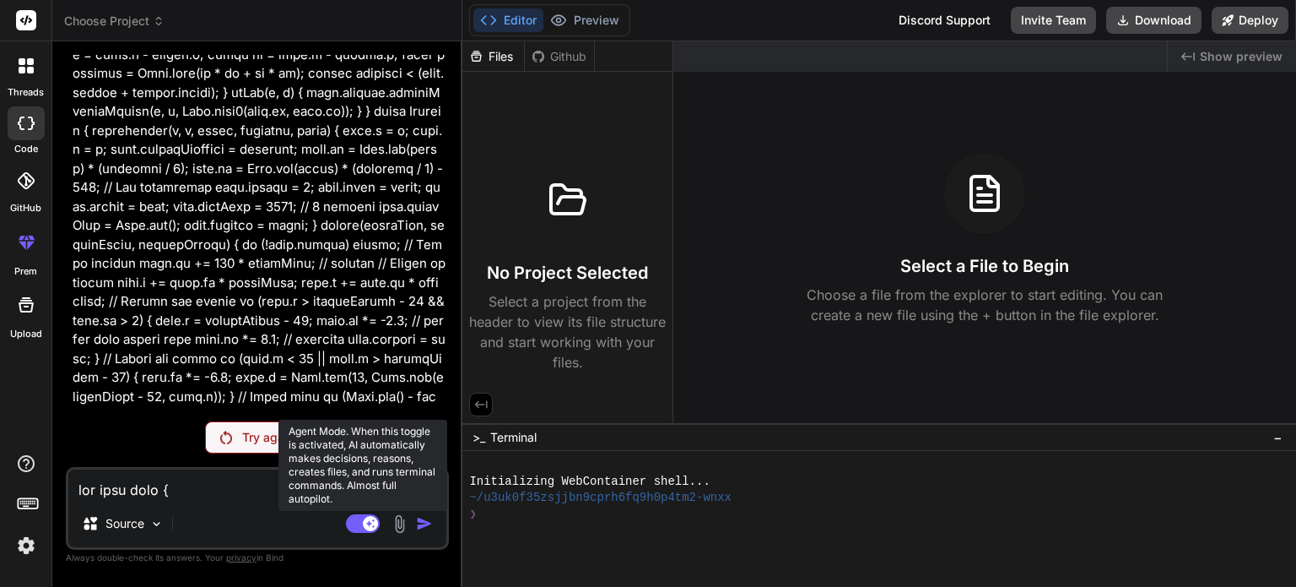
scroll to position [14324, 0]
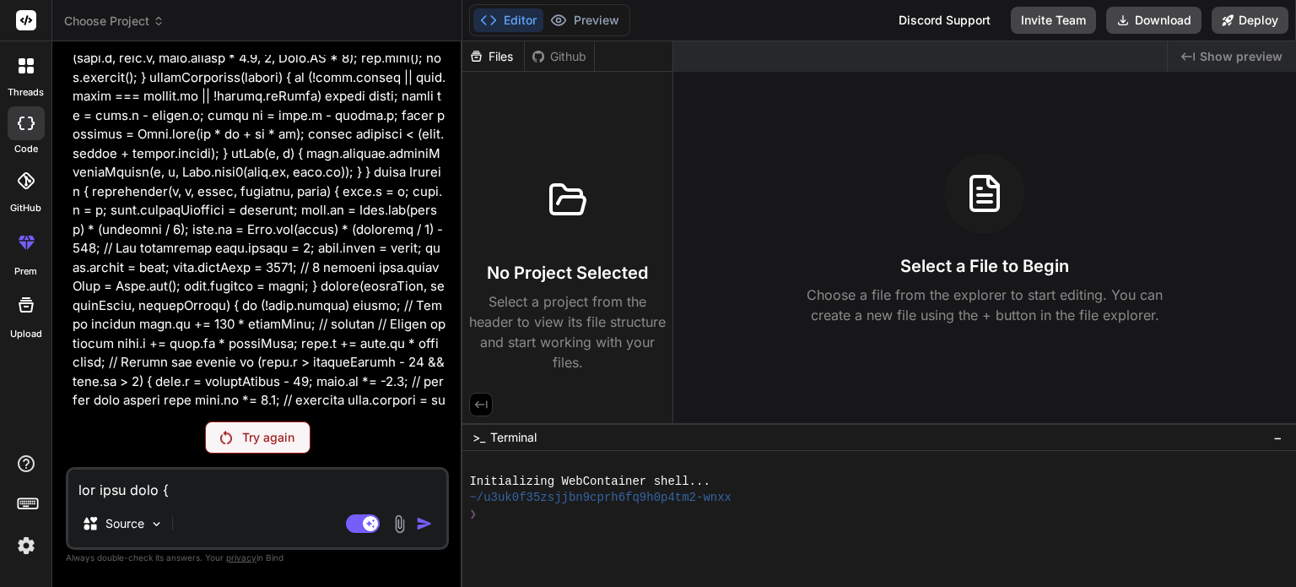
click at [234, 431] on div "Try again" at bounding box center [258, 437] width 106 height 32
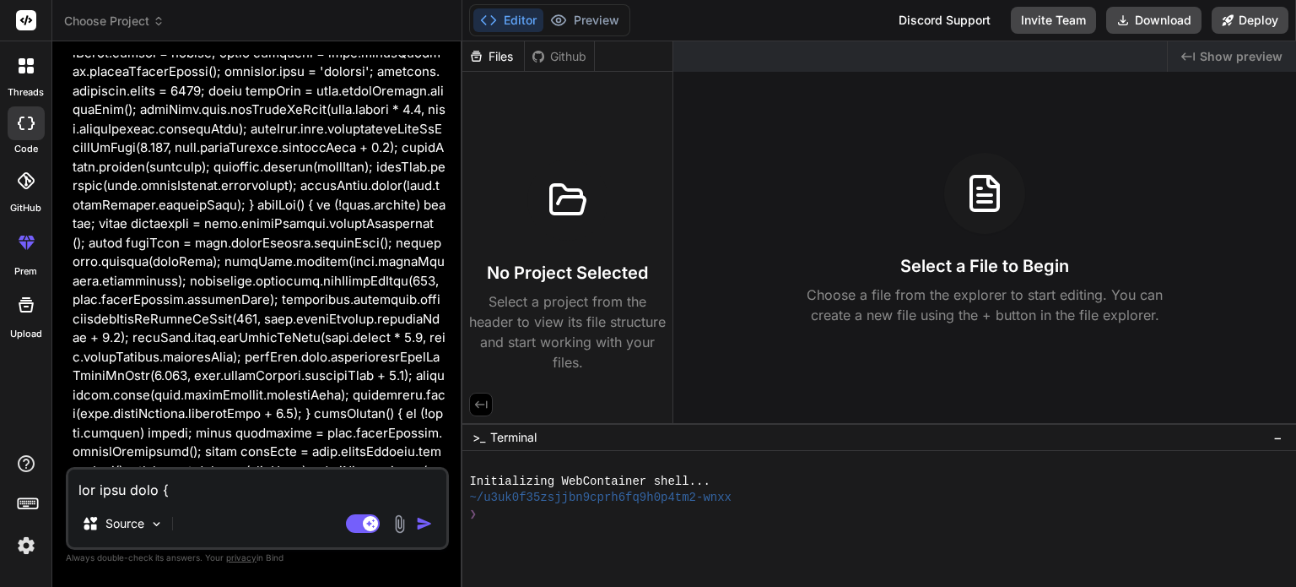
scroll to position [14385, 0]
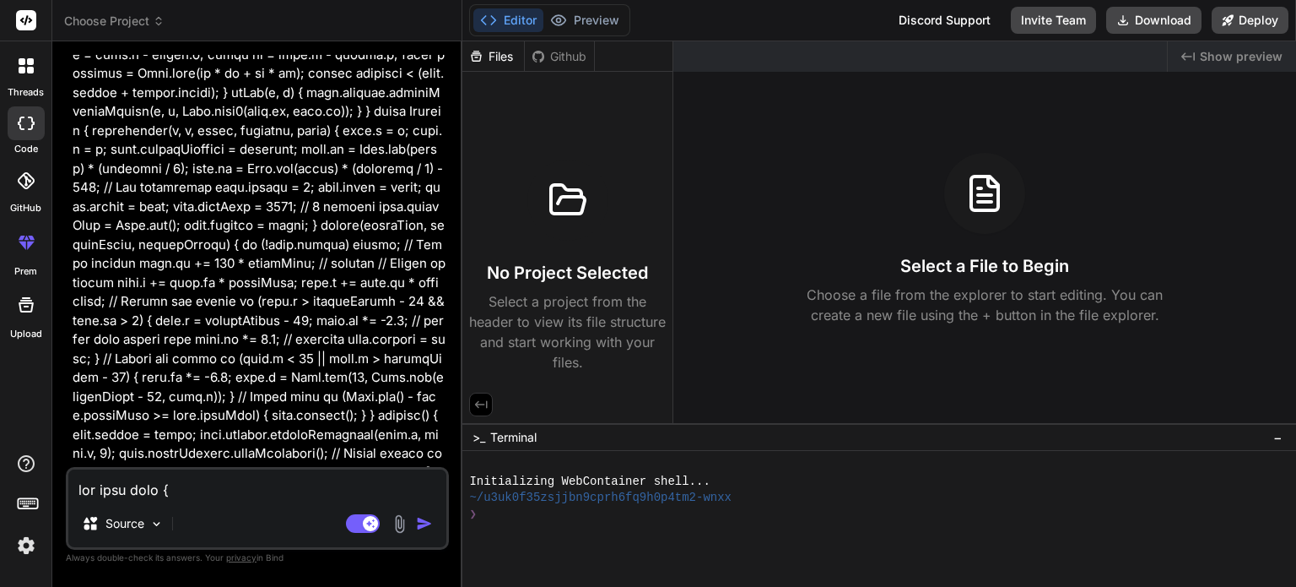
type textarea "x"
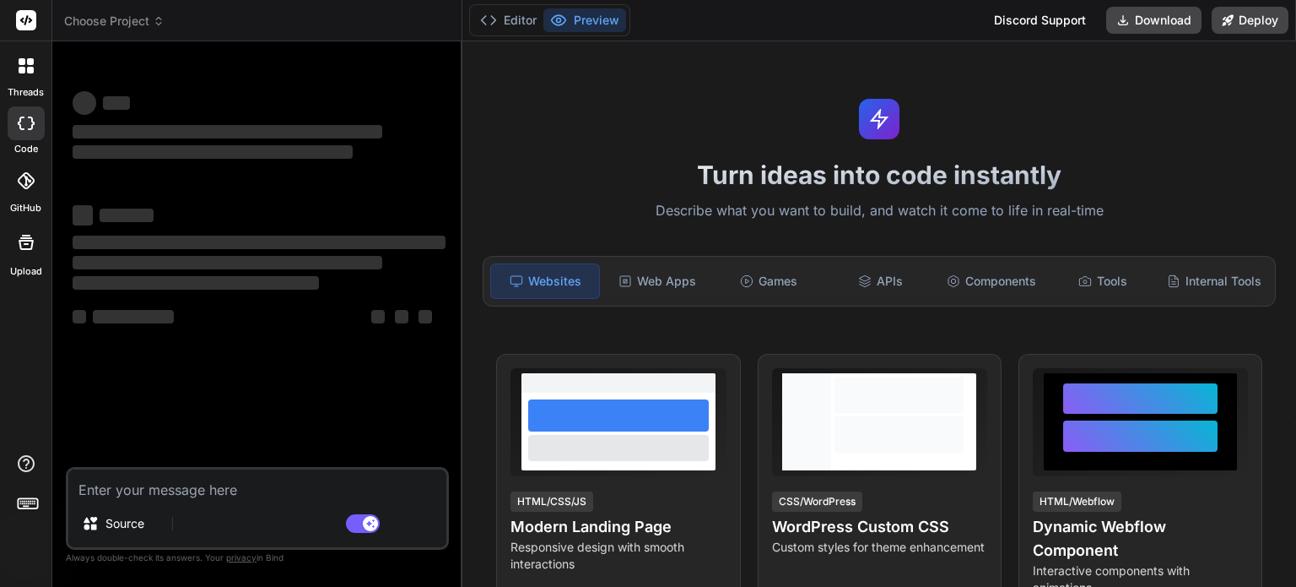
type textarea "x"
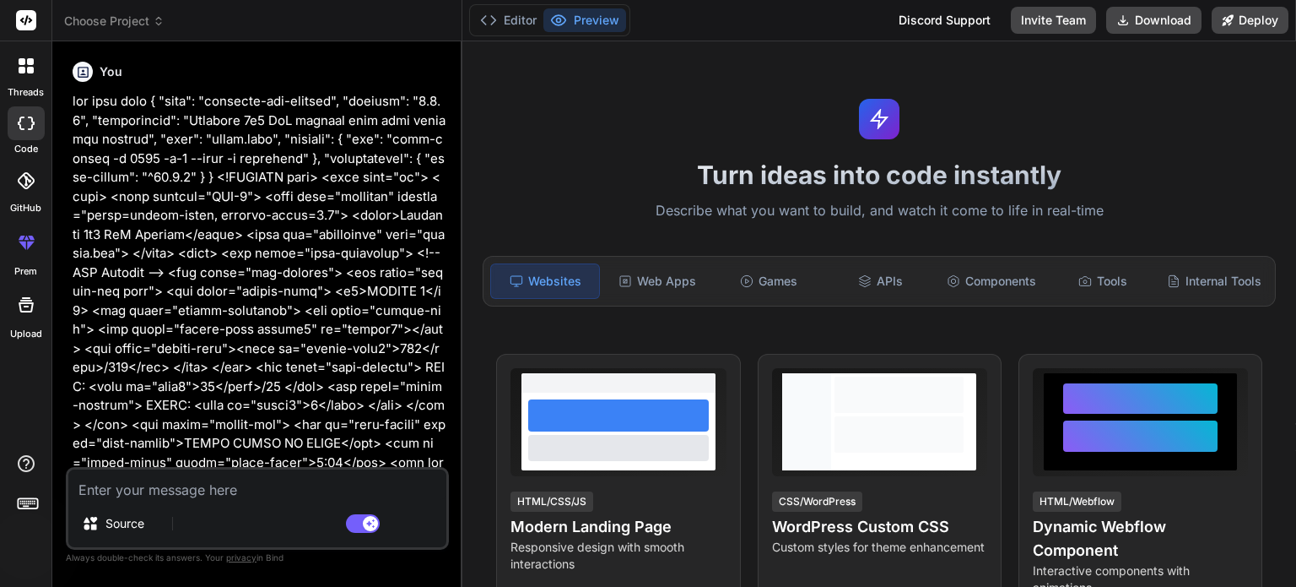
type textarea "x"
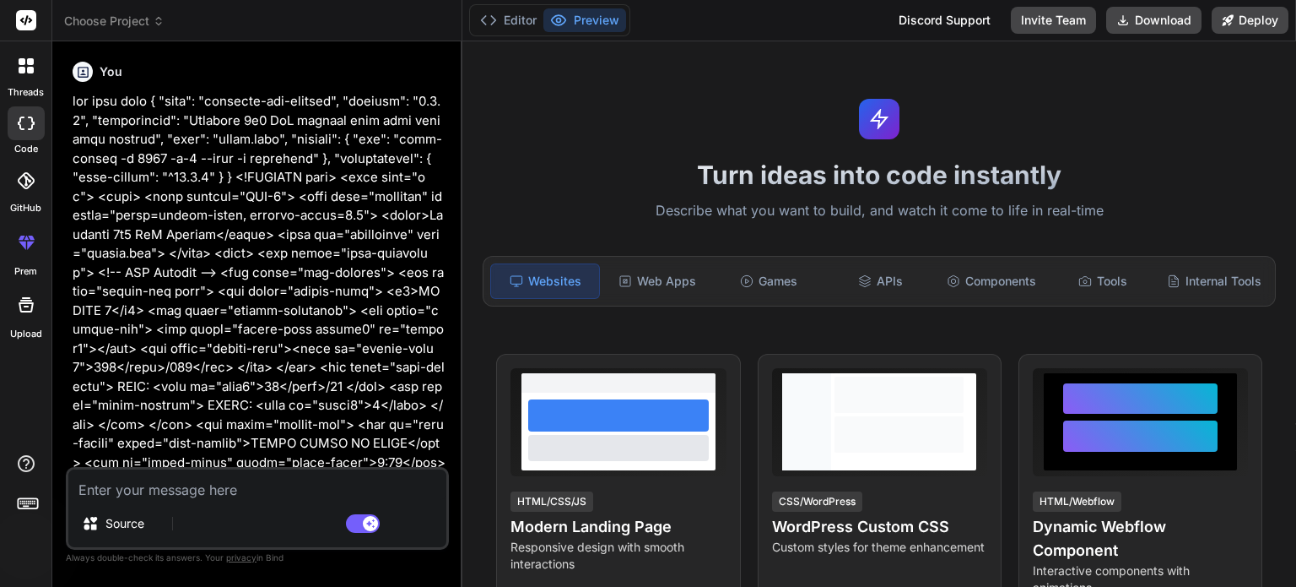
type textarea "x"
